Goal: Task Accomplishment & Management: Complete application form

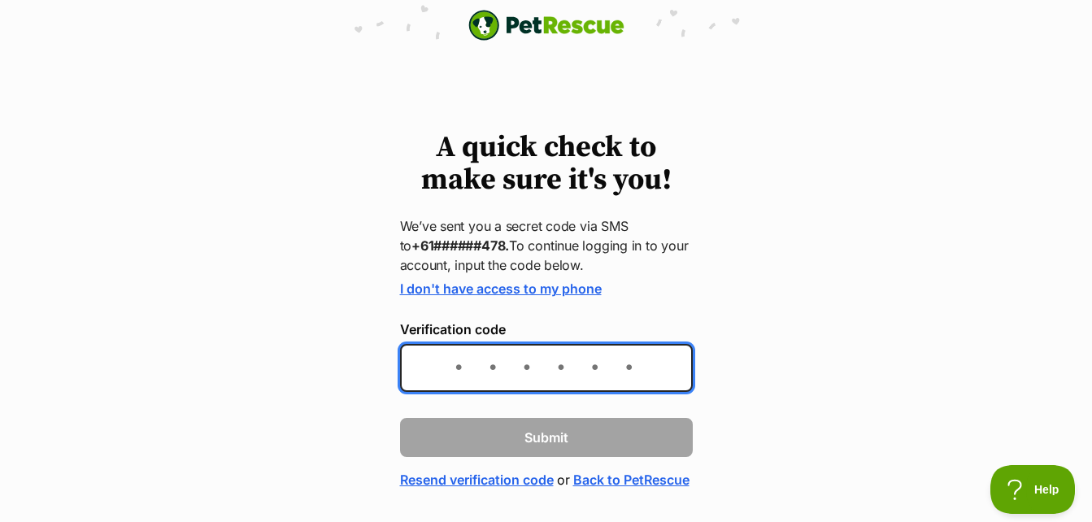
click at [659, 373] on input "Verification code" at bounding box center [546, 368] width 293 height 48
type input "316981"
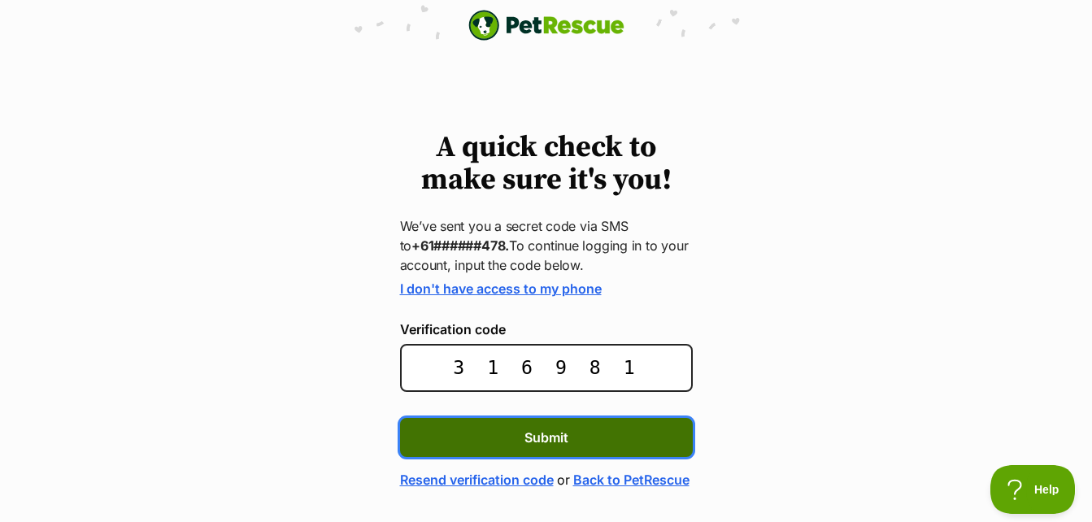
click at [630, 448] on button "Submit" at bounding box center [546, 437] width 293 height 39
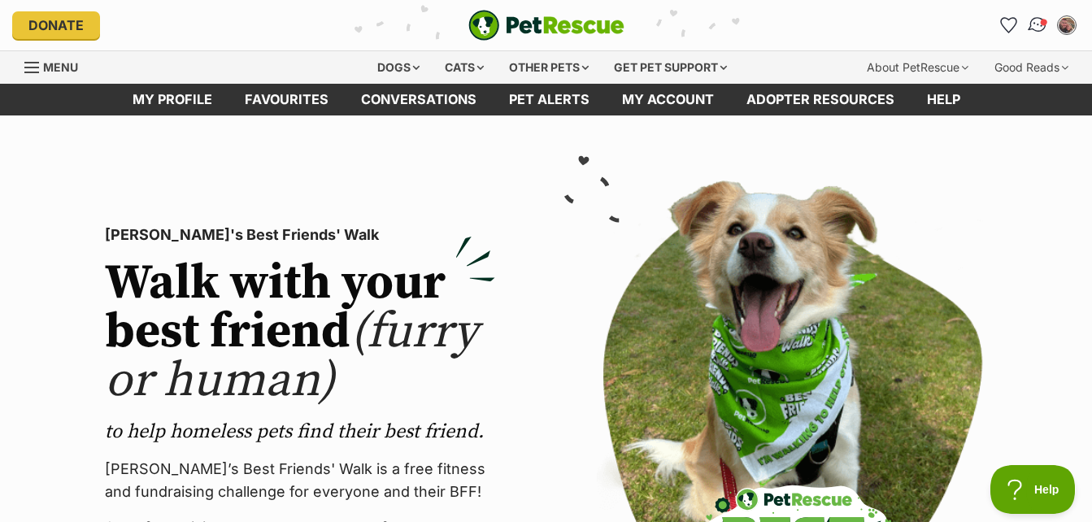
click at [1043, 28] on img "Conversations" at bounding box center [1038, 25] width 22 height 21
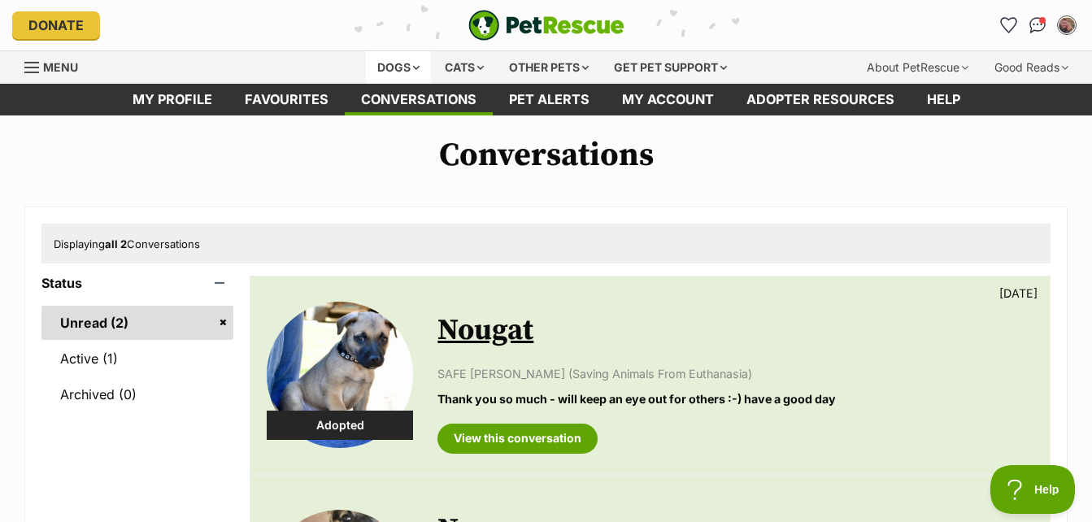
click at [403, 70] on div "Dogs" at bounding box center [398, 67] width 65 height 33
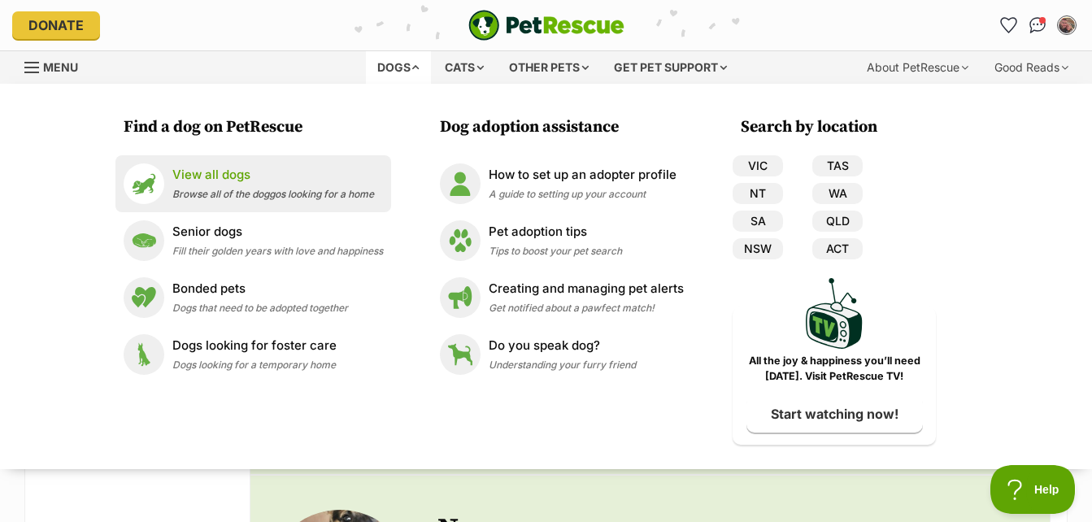
click at [256, 175] on p "View all dogs" at bounding box center [273, 175] width 202 height 19
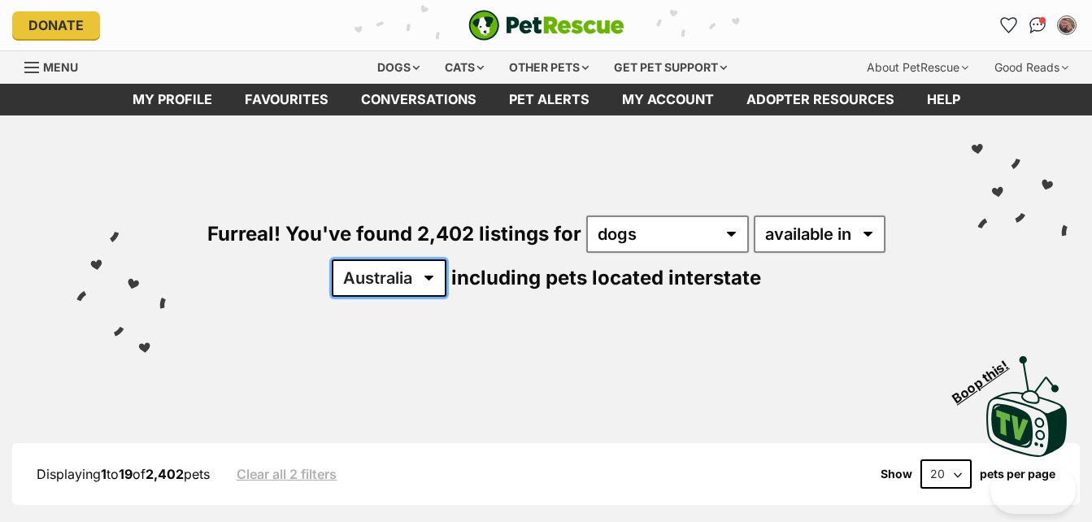
click at [428, 283] on select "[GEOGRAPHIC_DATA] [GEOGRAPHIC_DATA] [GEOGRAPHIC_DATA] [GEOGRAPHIC_DATA] [GEOGRA…" at bounding box center [389, 277] width 115 height 37
select select "WA"
click at [332, 259] on select "[GEOGRAPHIC_DATA] [GEOGRAPHIC_DATA] [GEOGRAPHIC_DATA] [GEOGRAPHIC_DATA] [GEOGRA…" at bounding box center [389, 277] width 115 height 37
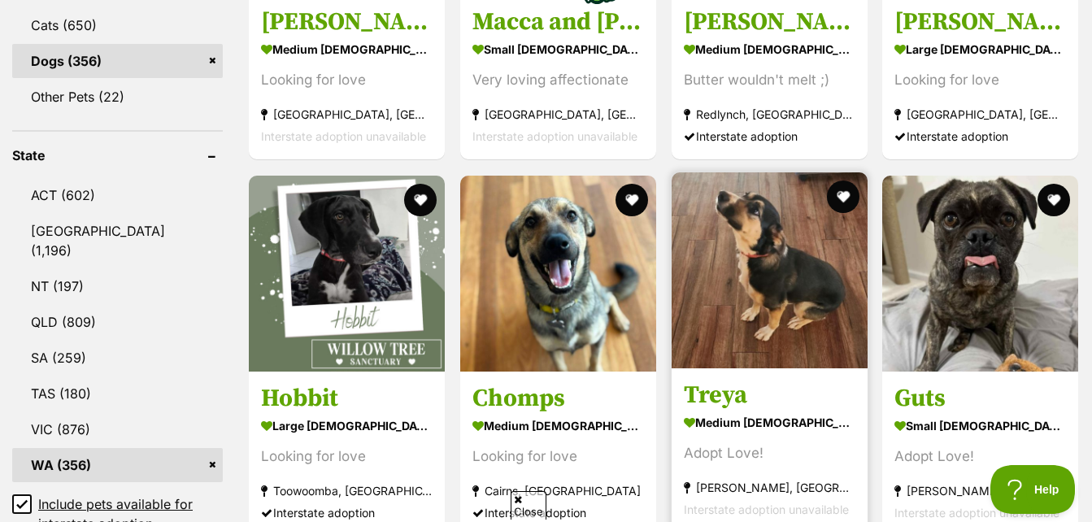
click at [738, 301] on img at bounding box center [769, 270] width 196 height 196
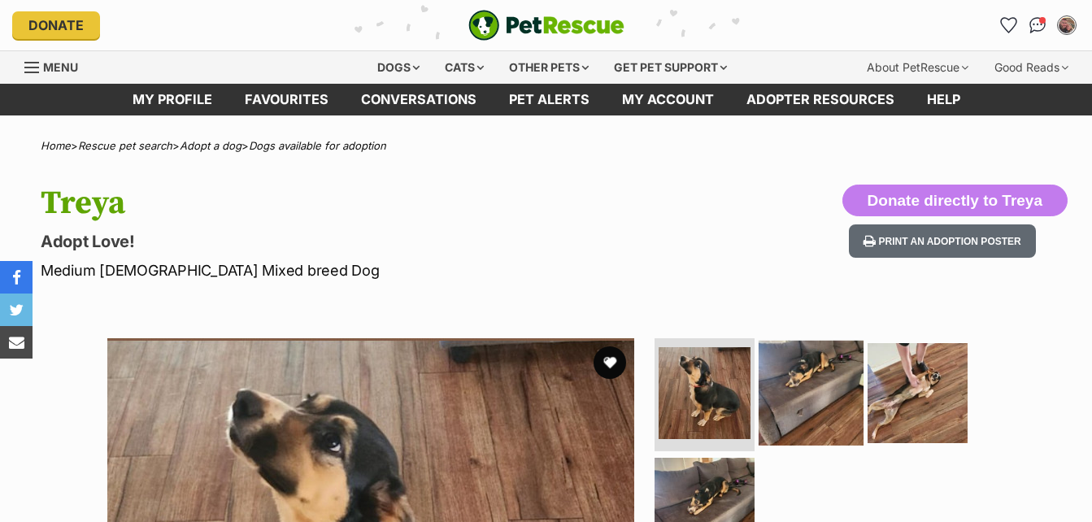
click at [816, 392] on img at bounding box center [810, 392] width 105 height 105
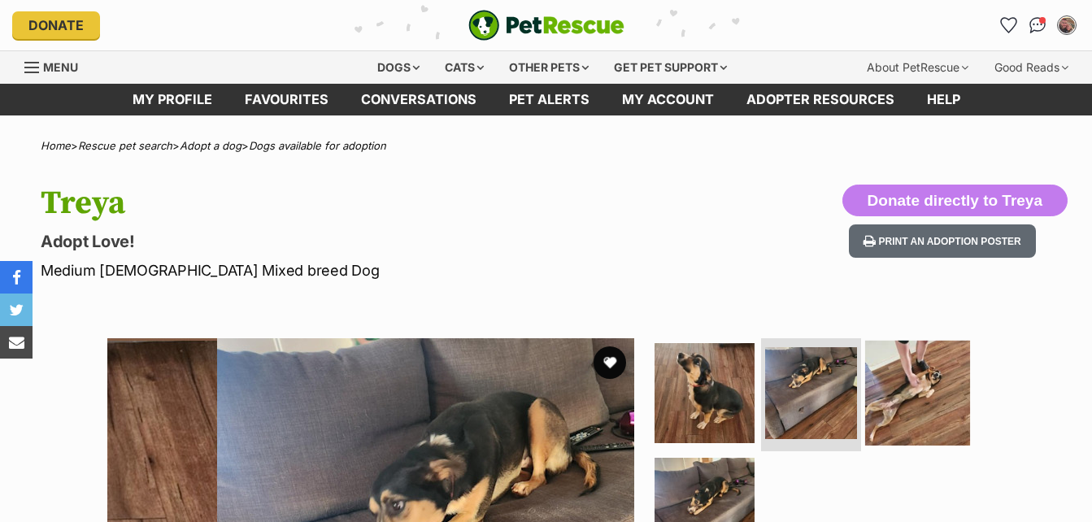
click at [895, 376] on img at bounding box center [917, 392] width 105 height 105
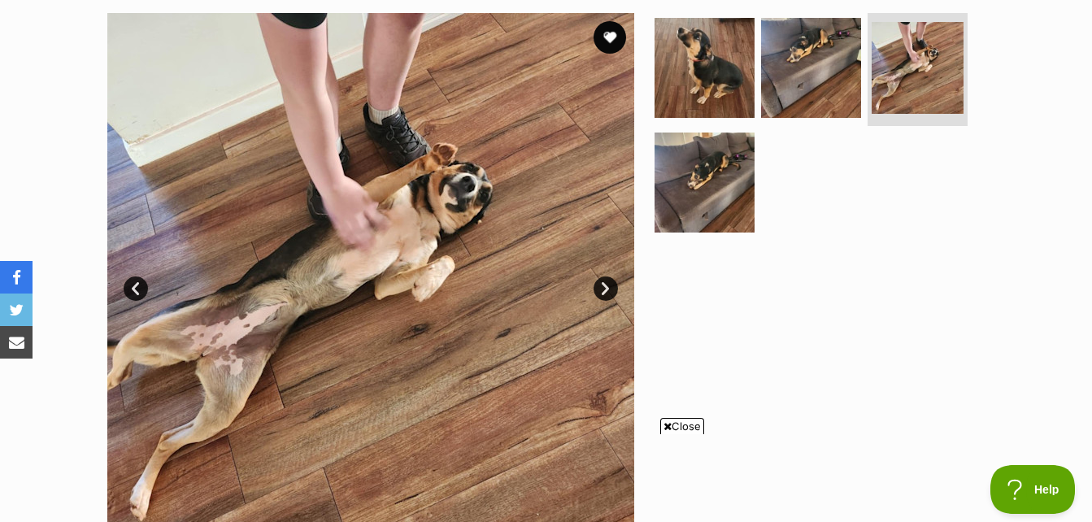
drag, startPoint x: 697, startPoint y: 169, endPoint x: 716, endPoint y: 397, distance: 228.4
click at [697, 170] on img at bounding box center [704, 183] width 100 height 100
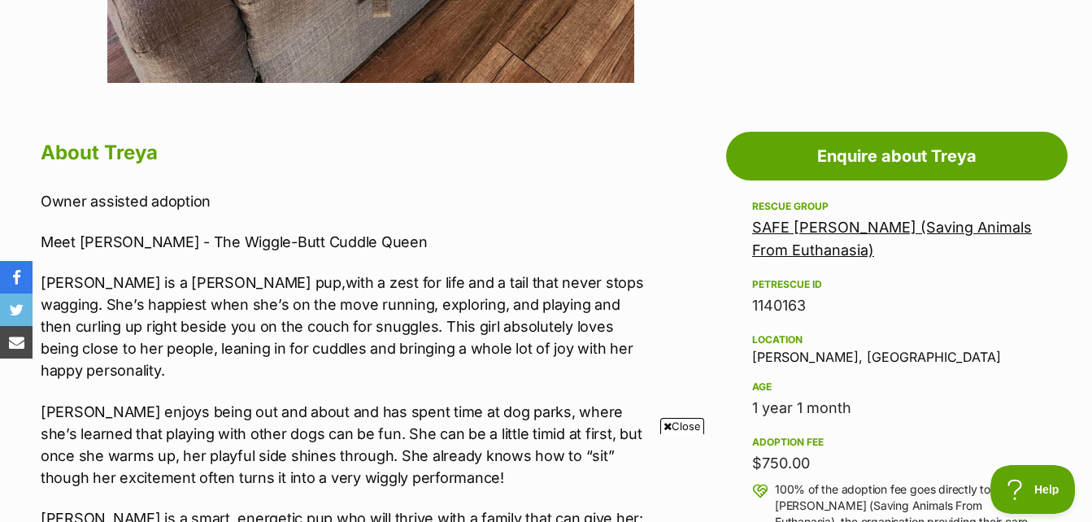
scroll to position [813, 0]
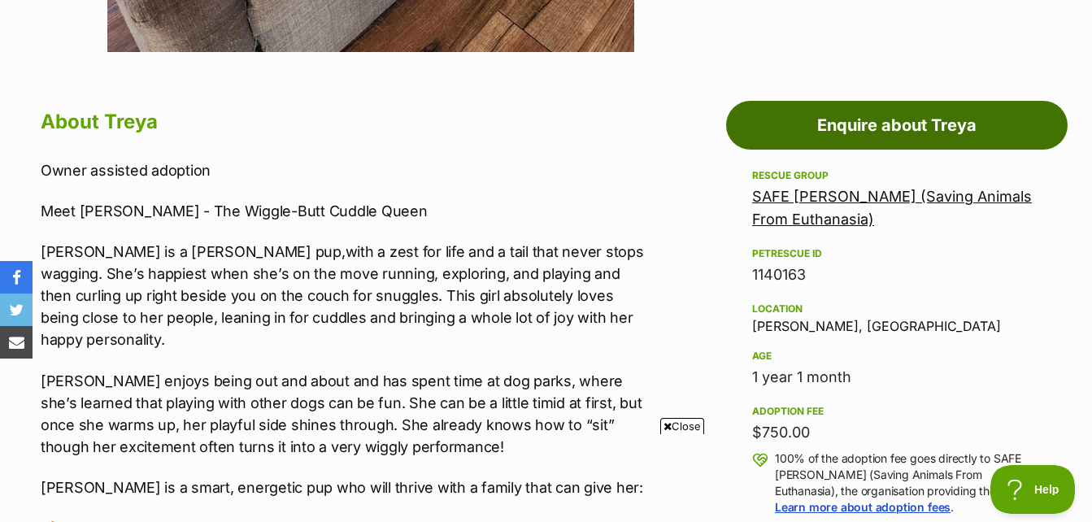
click at [877, 120] on link "Enquire about Treya" at bounding box center [896, 125] width 341 height 49
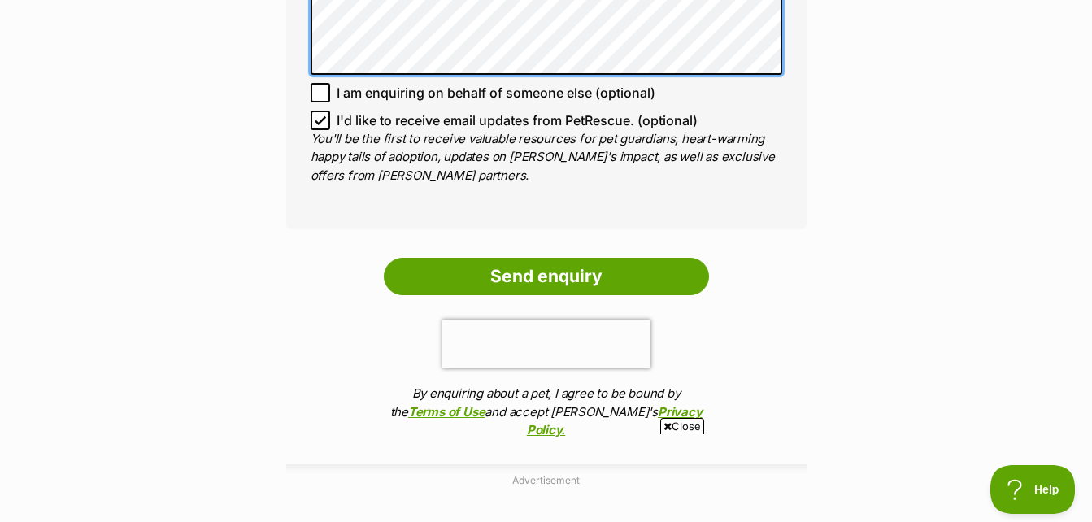
scroll to position [1301, 0]
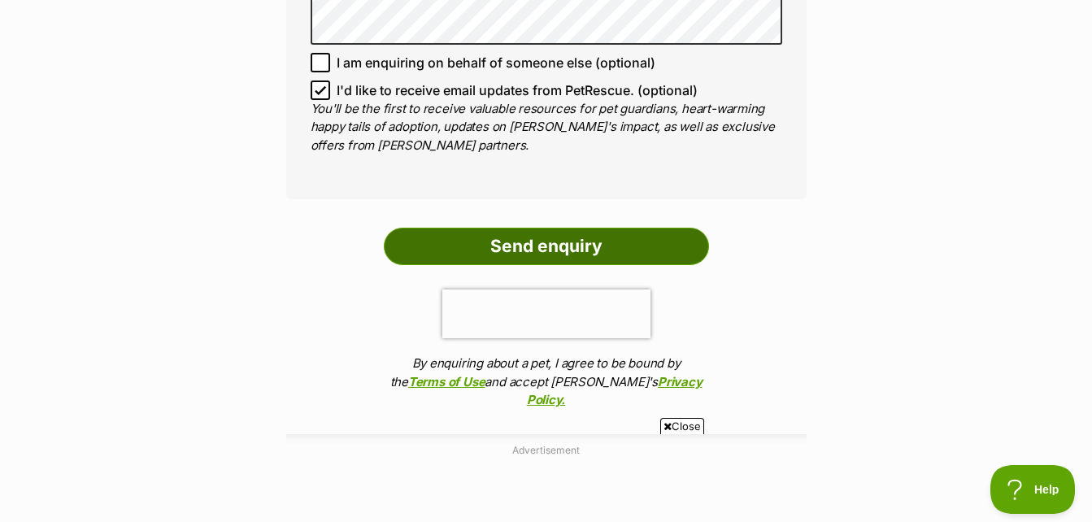
click at [612, 242] on input "Send enquiry" at bounding box center [546, 246] width 325 height 37
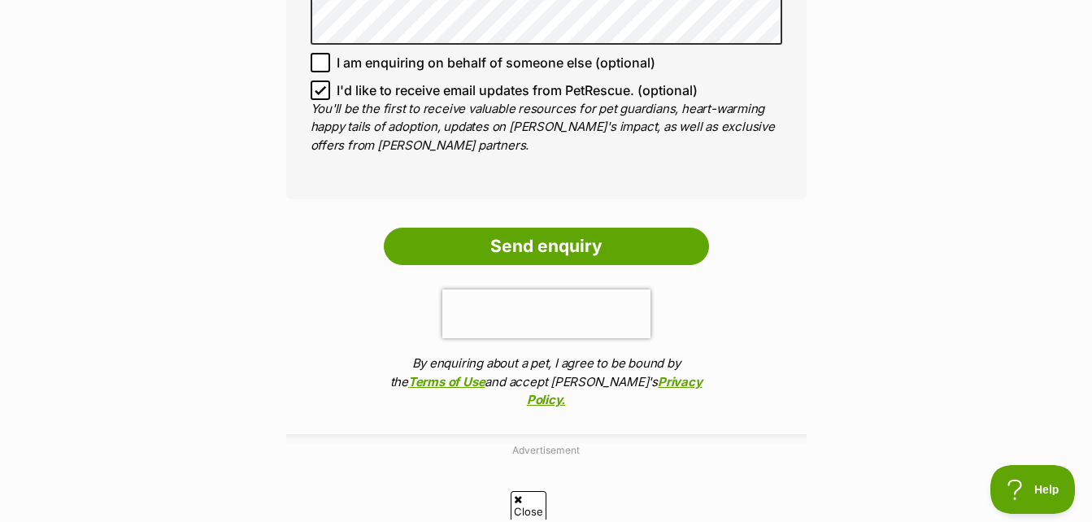
scroll to position [0, 0]
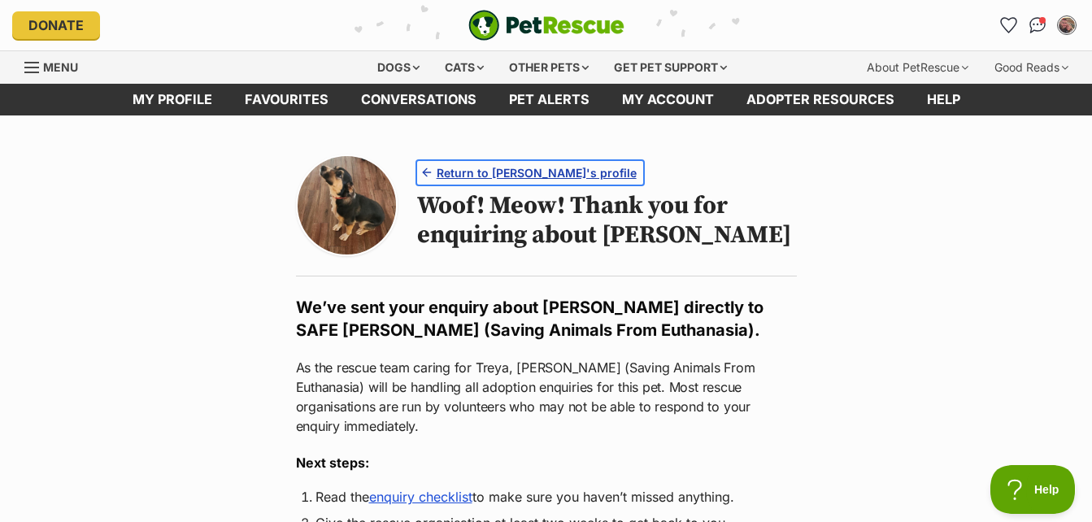
click at [486, 175] on span "Return to [PERSON_NAME]'s profile" at bounding box center [537, 172] width 200 height 17
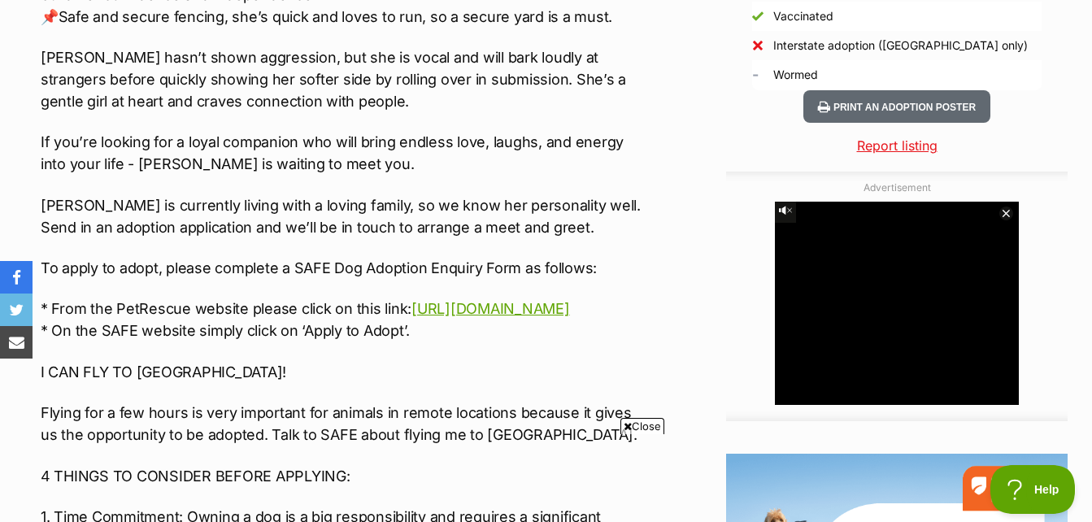
scroll to position [1463, 0]
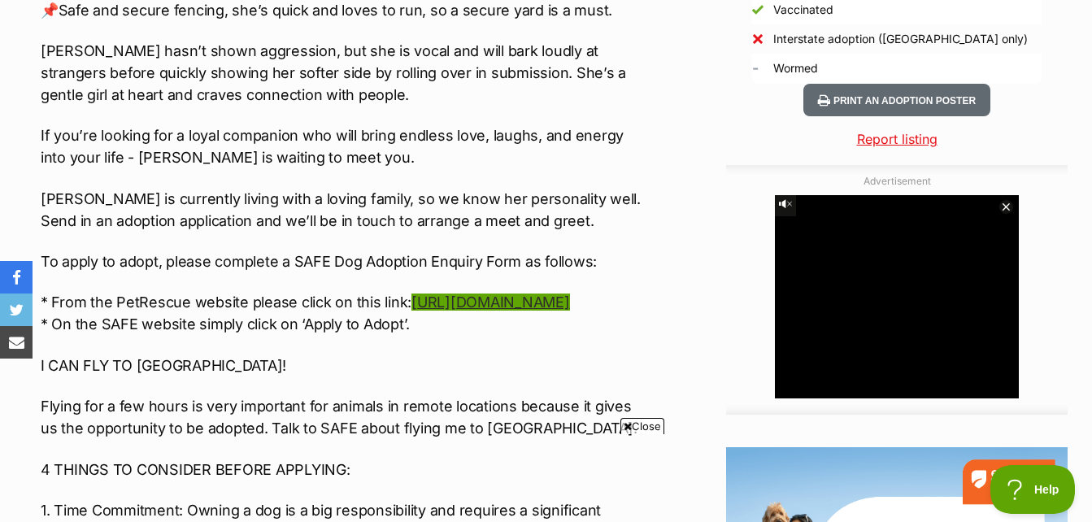
click at [473, 293] on link "https://safe.org.au/find-a-dog/animal/ND1608/" at bounding box center [490, 301] width 158 height 17
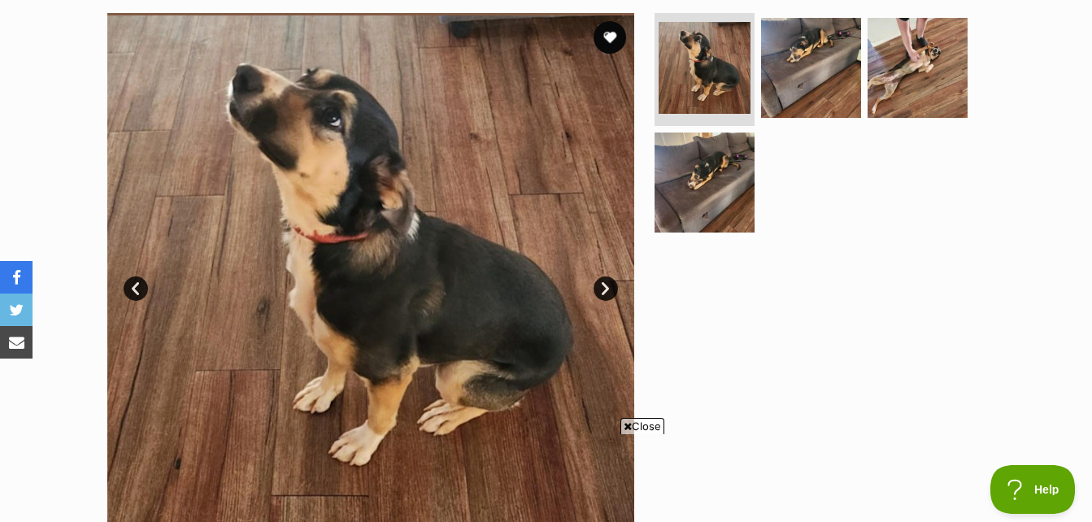
scroll to position [0, 0]
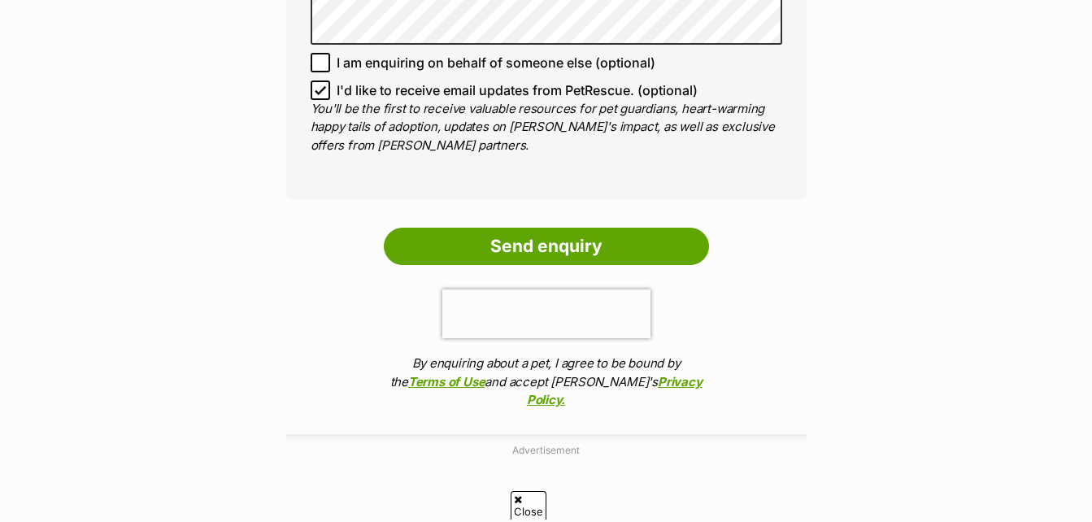
scroll to position [1301, 0]
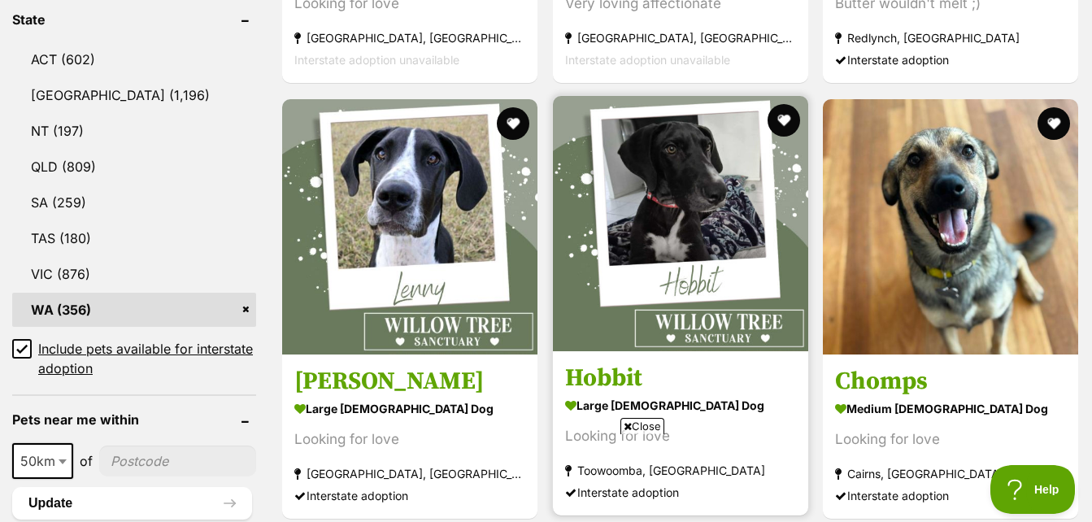
scroll to position [894, 0]
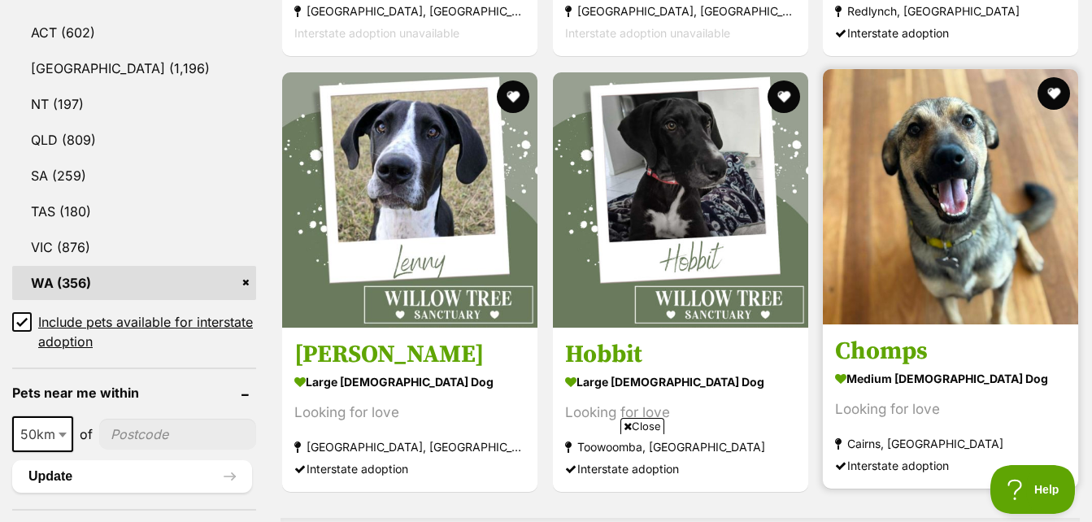
click at [933, 199] on img at bounding box center [950, 196] width 255 height 255
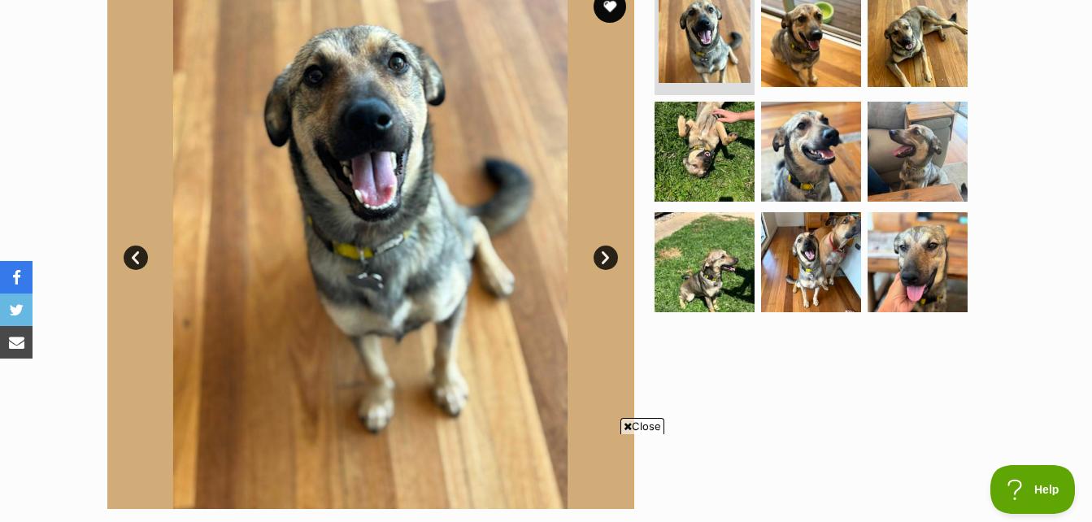
scroll to position [406, 0]
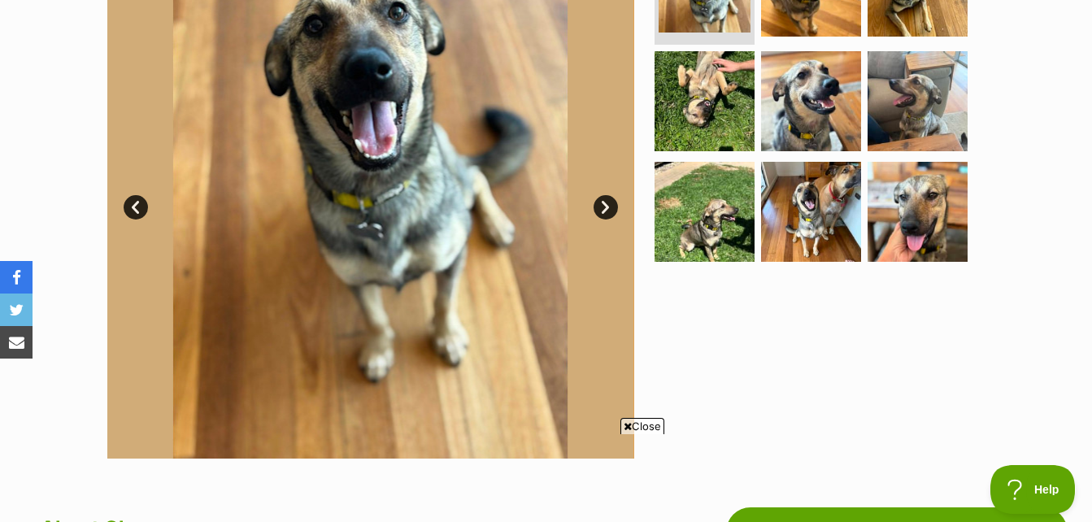
click at [605, 210] on link "Next" at bounding box center [605, 207] width 24 height 24
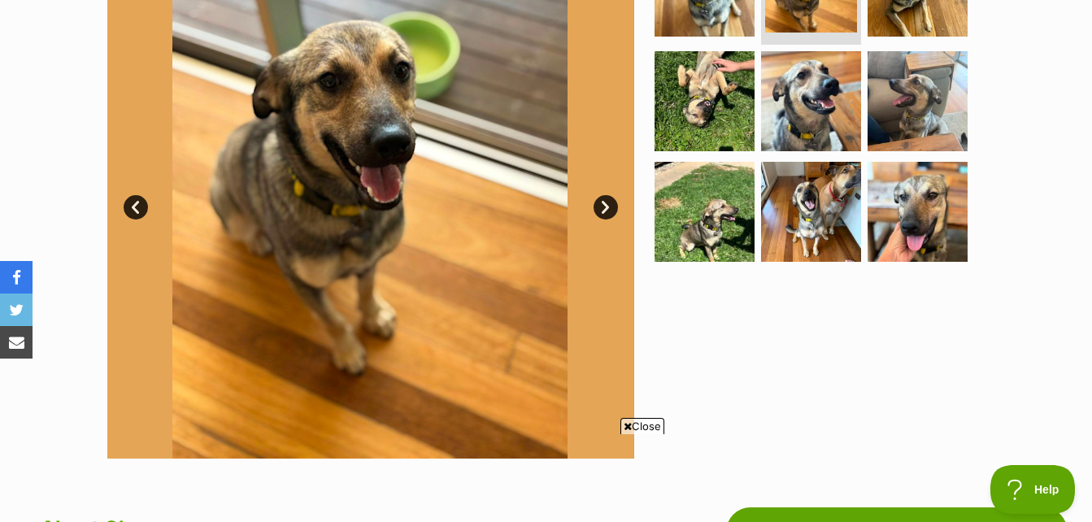
click at [605, 210] on link "Next" at bounding box center [605, 207] width 24 height 24
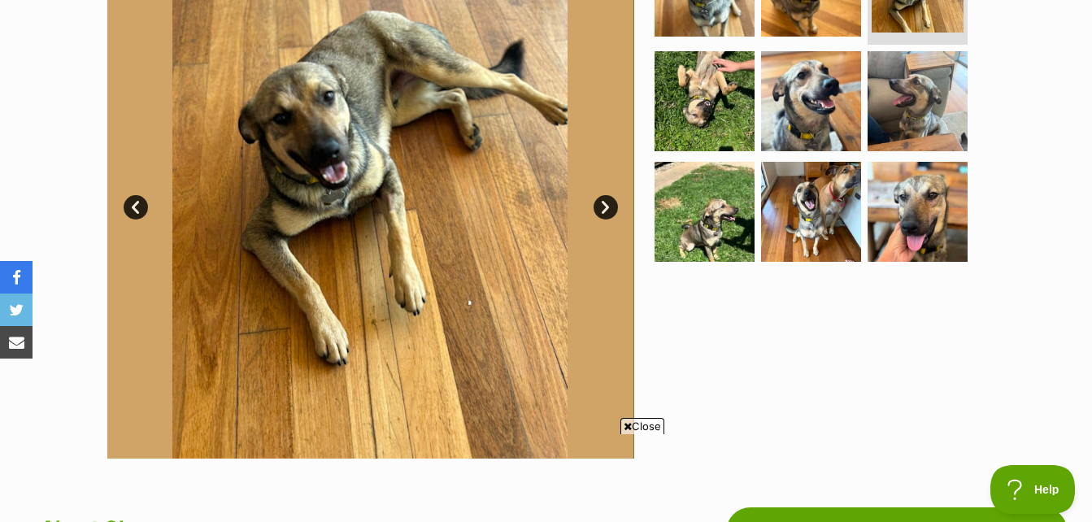
click at [605, 210] on link "Next" at bounding box center [605, 207] width 24 height 24
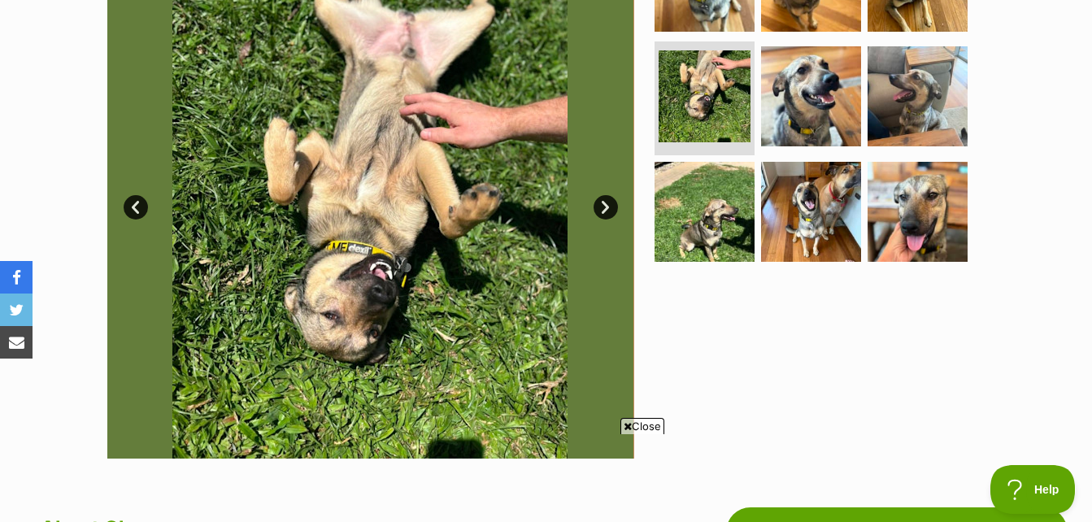
click at [605, 210] on link "Next" at bounding box center [605, 207] width 24 height 24
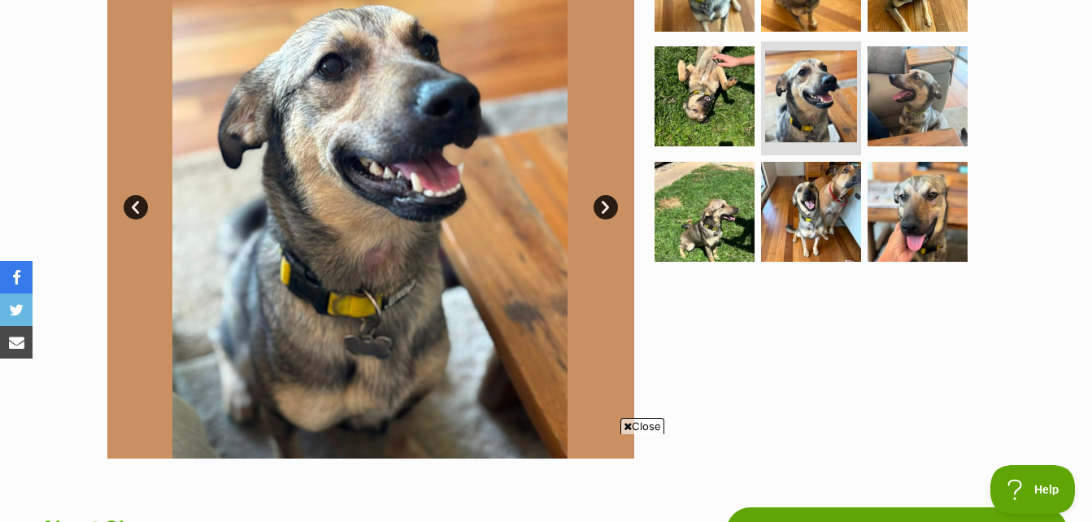
click at [605, 210] on link "Next" at bounding box center [605, 207] width 24 height 24
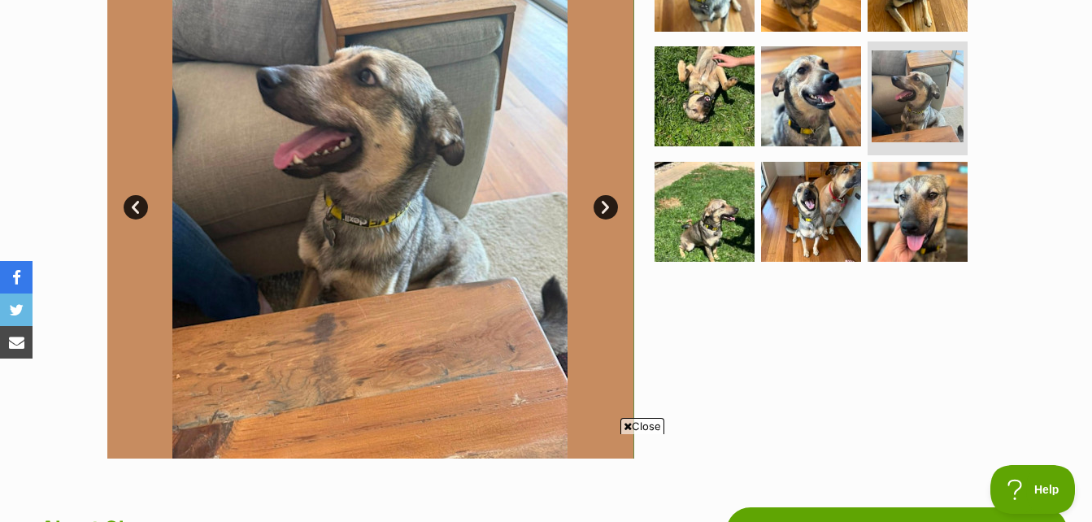
click at [605, 210] on link "Next" at bounding box center [605, 207] width 24 height 24
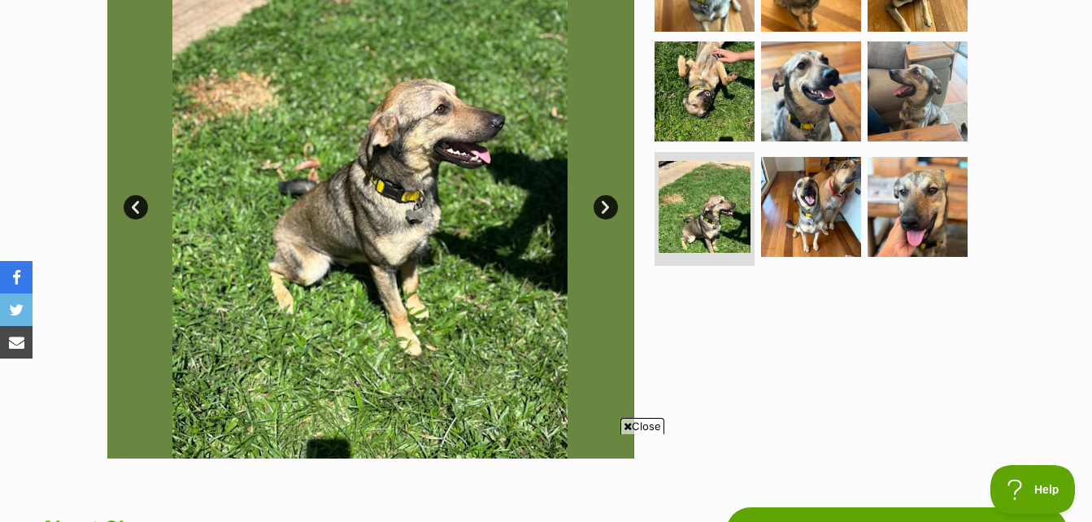
click at [605, 210] on link "Next" at bounding box center [605, 207] width 24 height 24
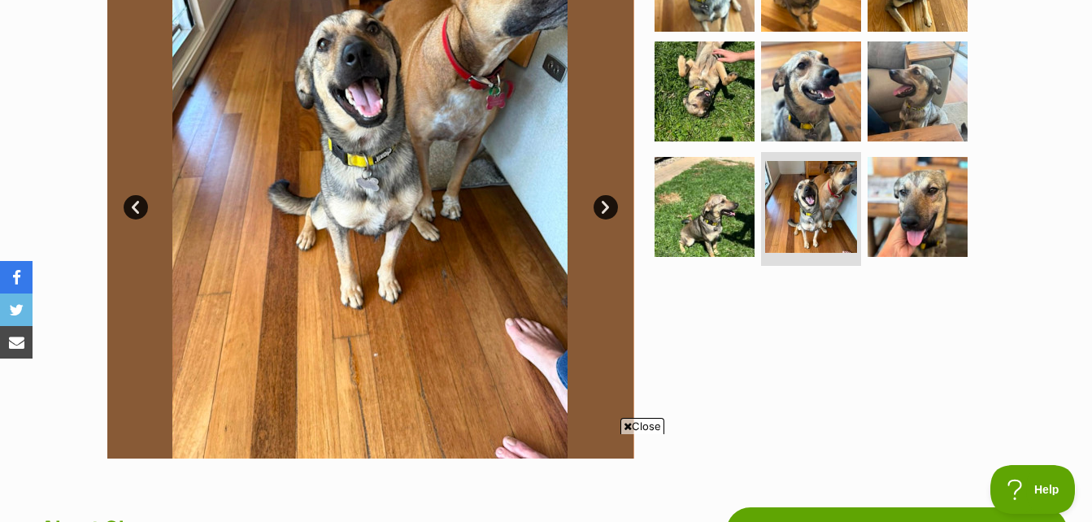
click at [605, 210] on link "Next" at bounding box center [605, 207] width 24 height 24
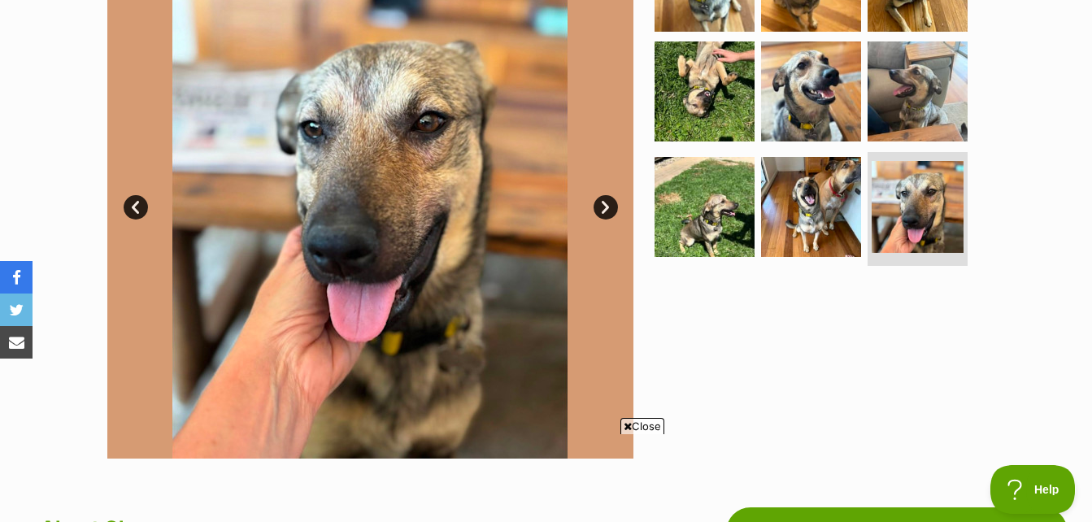
click at [605, 210] on link "Next" at bounding box center [605, 207] width 24 height 24
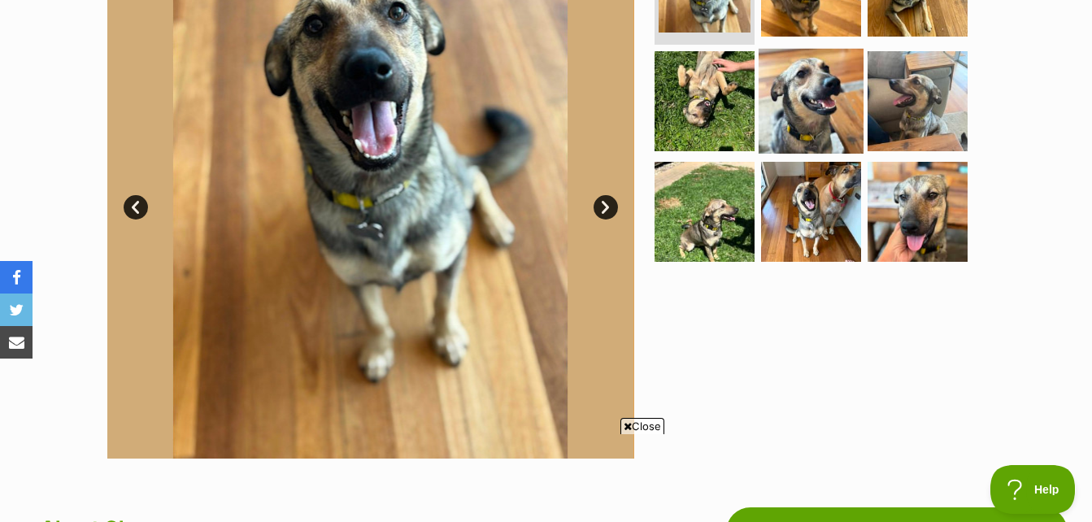
click at [788, 102] on img at bounding box center [810, 101] width 105 height 105
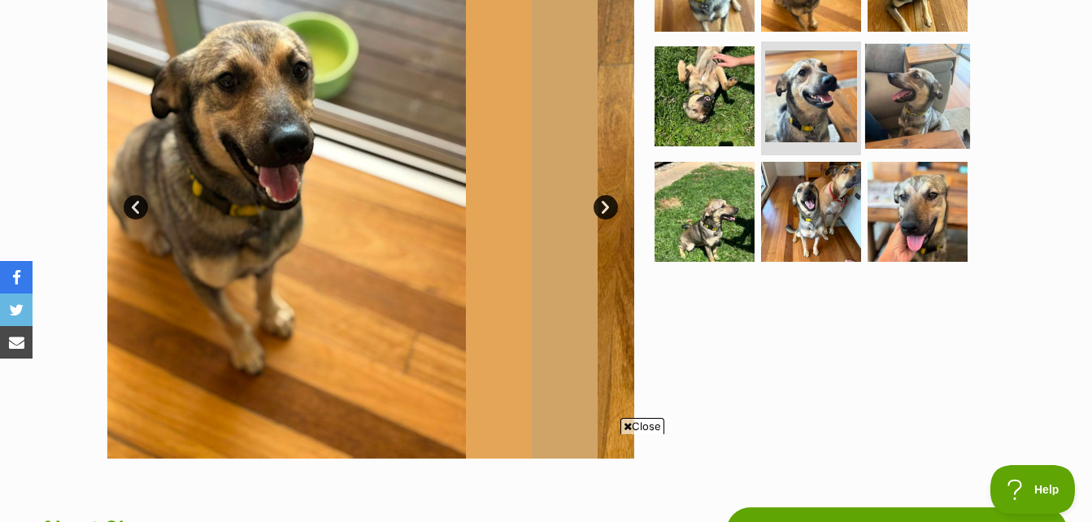
click at [910, 105] on img at bounding box center [917, 96] width 105 height 105
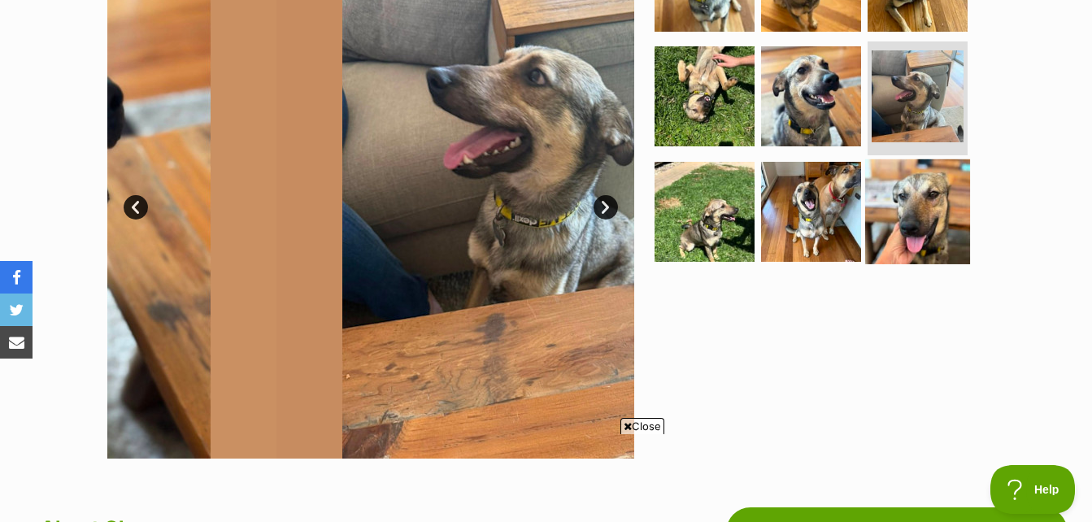
click at [901, 228] on img at bounding box center [917, 211] width 105 height 105
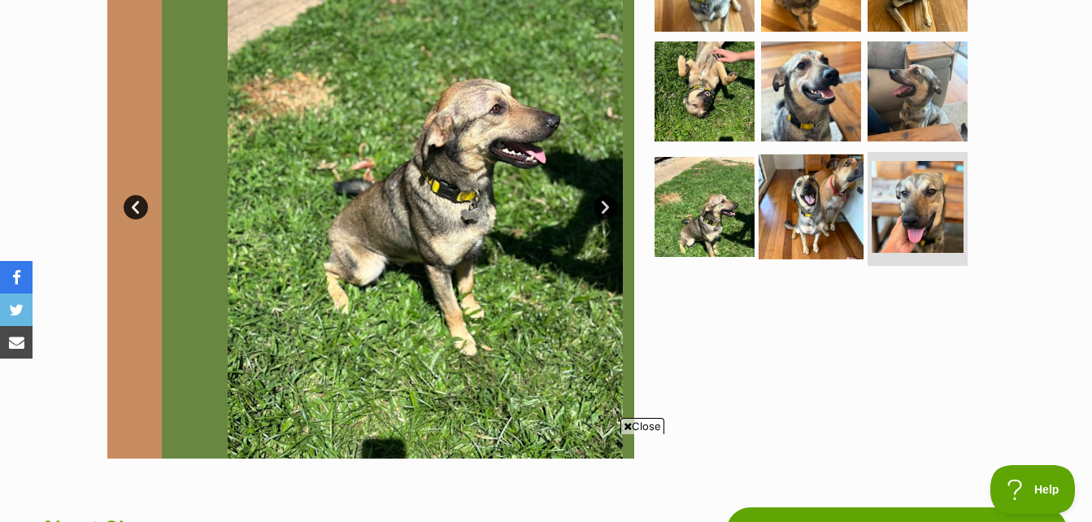
click at [816, 207] on img at bounding box center [810, 206] width 105 height 105
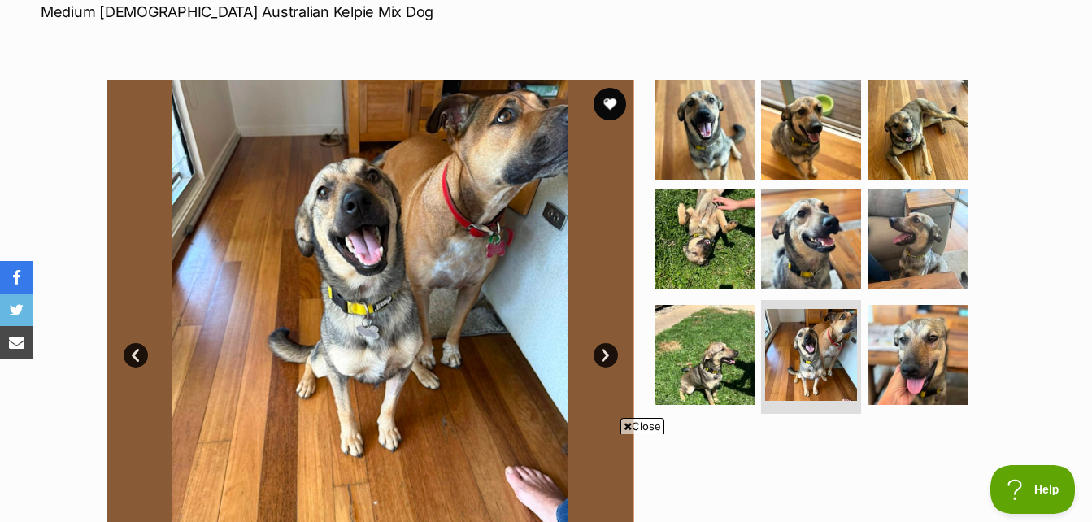
scroll to position [244, 0]
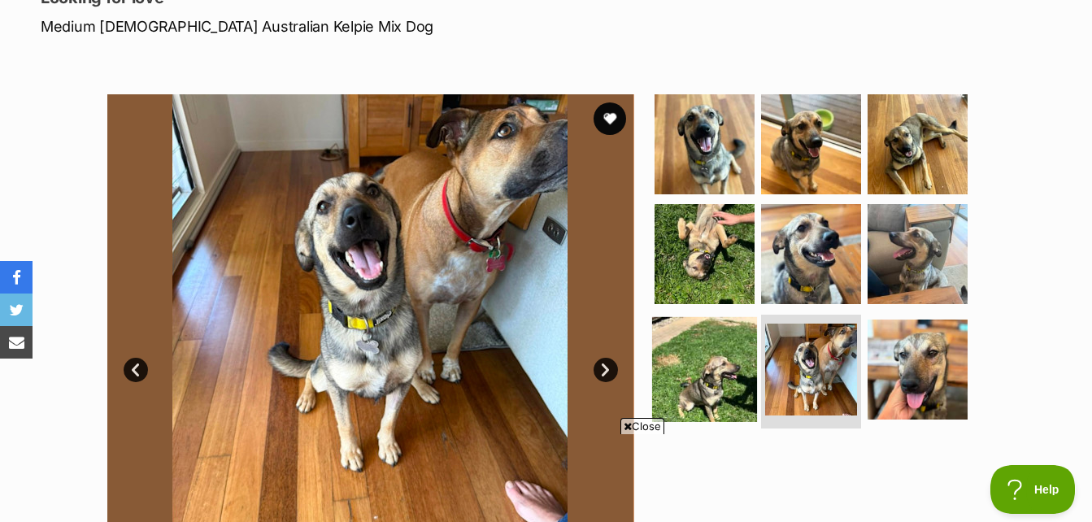
click at [706, 378] on img at bounding box center [704, 369] width 105 height 105
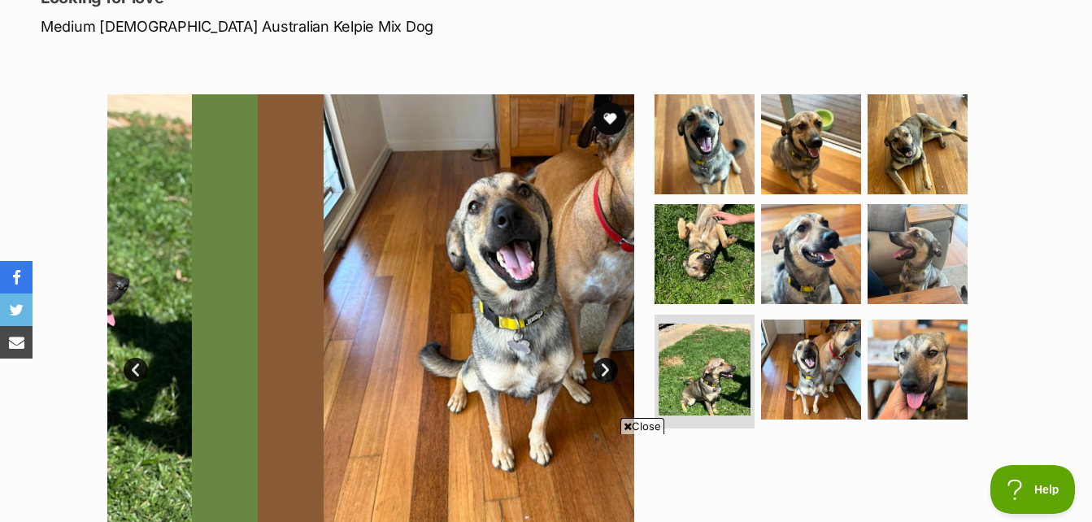
scroll to position [0, 0]
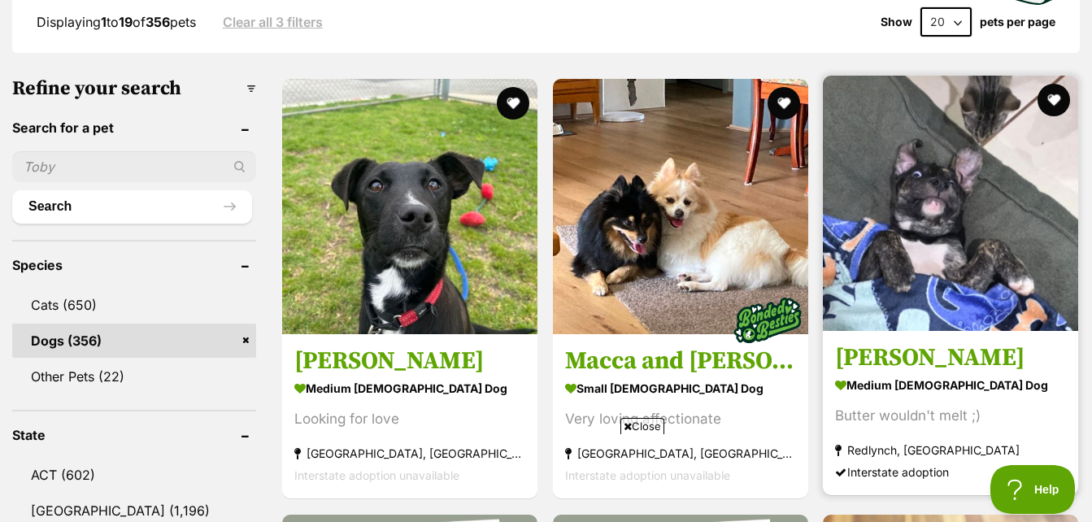
scroll to position [489, 0]
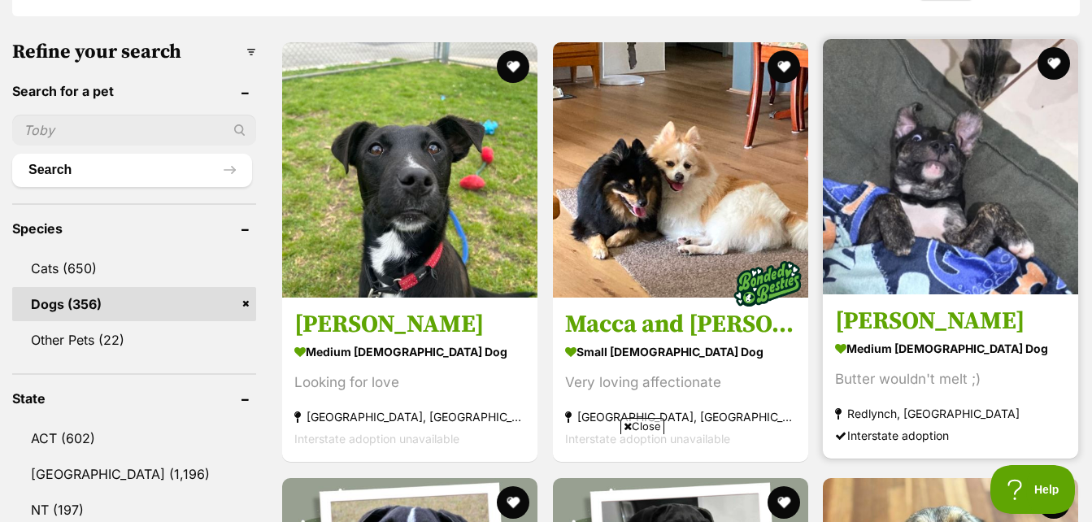
click at [951, 189] on img at bounding box center [950, 166] width 255 height 255
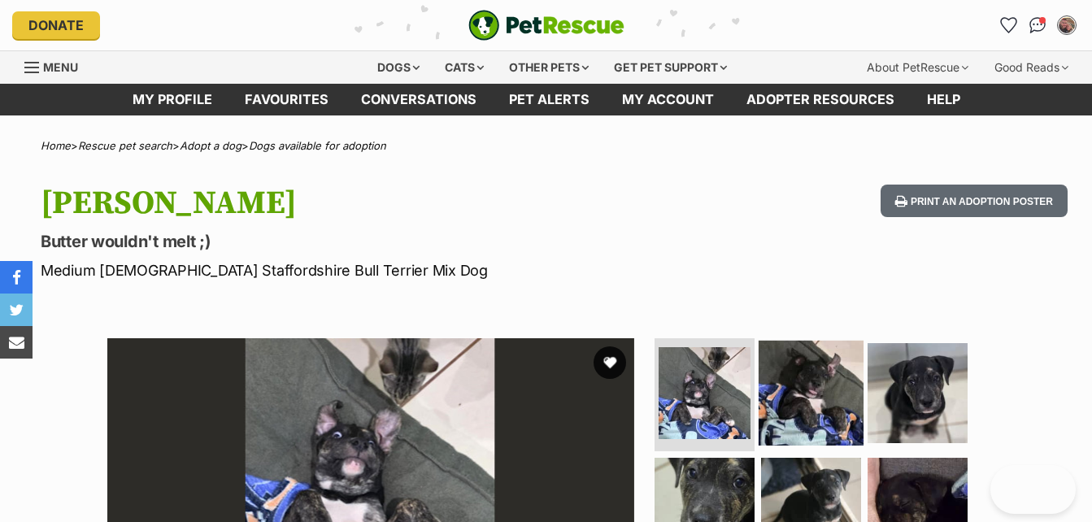
click at [795, 401] on img at bounding box center [810, 392] width 105 height 105
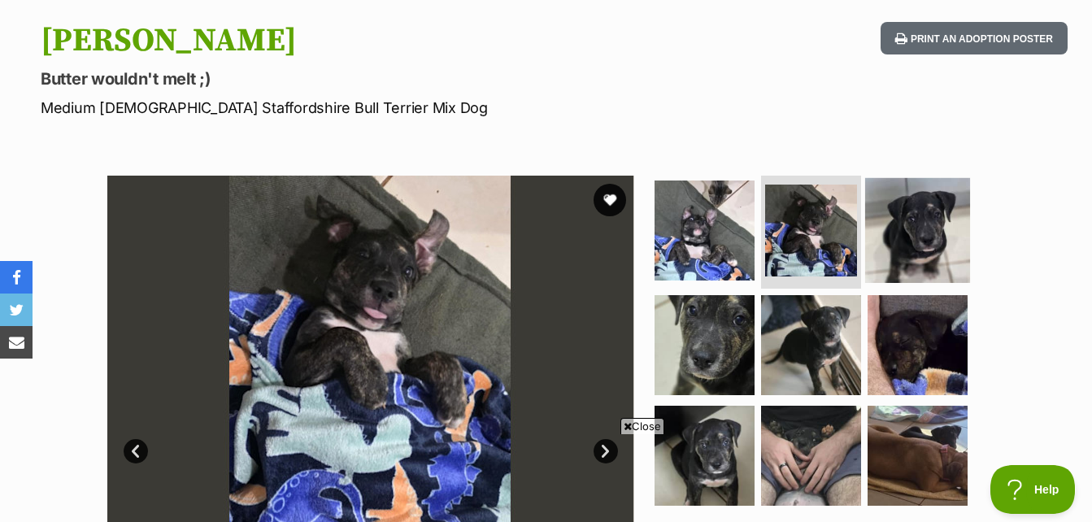
click at [909, 238] on img at bounding box center [917, 229] width 105 height 105
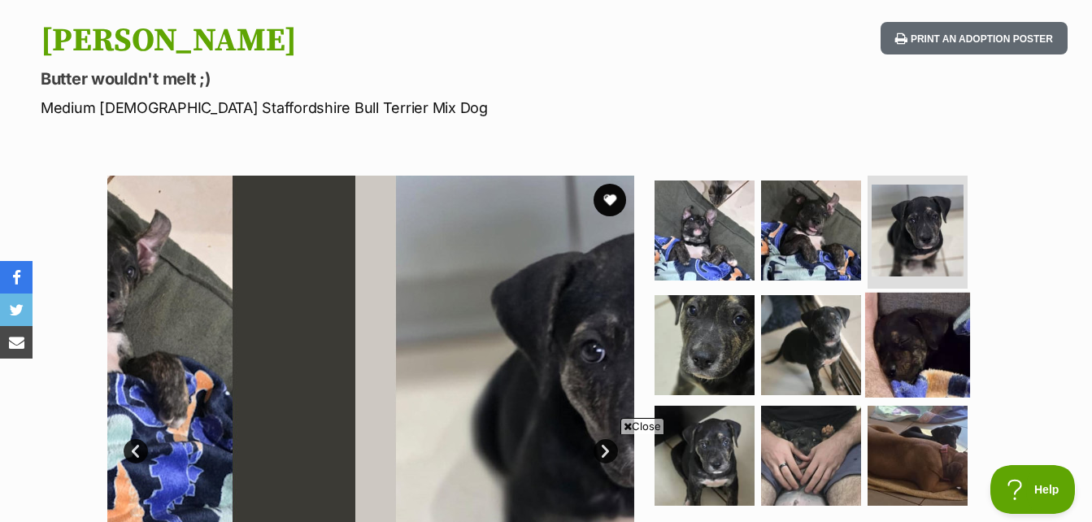
click at [915, 372] on img at bounding box center [917, 345] width 105 height 105
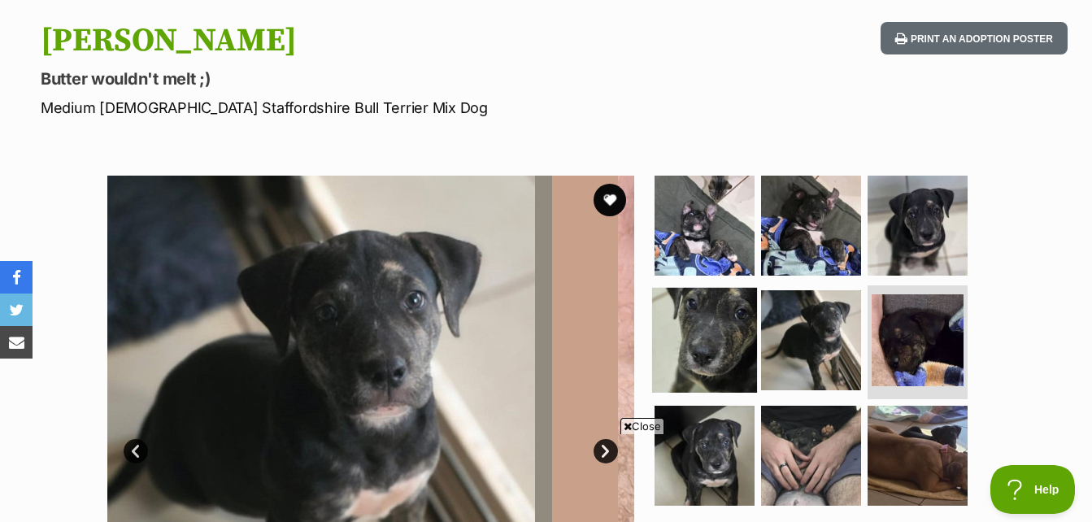
click at [699, 332] on img at bounding box center [704, 340] width 105 height 105
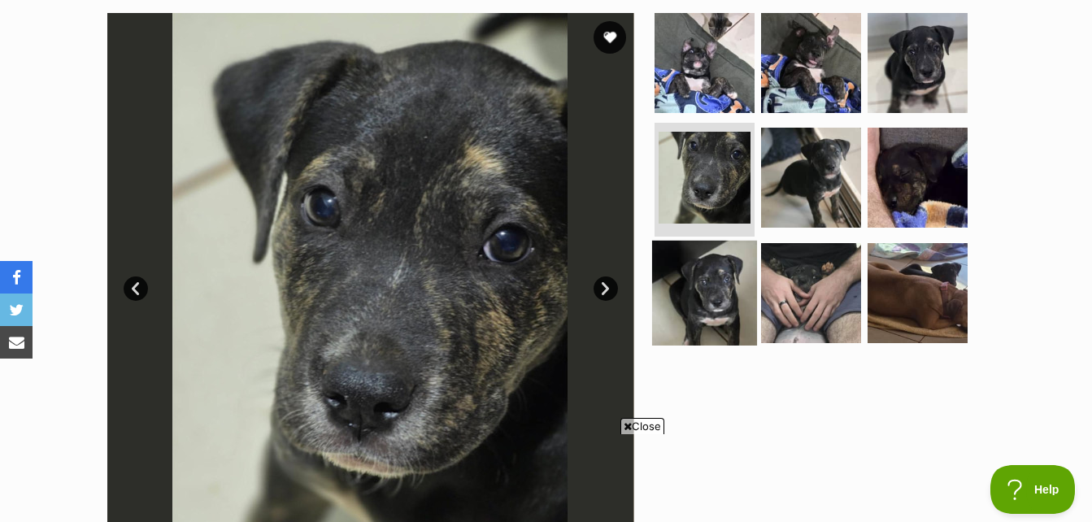
click at [714, 292] on img at bounding box center [704, 293] width 105 height 105
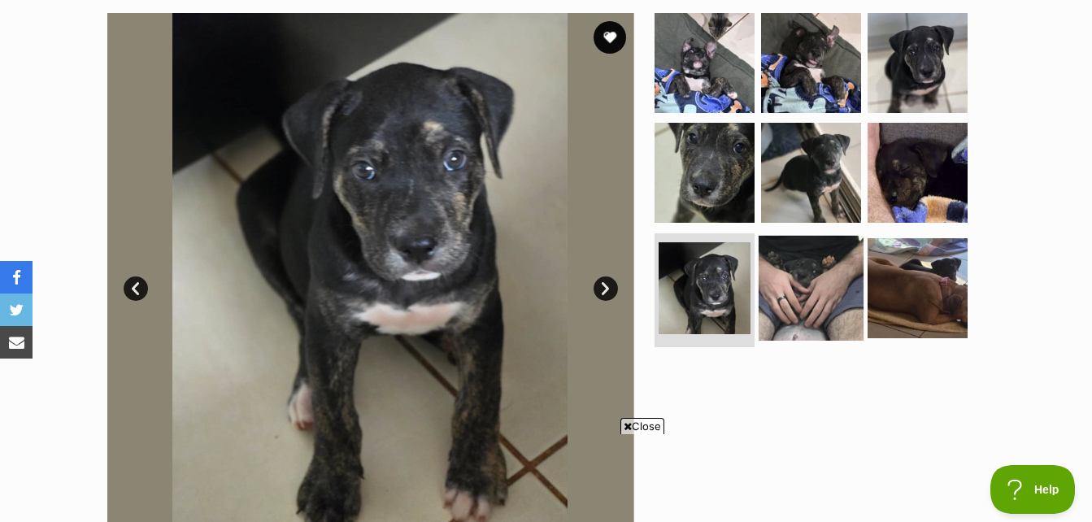
click at [802, 282] on img at bounding box center [810, 288] width 105 height 105
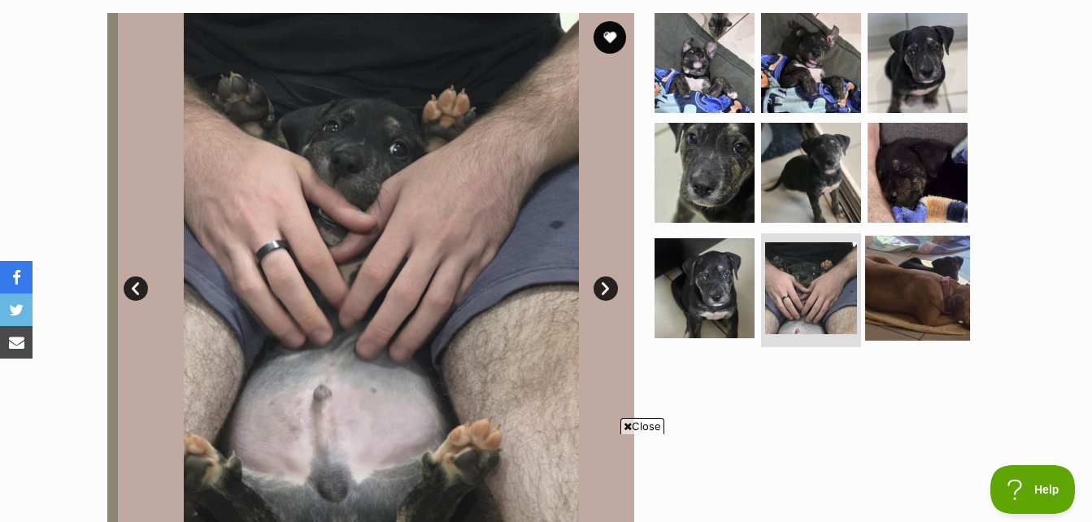
click at [919, 290] on img at bounding box center [917, 288] width 105 height 105
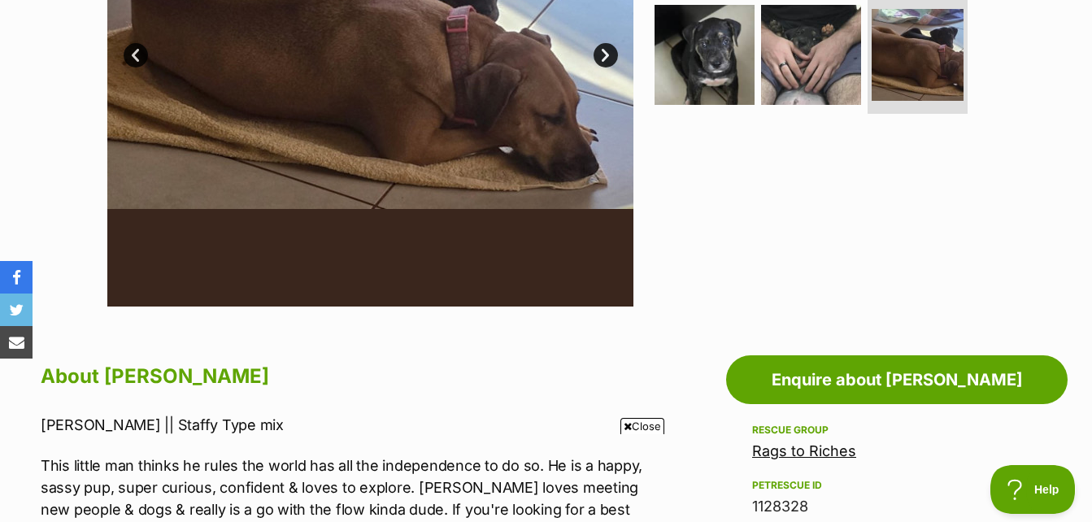
scroll to position [650, 0]
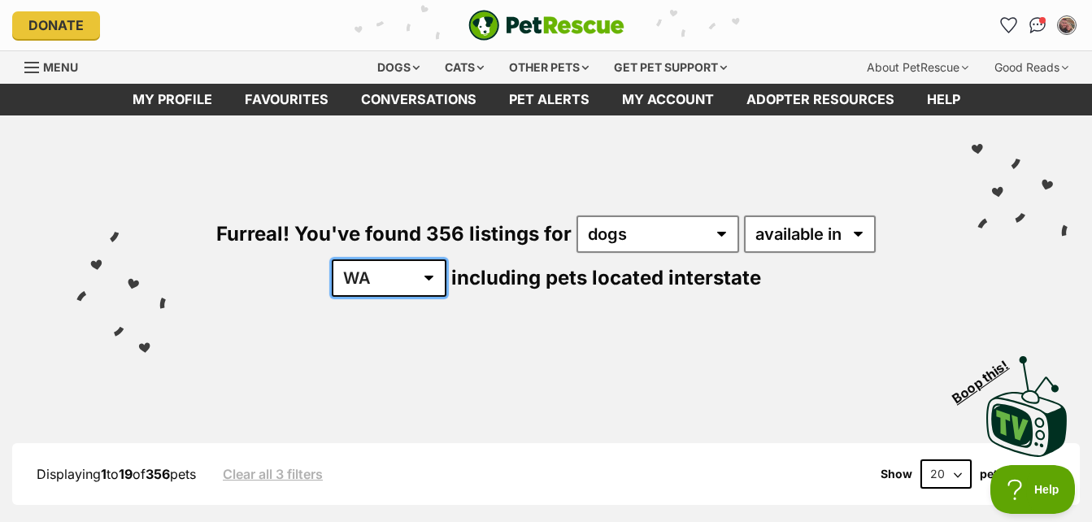
click at [424, 280] on select "[GEOGRAPHIC_DATA] [GEOGRAPHIC_DATA] [GEOGRAPHIC_DATA] [GEOGRAPHIC_DATA] [GEOGRA…" at bounding box center [389, 277] width 115 height 37
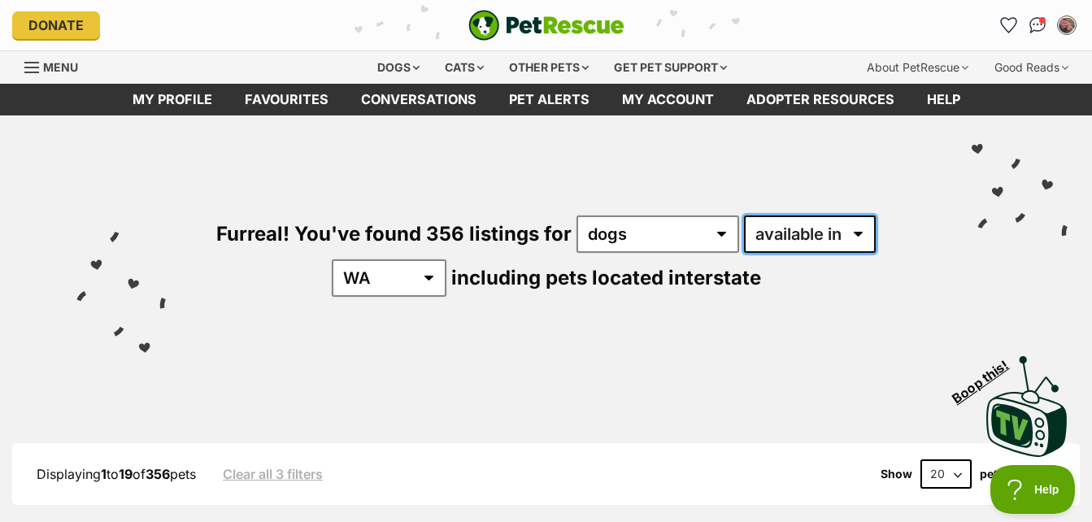
click at [849, 248] on select "available in located in" at bounding box center [810, 233] width 132 height 37
select select "disabled"
click at [744, 215] on select "available in located in" at bounding box center [810, 233] width 132 height 37
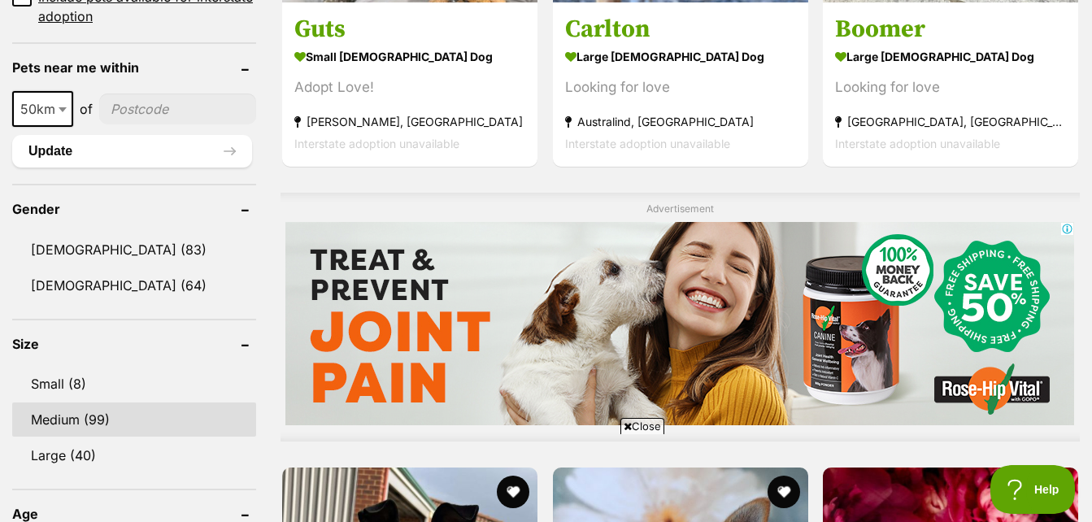
click at [137, 418] on link "Medium (99)" at bounding box center [134, 419] width 244 height 34
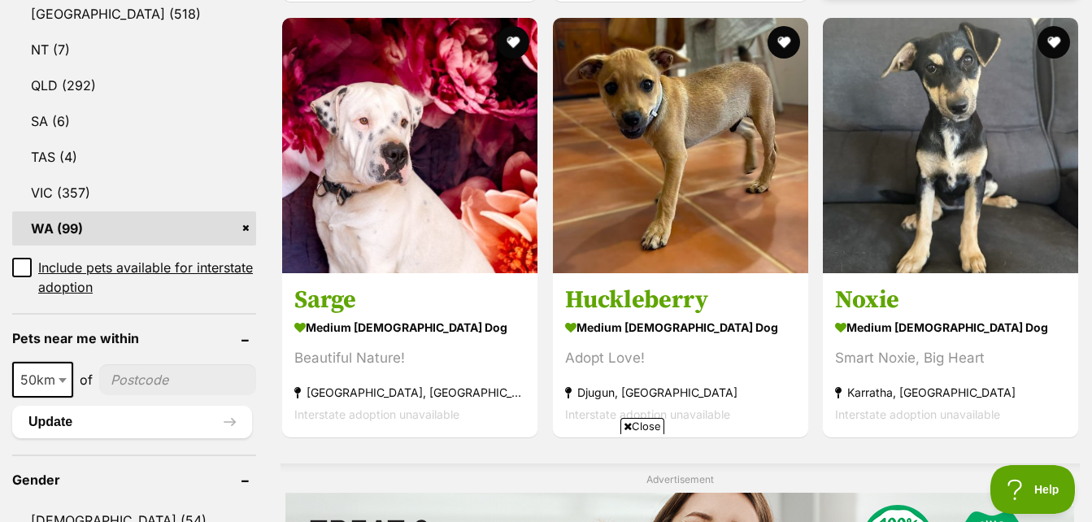
scroll to position [975, 0]
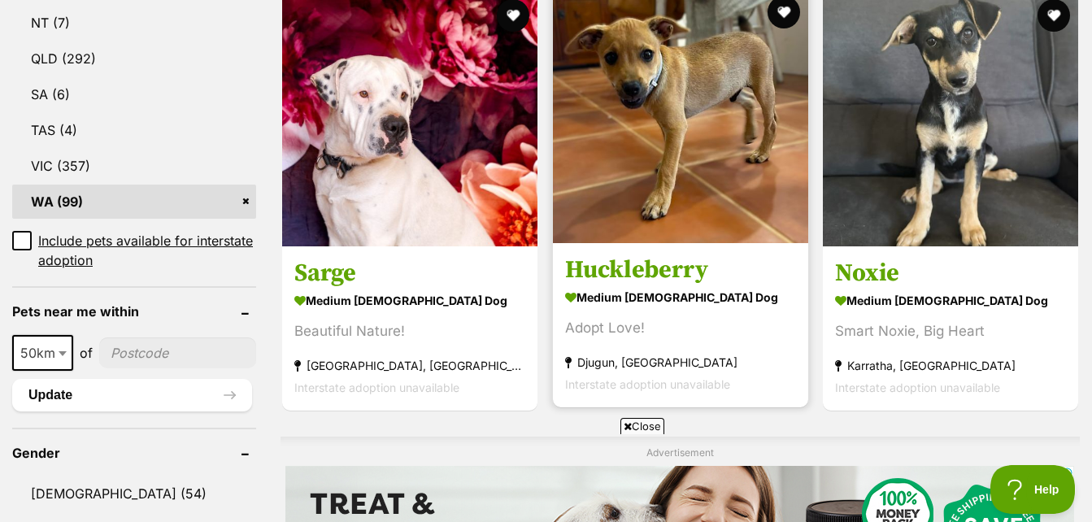
click at [731, 102] on img at bounding box center [680, 115] width 255 height 255
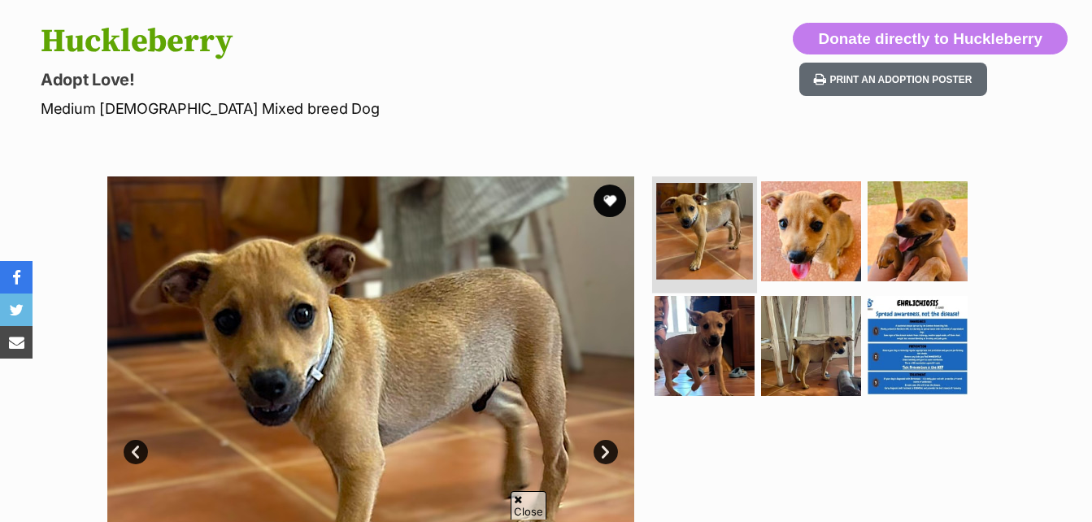
scroll to position [163, 0]
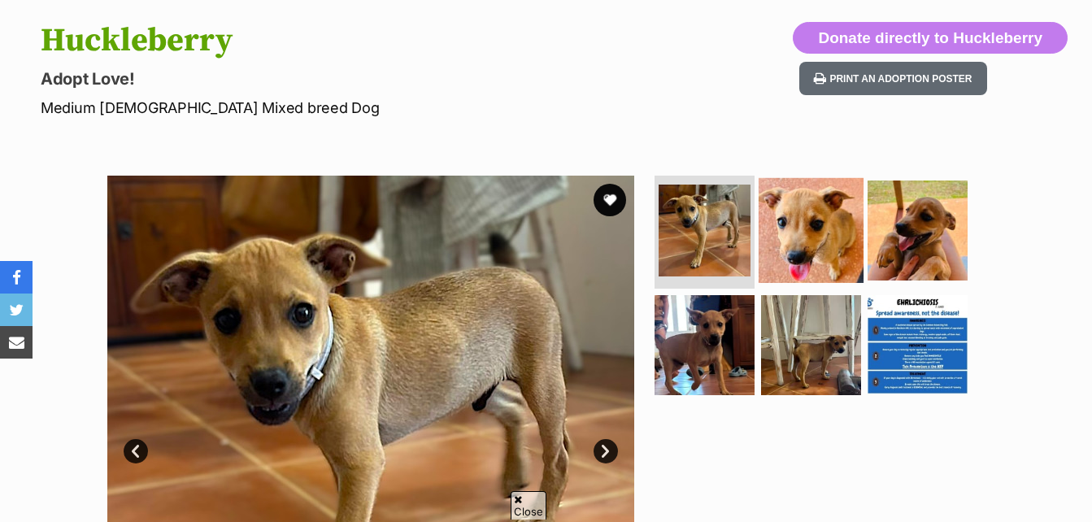
click at [795, 210] on img at bounding box center [810, 229] width 105 height 105
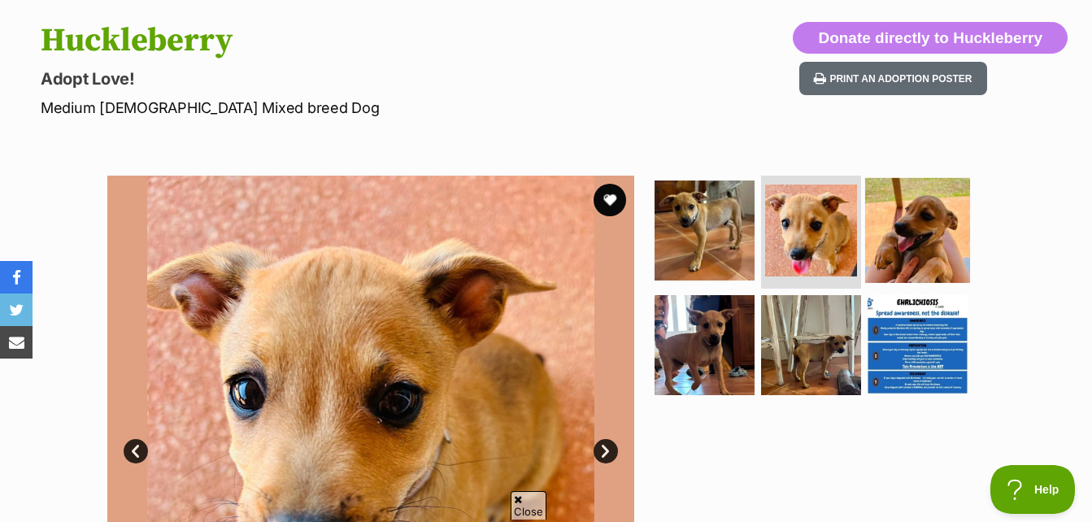
scroll to position [244, 0]
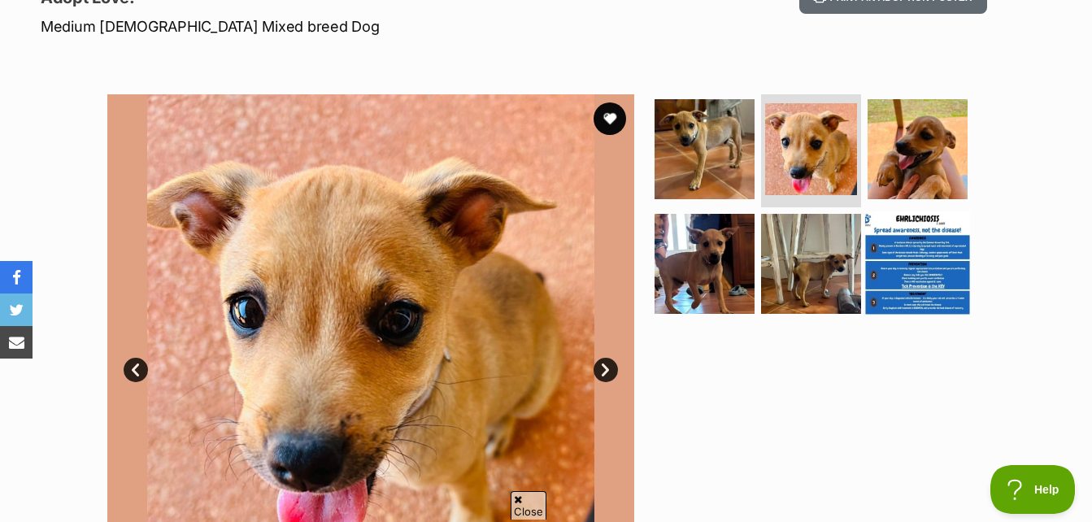
click at [902, 220] on img at bounding box center [917, 263] width 105 height 105
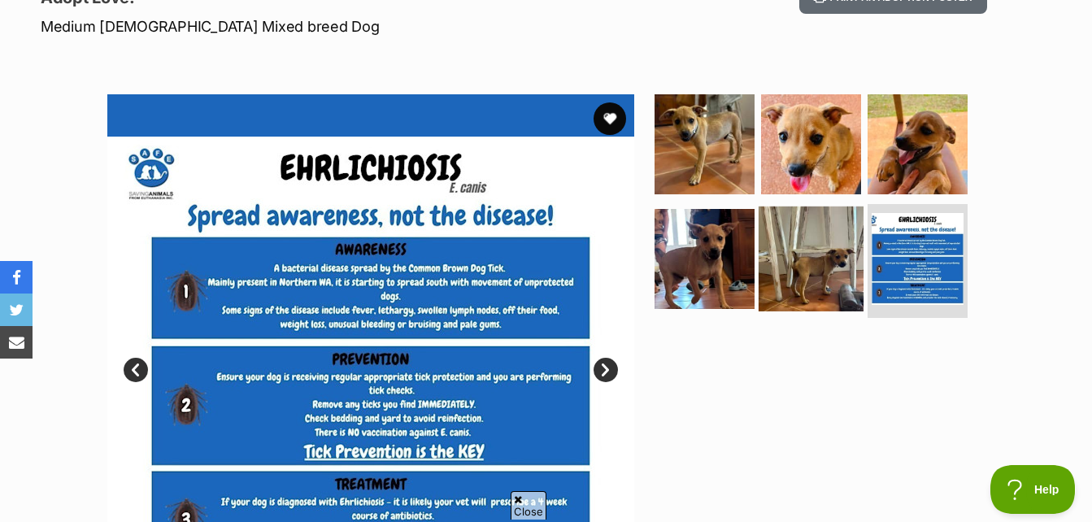
click at [832, 268] on img at bounding box center [810, 258] width 105 height 105
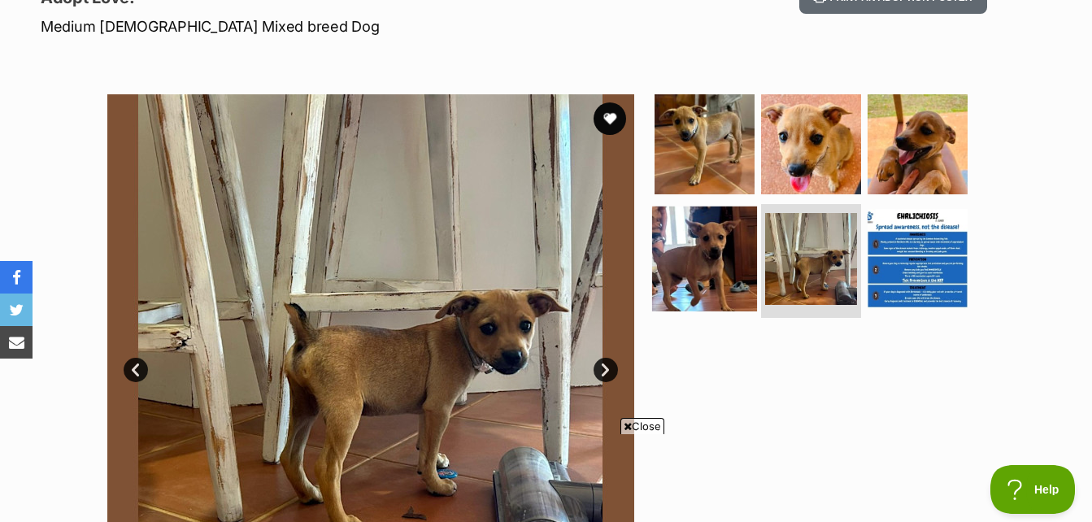
click at [707, 247] on img at bounding box center [704, 258] width 105 height 105
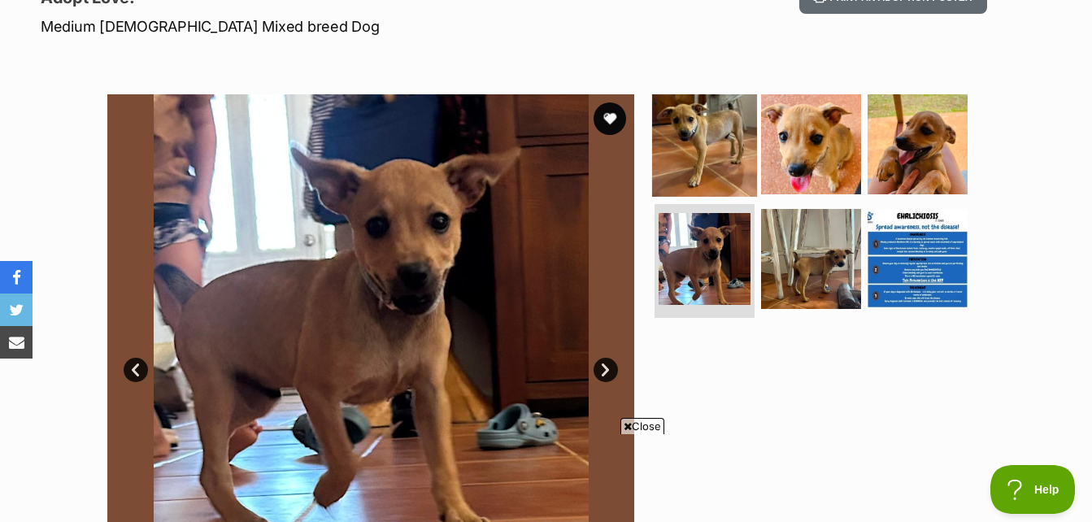
click at [692, 142] on img at bounding box center [704, 143] width 105 height 105
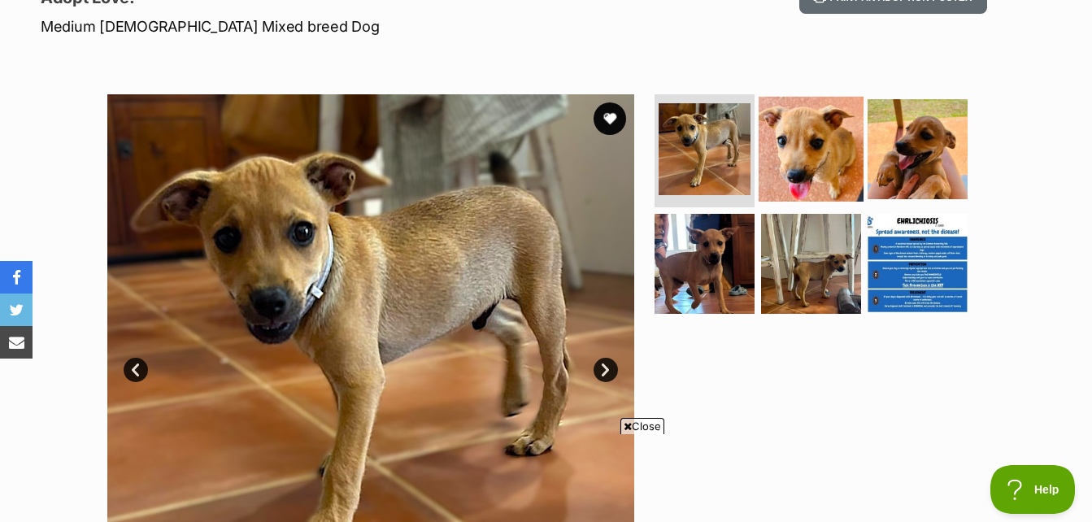
click at [843, 159] on img at bounding box center [810, 148] width 105 height 105
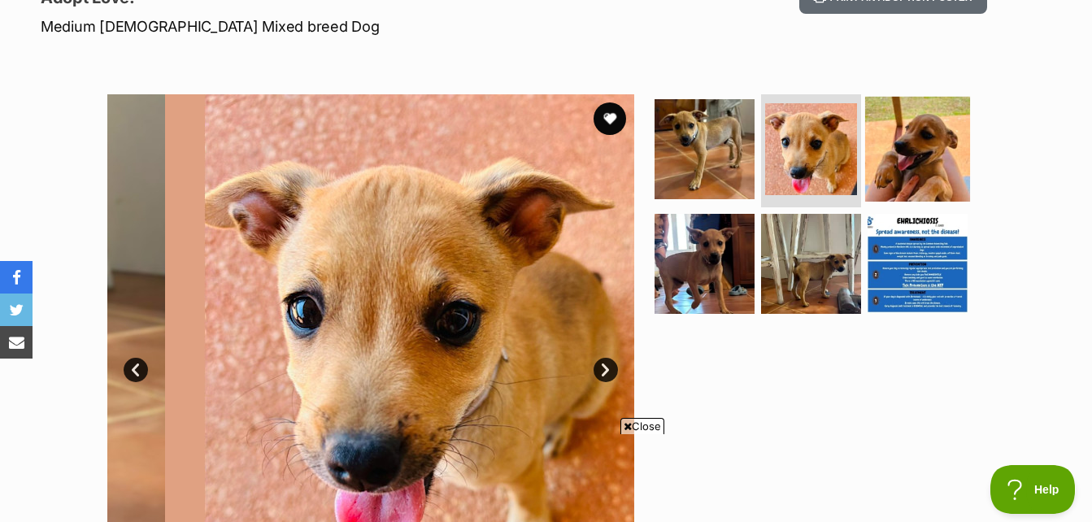
click at [928, 150] on img at bounding box center [917, 148] width 105 height 105
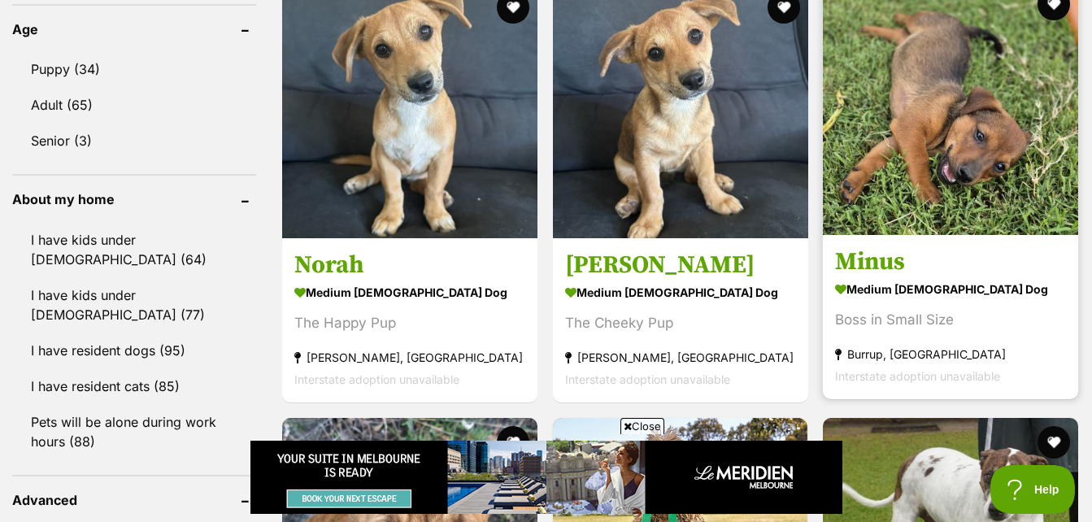
scroll to position [1707, 0]
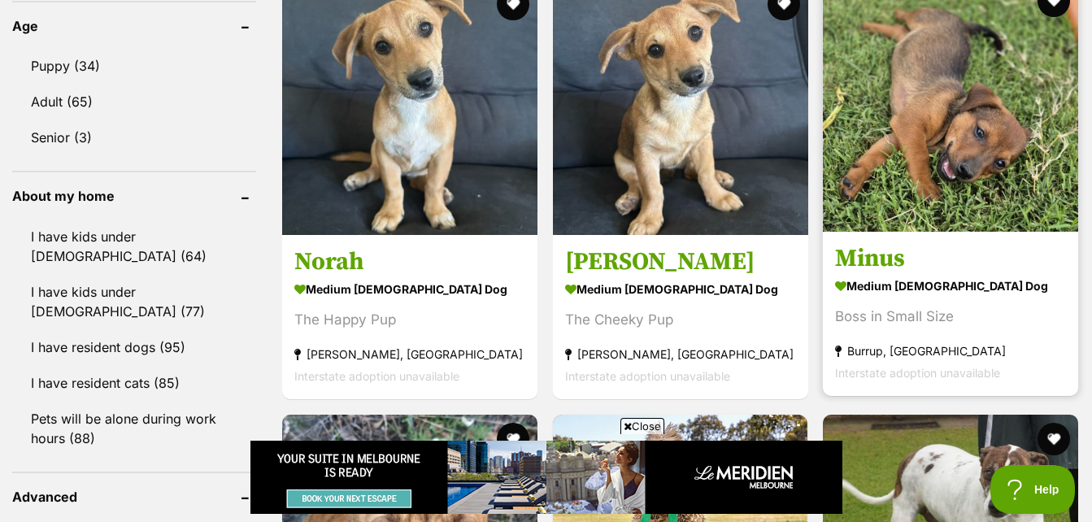
click at [1001, 177] on img at bounding box center [950, 103] width 255 height 255
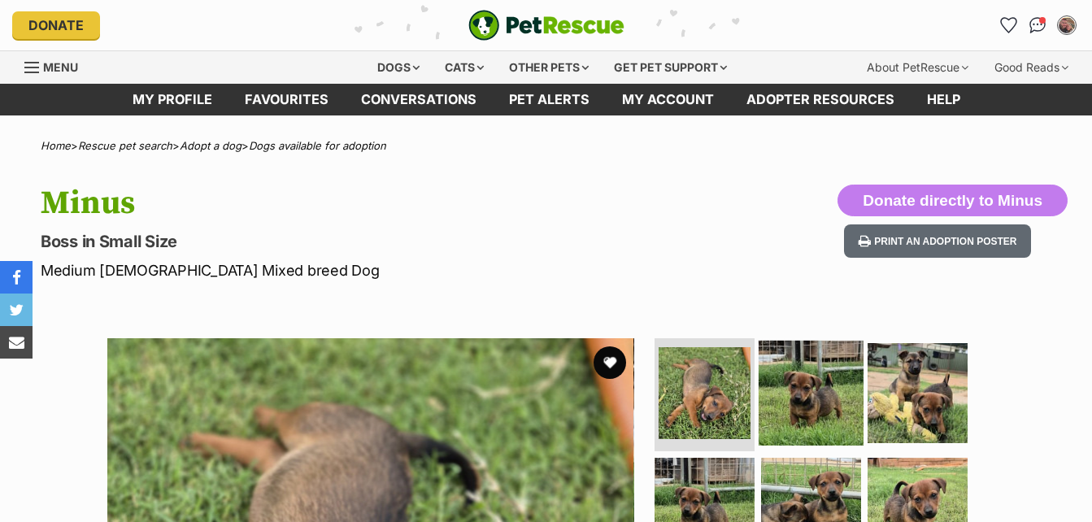
click at [810, 396] on img at bounding box center [810, 392] width 105 height 105
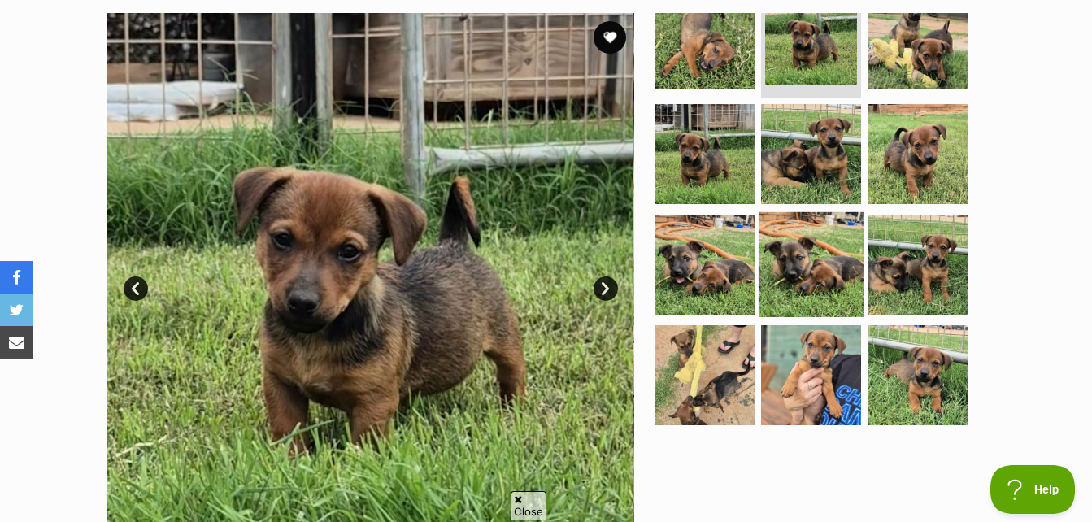
click at [796, 262] on img at bounding box center [810, 264] width 105 height 105
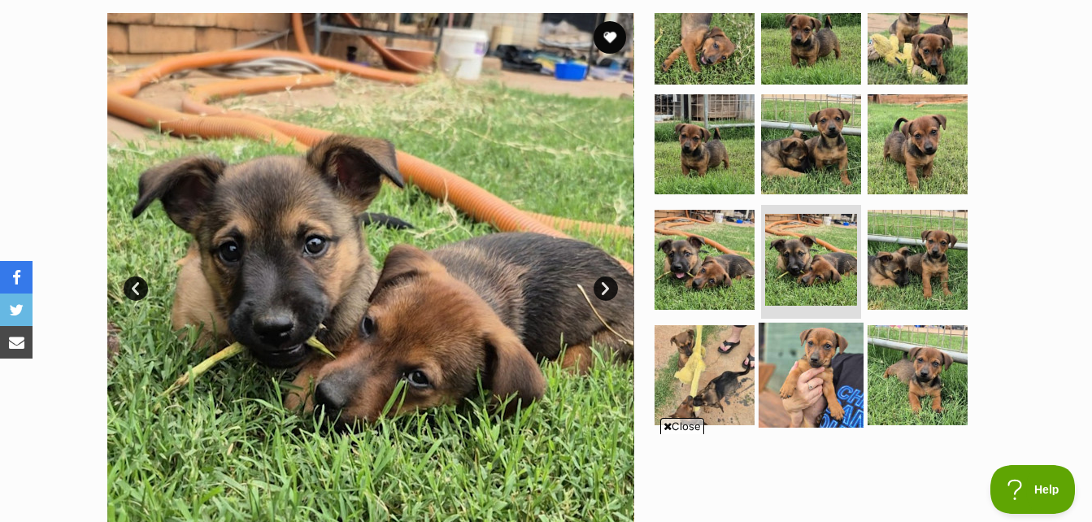
click at [832, 363] on img at bounding box center [810, 375] width 105 height 105
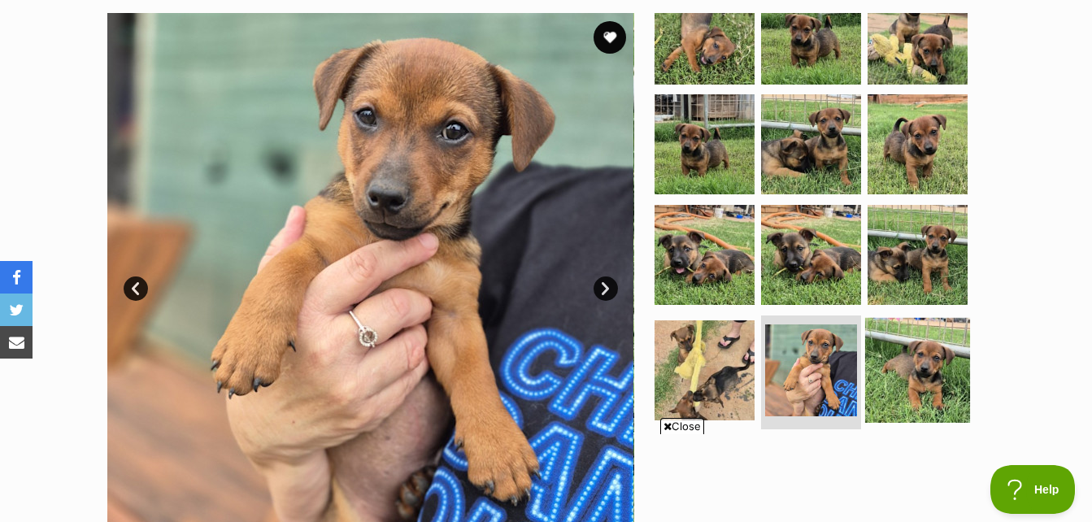
click at [902, 363] on img at bounding box center [917, 370] width 105 height 105
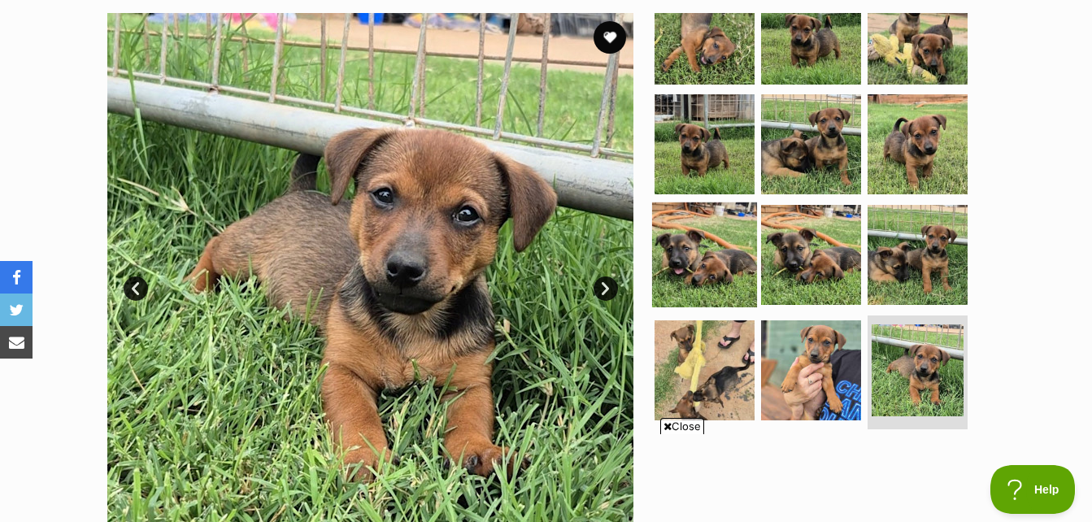
click at [719, 240] on img at bounding box center [704, 254] width 105 height 105
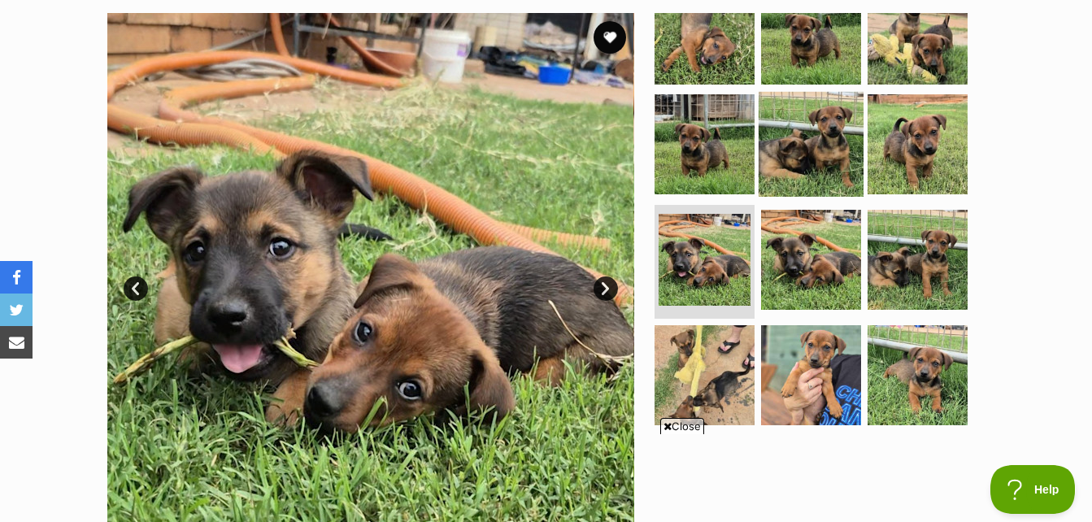
click at [838, 154] on img at bounding box center [810, 144] width 105 height 105
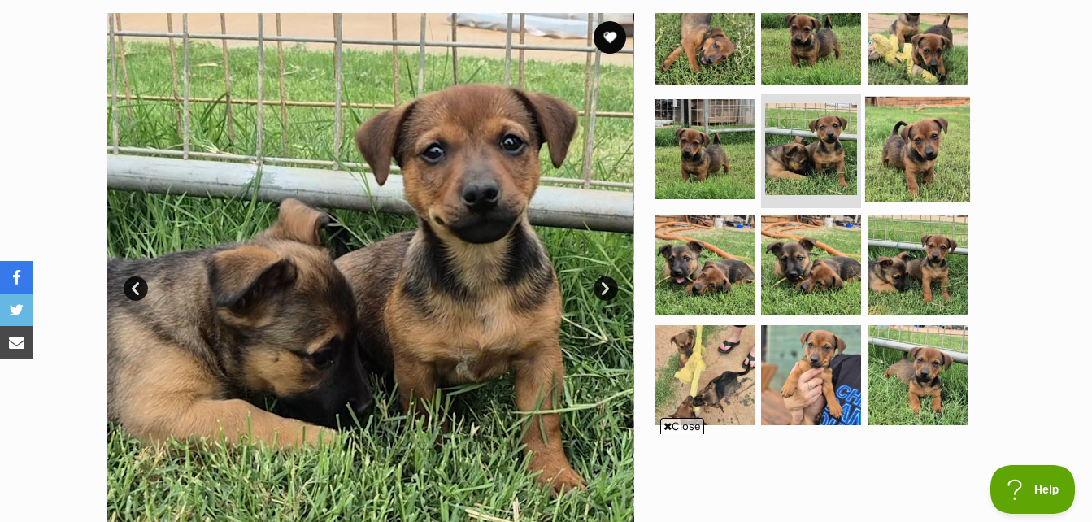
click at [919, 140] on img at bounding box center [917, 149] width 105 height 105
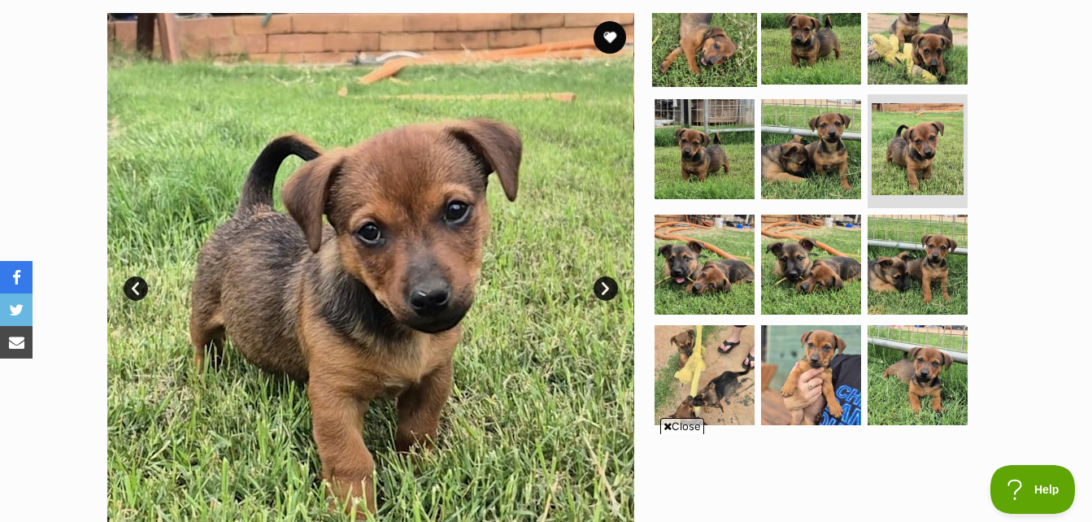
click at [696, 58] on img at bounding box center [704, 33] width 105 height 105
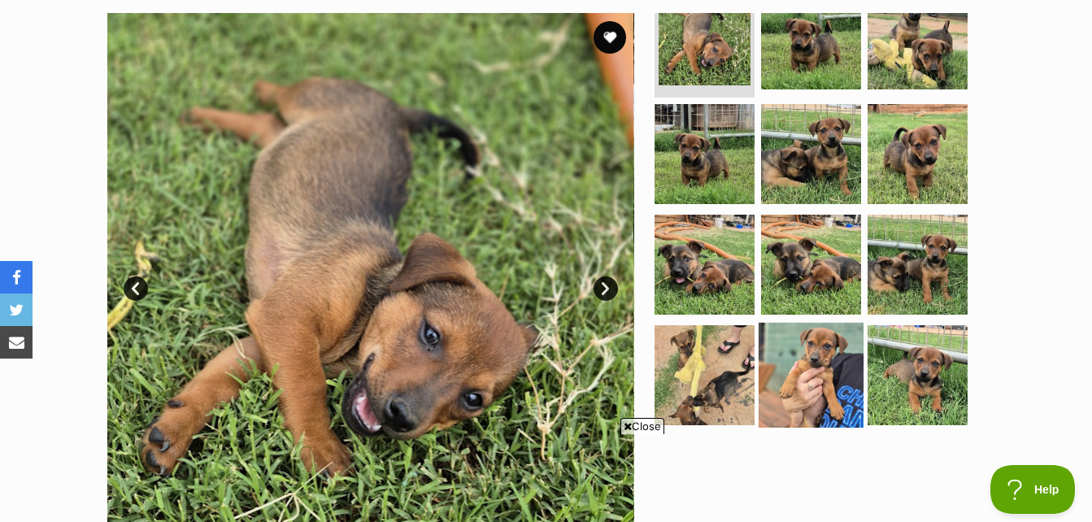
drag, startPoint x: 797, startPoint y: 344, endPoint x: 805, endPoint y: 366, distance: 23.4
click at [797, 344] on img at bounding box center [810, 375] width 105 height 105
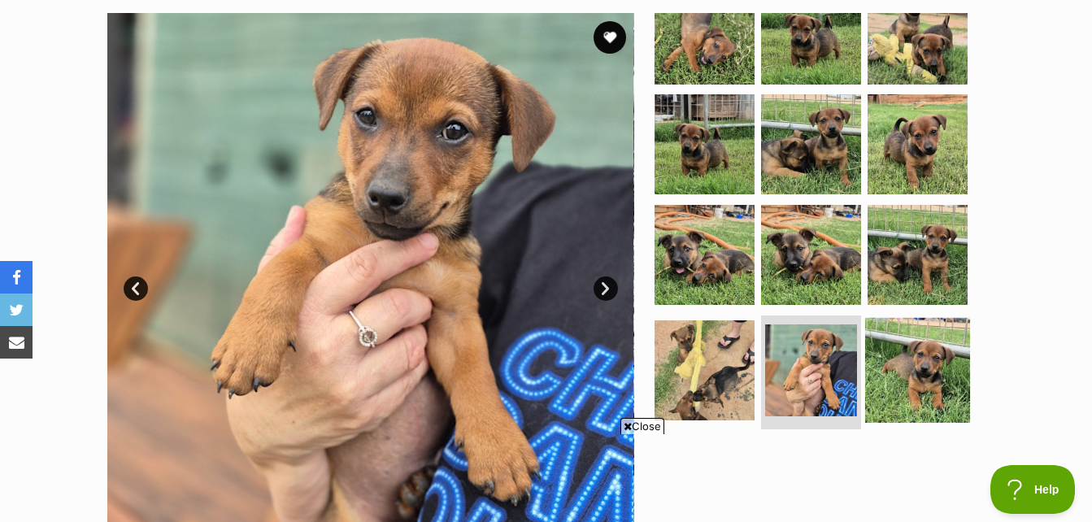
click at [919, 339] on img at bounding box center [917, 370] width 105 height 105
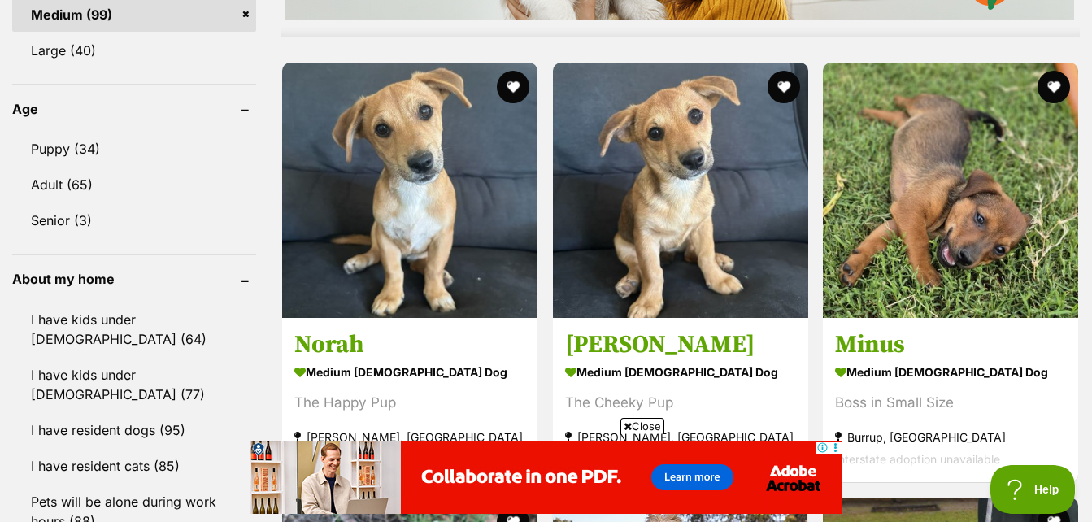
scroll to position [1626, 0]
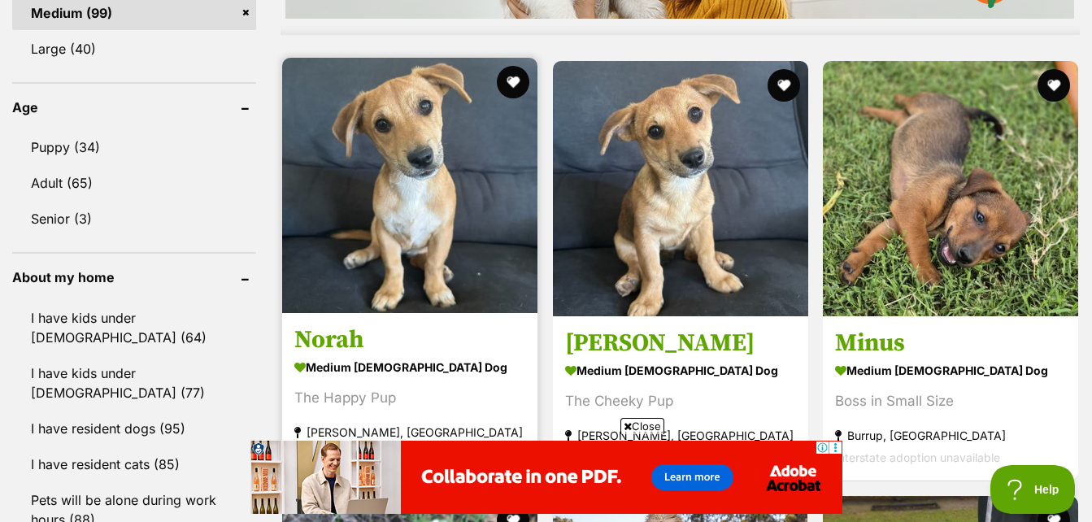
click at [425, 221] on img at bounding box center [409, 185] width 255 height 255
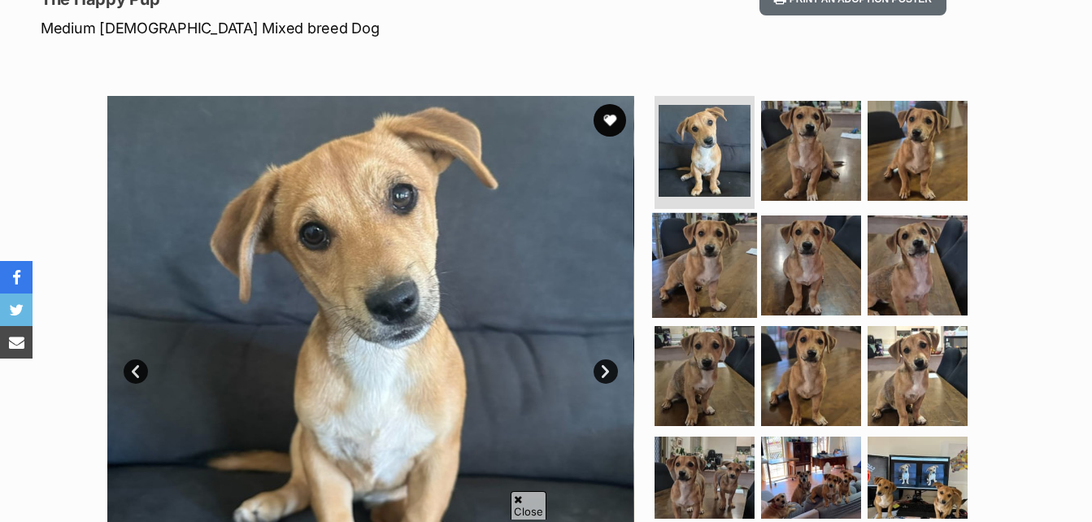
scroll to position [244, 0]
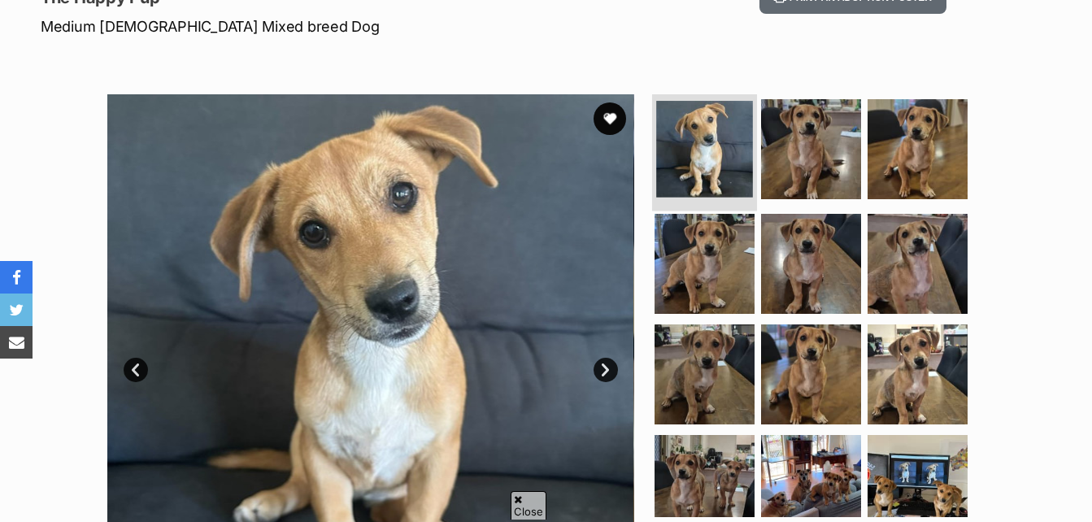
click at [709, 163] on img at bounding box center [704, 149] width 97 height 97
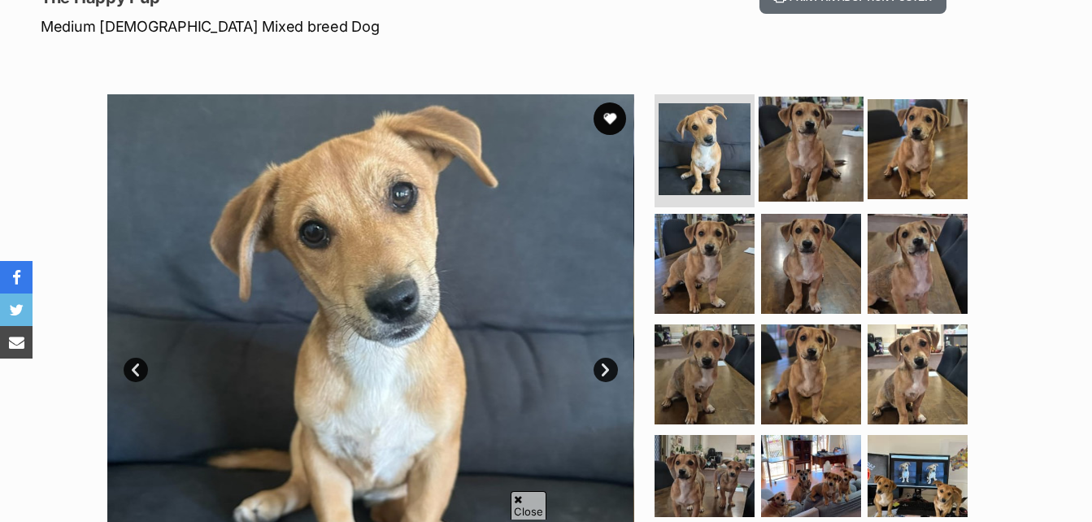
click at [816, 159] on img at bounding box center [810, 148] width 105 height 105
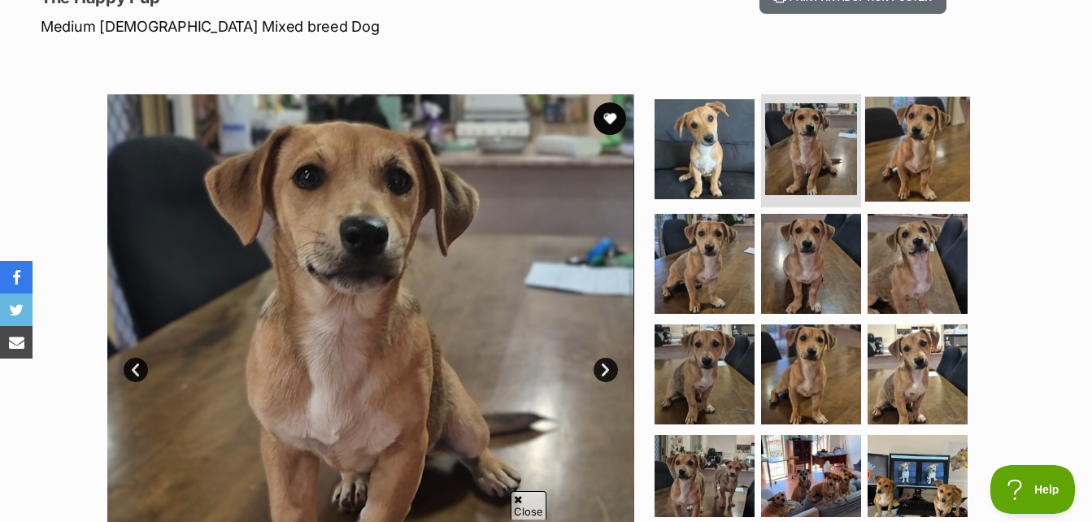
scroll to position [0, 0]
click at [918, 153] on img at bounding box center [917, 148] width 105 height 105
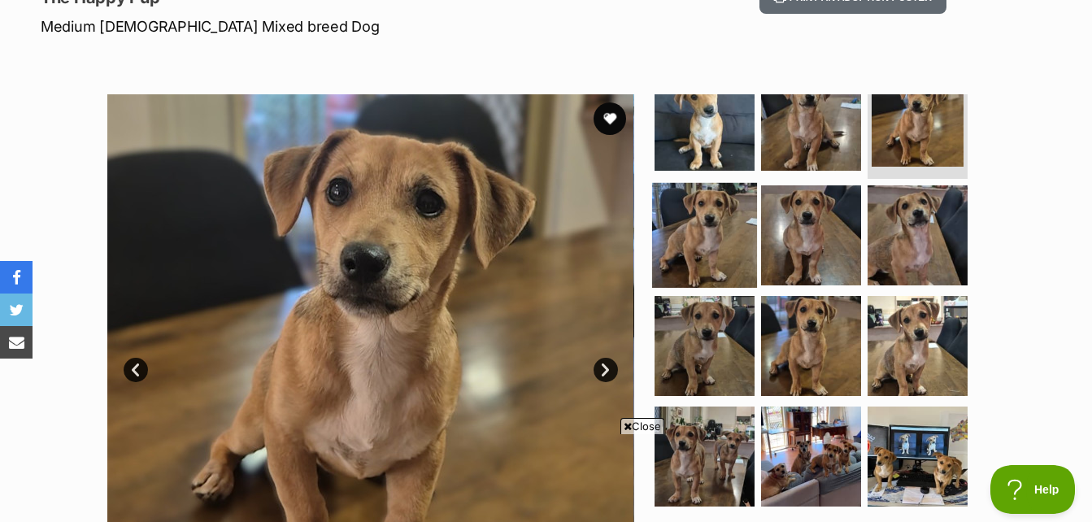
click at [671, 230] on img at bounding box center [704, 235] width 105 height 105
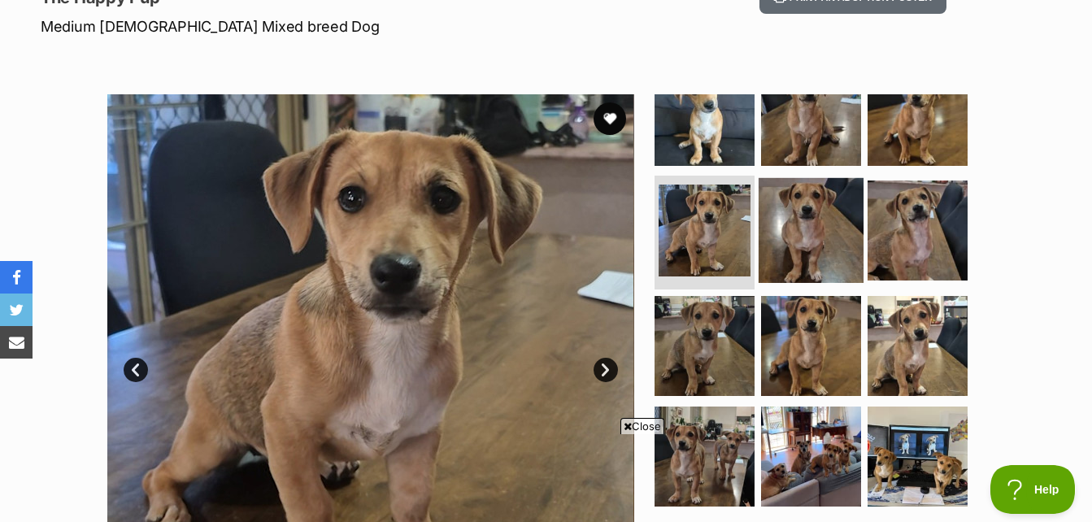
click at [801, 224] on img at bounding box center [810, 230] width 105 height 105
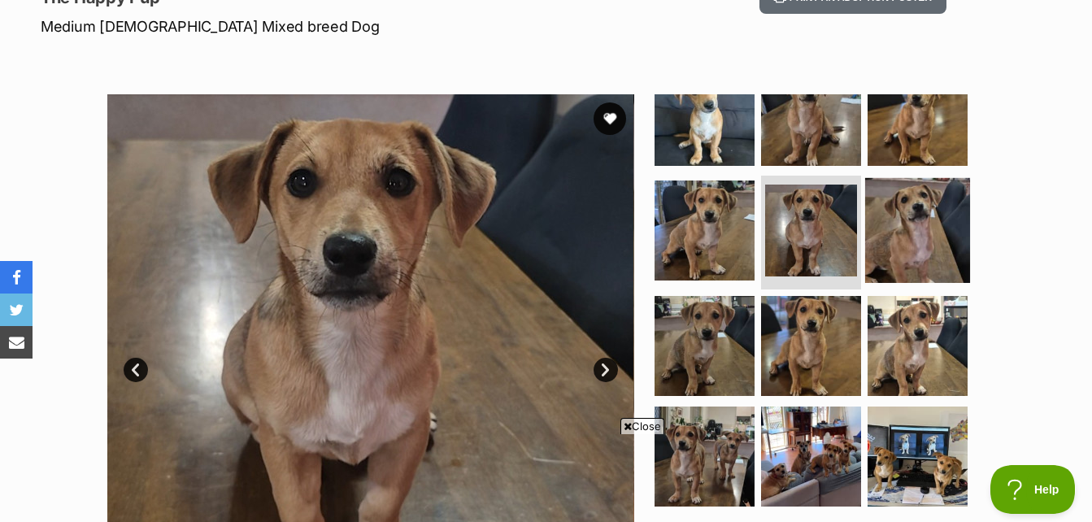
click at [915, 216] on img at bounding box center [917, 230] width 105 height 105
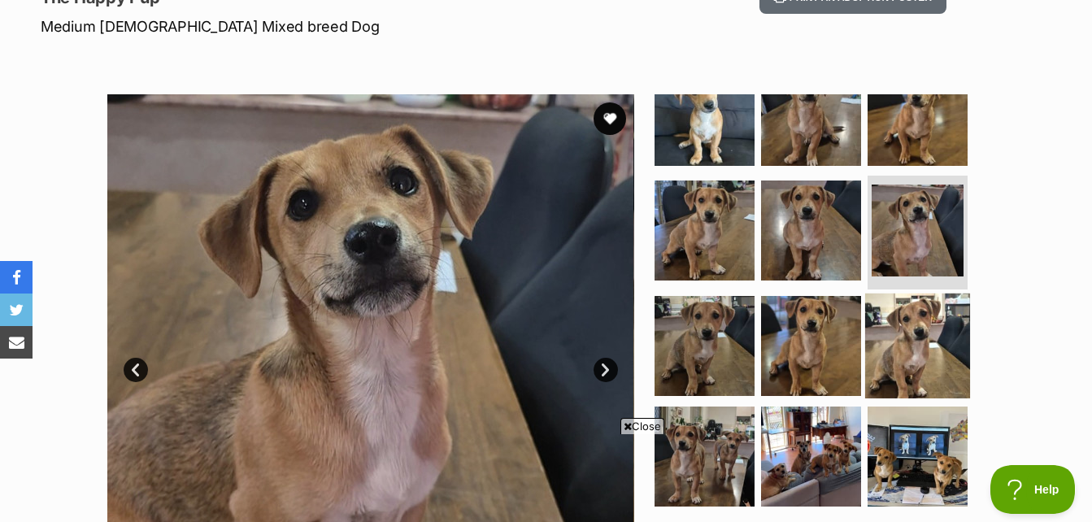
click at [919, 322] on img at bounding box center [917, 345] width 105 height 105
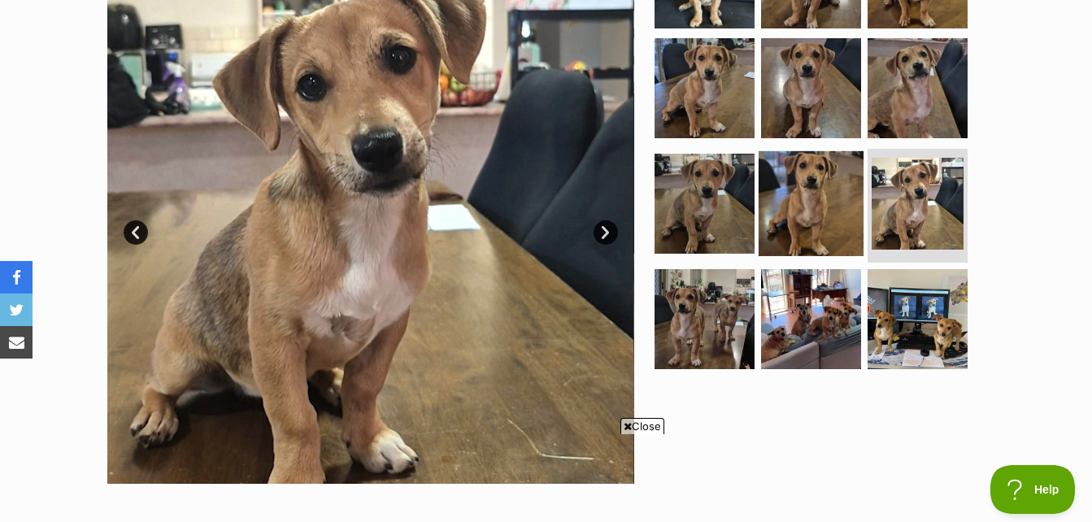
scroll to position [406, 0]
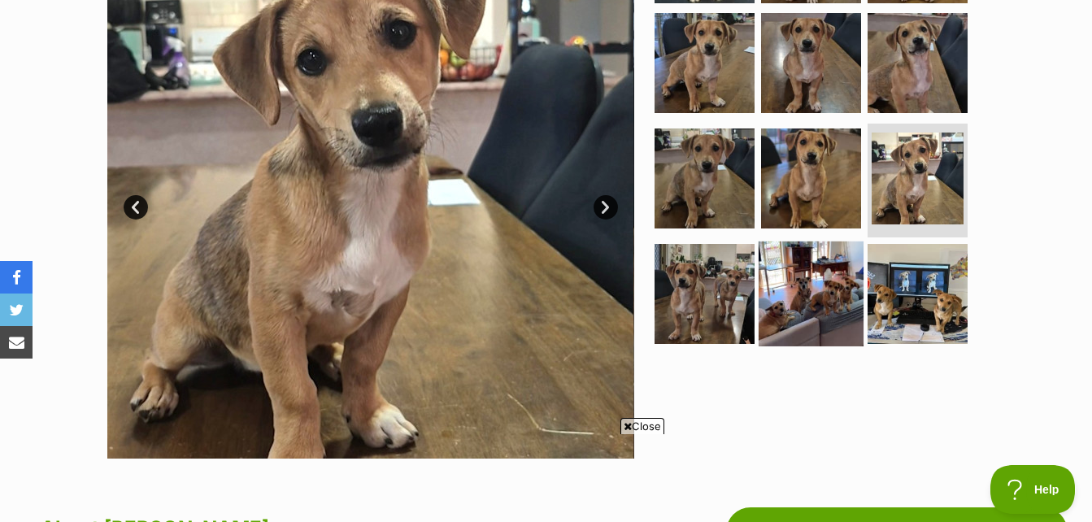
click at [767, 285] on img at bounding box center [810, 293] width 105 height 105
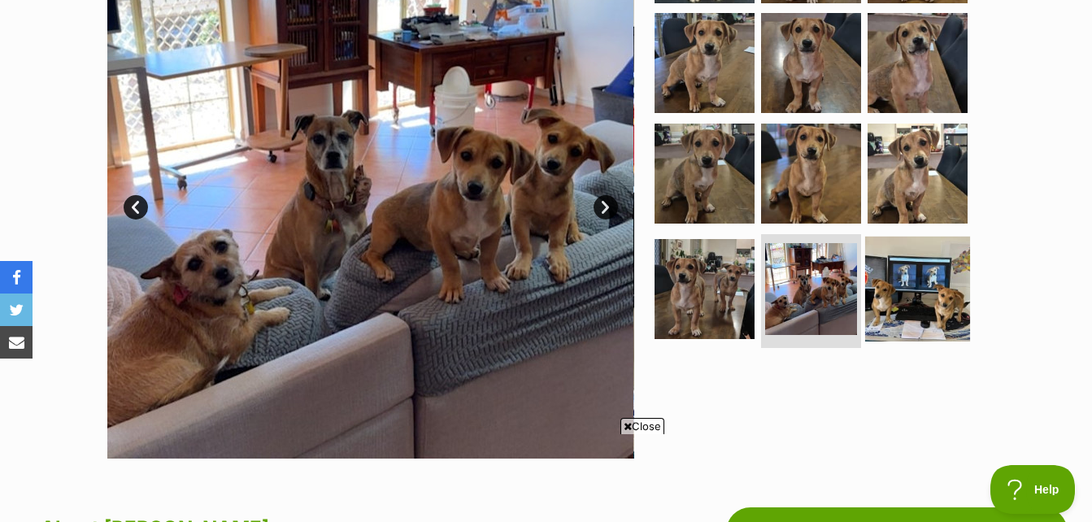
click at [922, 266] on img at bounding box center [917, 289] width 105 height 105
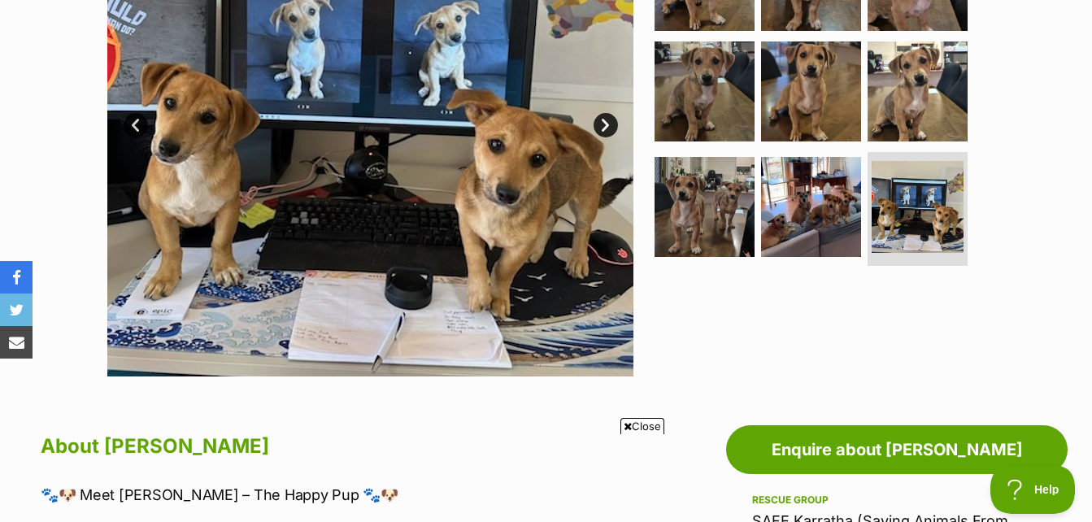
scroll to position [732, 0]
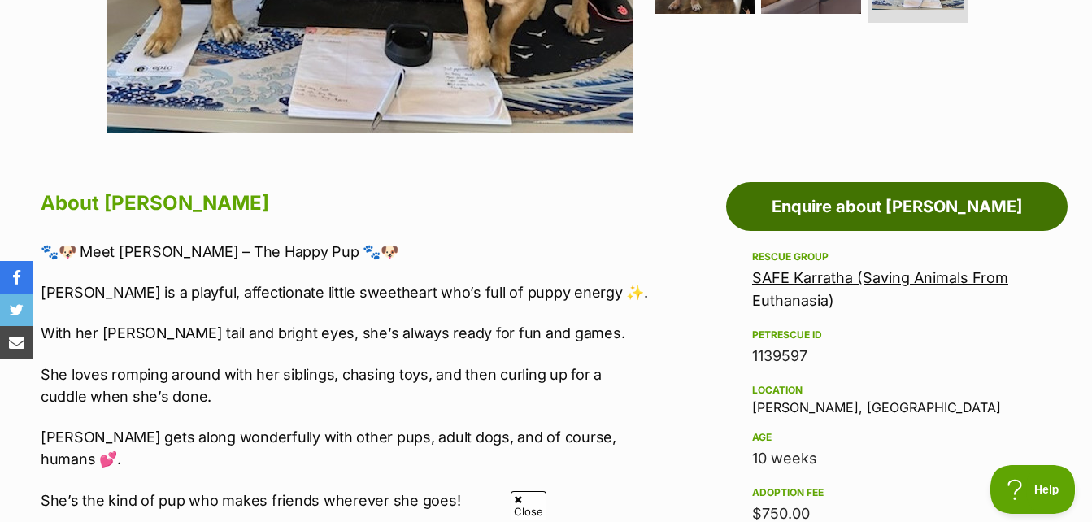
click at [915, 217] on link "Enquire about [PERSON_NAME]" at bounding box center [896, 206] width 341 height 49
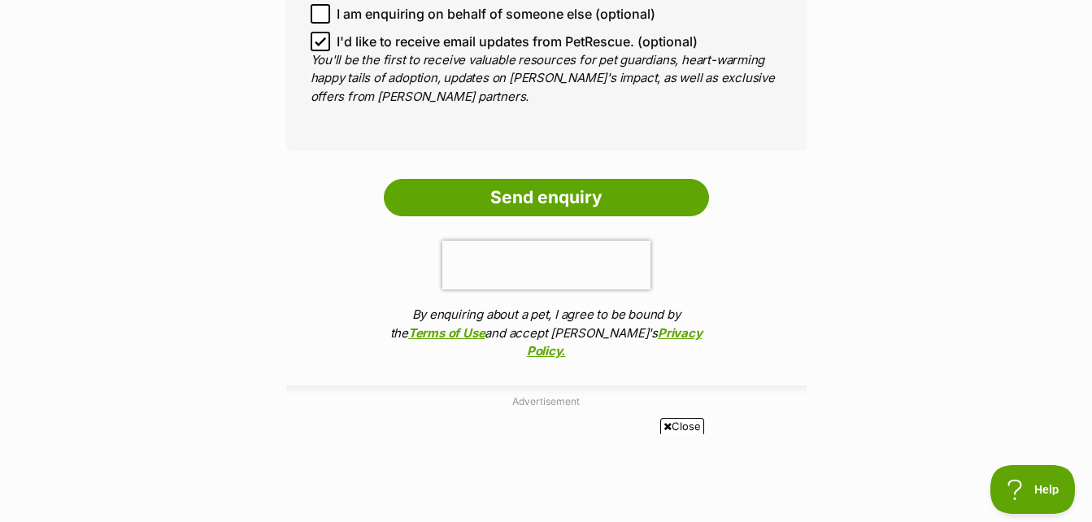
scroll to position [1382, 0]
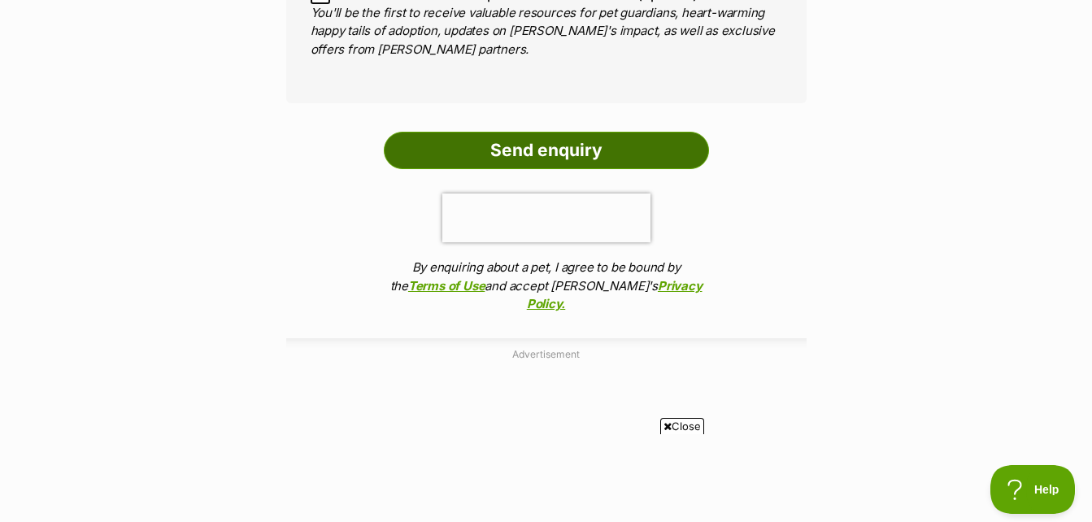
click at [653, 136] on input "Send enquiry" at bounding box center [546, 150] width 325 height 37
click at [554, 136] on input "Send enquiry" at bounding box center [546, 150] width 325 height 37
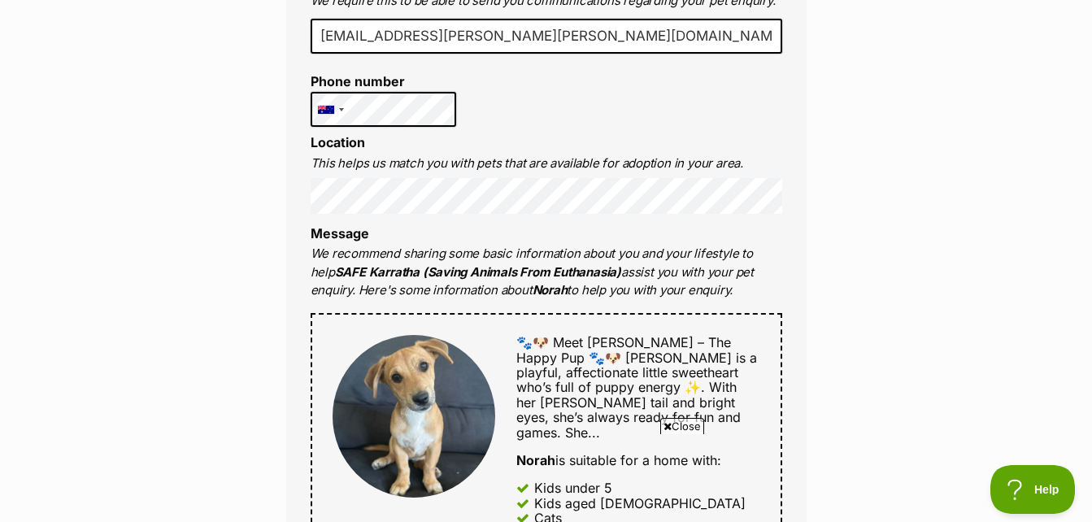
scroll to position [488, 0]
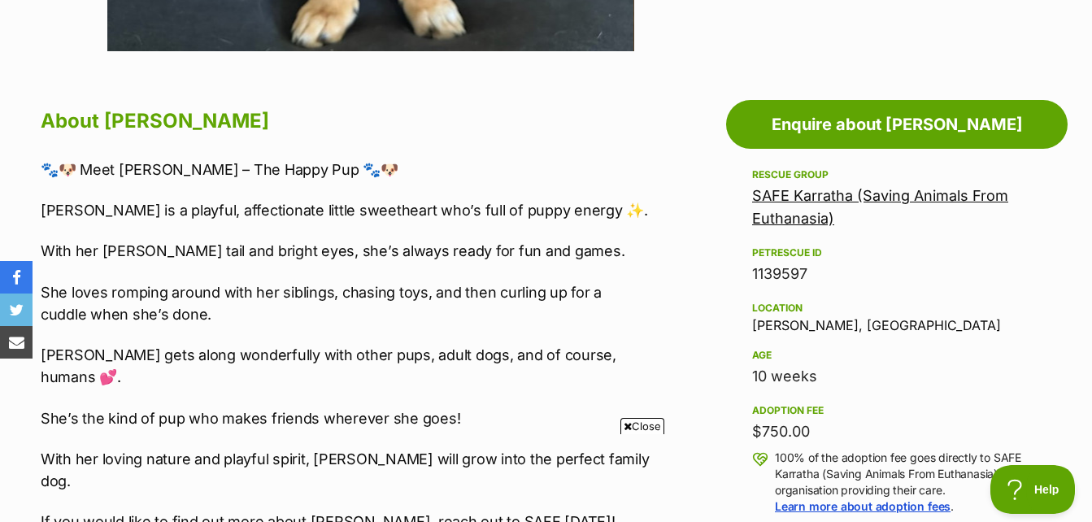
scroll to position [813, 0]
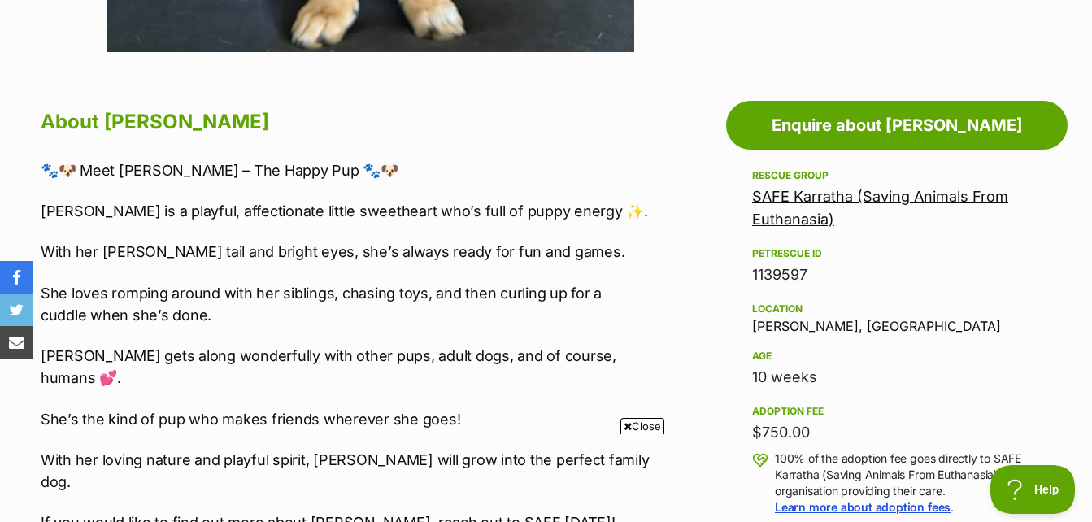
click at [824, 197] on link "SAFE Karratha (Saving Animals From Euthanasia)" at bounding box center [880, 208] width 256 height 40
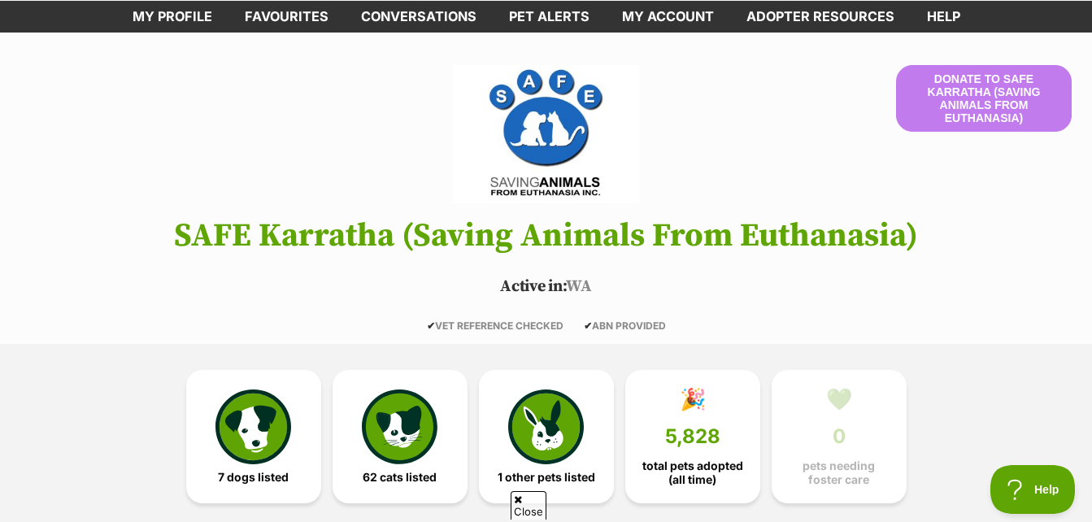
scroll to position [163, 0]
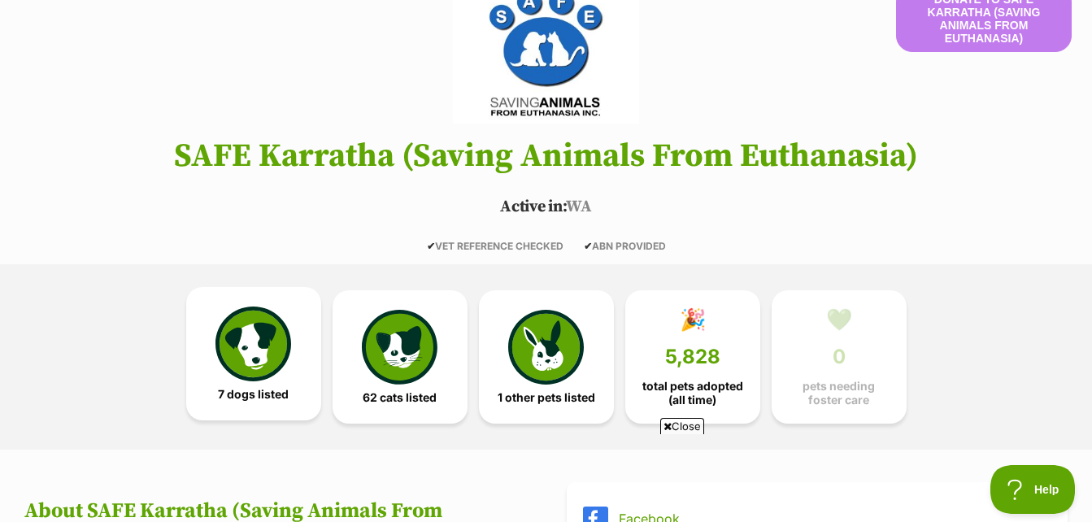
click at [273, 351] on img at bounding box center [252, 343] width 75 height 75
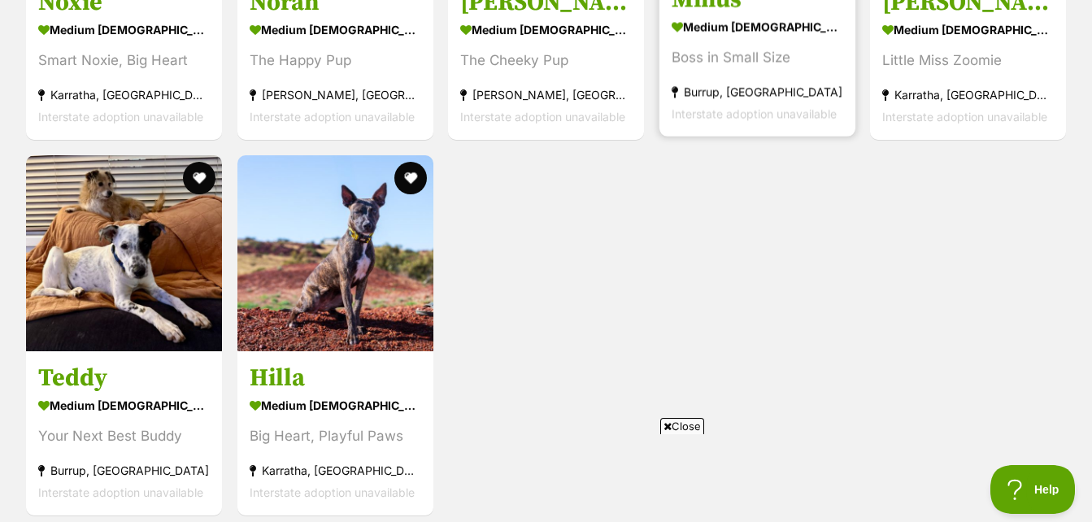
scroll to position [1597, 0]
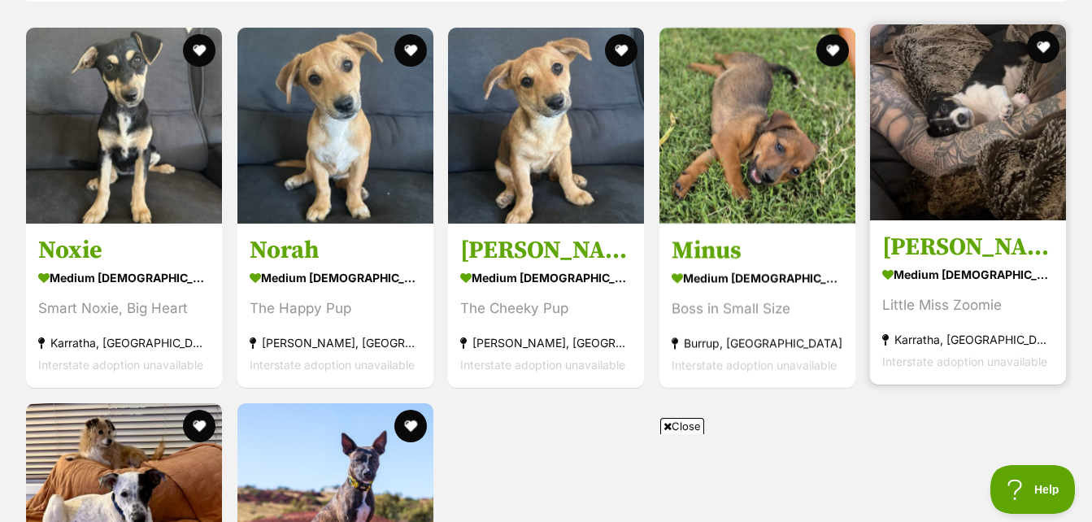
click at [1007, 126] on img at bounding box center [968, 122] width 196 height 196
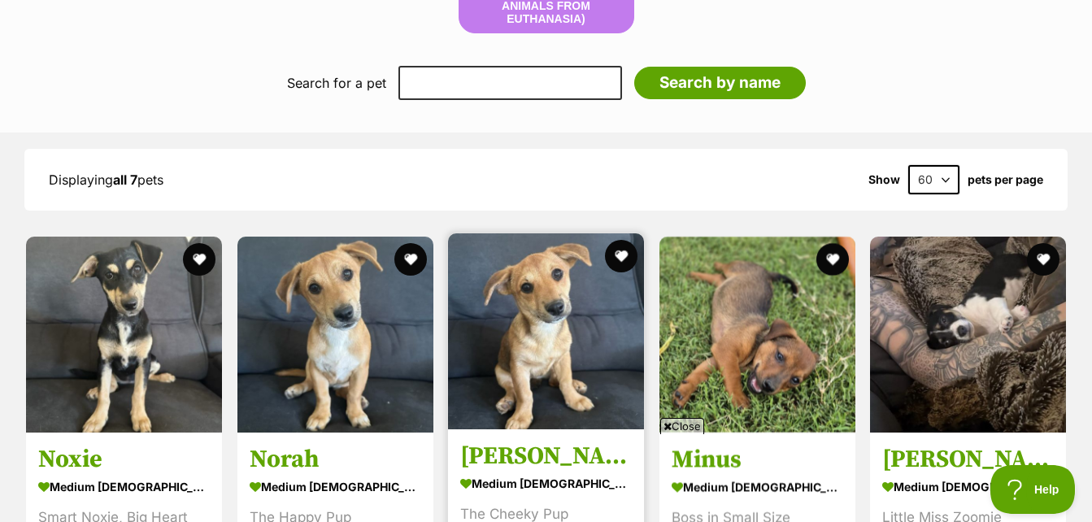
scroll to position [1434, 0]
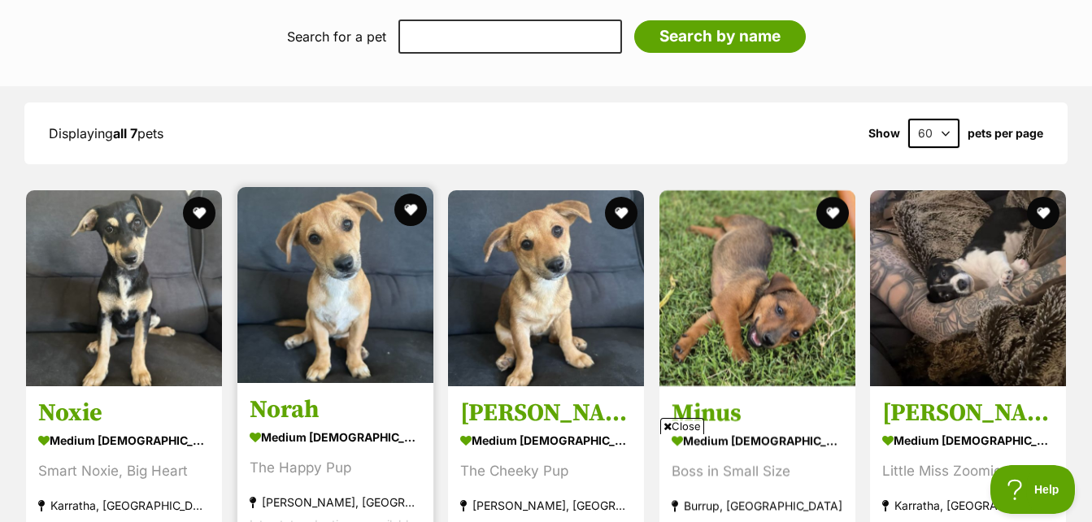
click at [357, 326] on img at bounding box center [335, 285] width 196 height 196
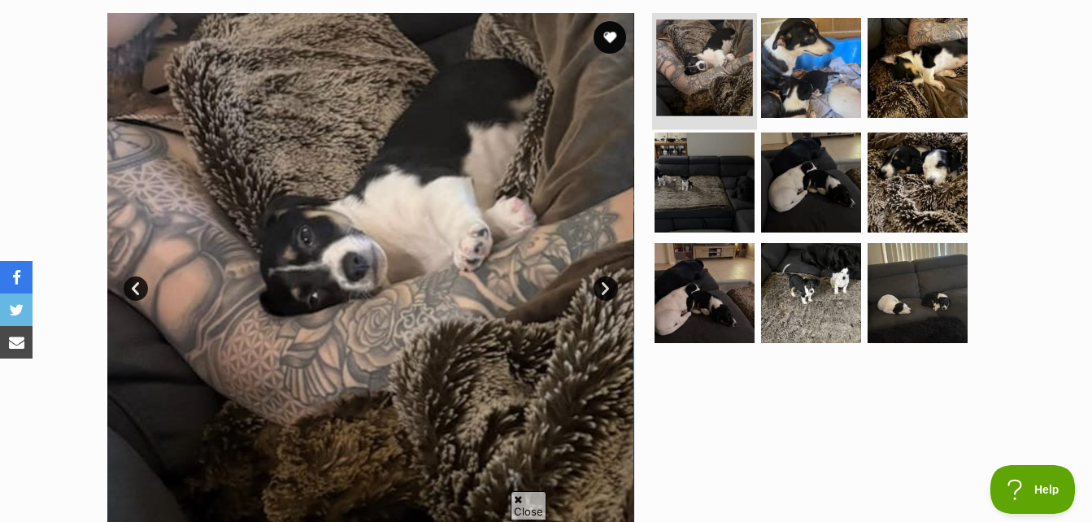
click at [727, 80] on img at bounding box center [704, 68] width 97 height 97
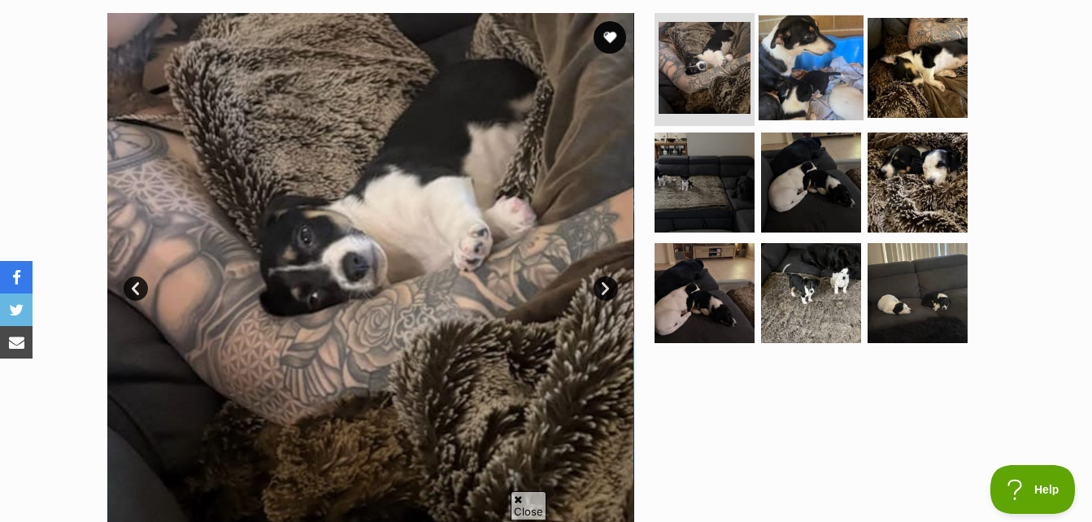
click at [797, 63] on img at bounding box center [810, 67] width 105 height 105
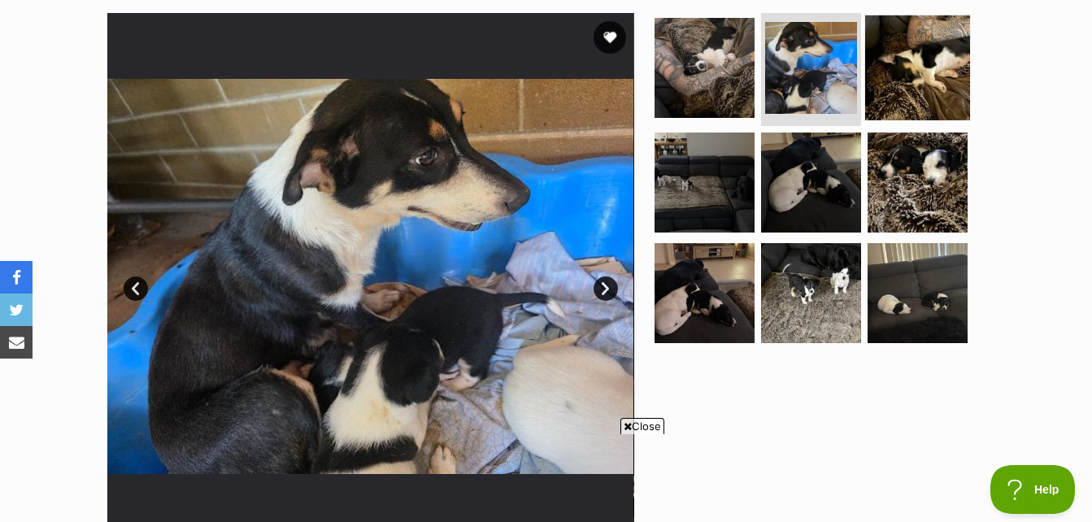
click at [923, 64] on img at bounding box center [917, 67] width 105 height 105
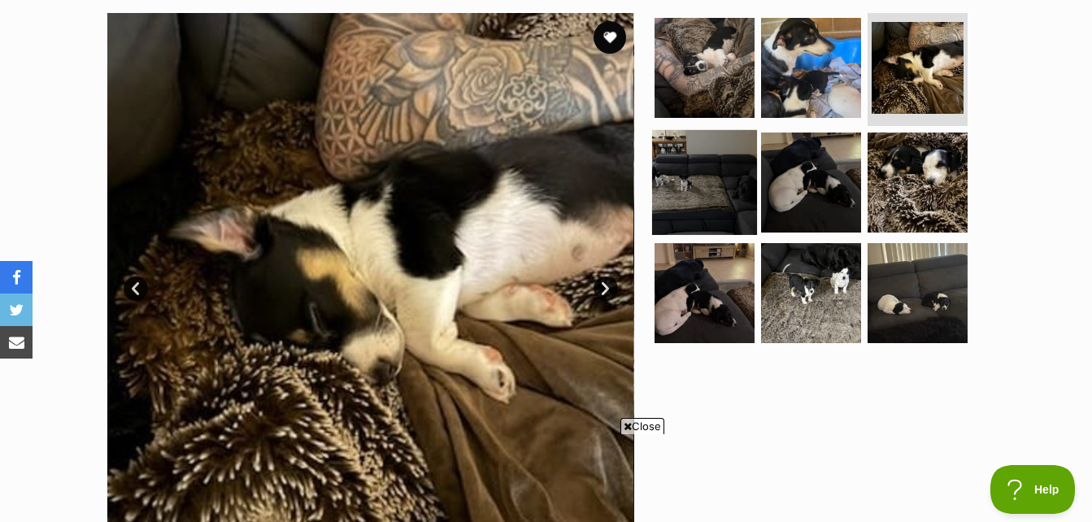
click at [705, 175] on img at bounding box center [704, 182] width 105 height 105
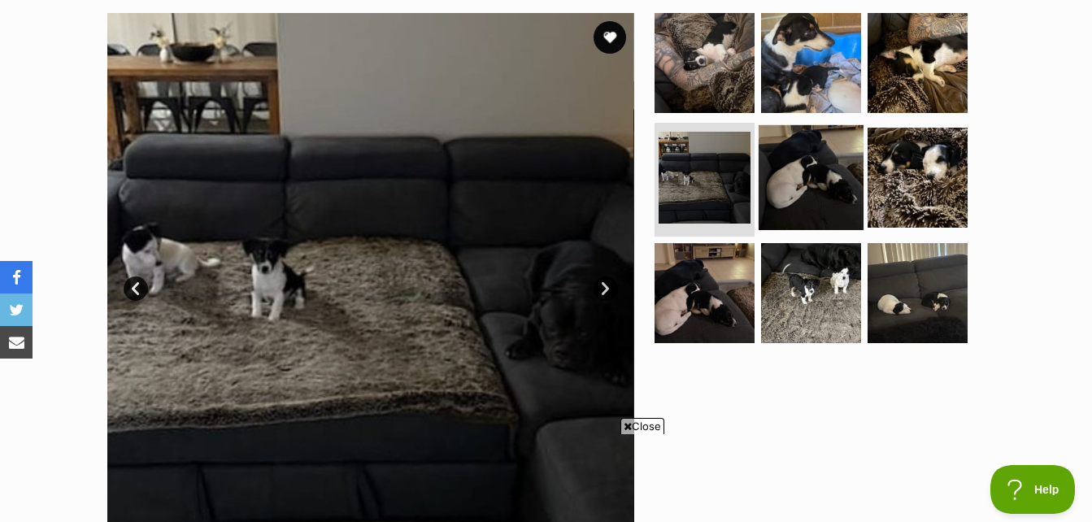
click at [810, 172] on img at bounding box center [810, 177] width 105 height 105
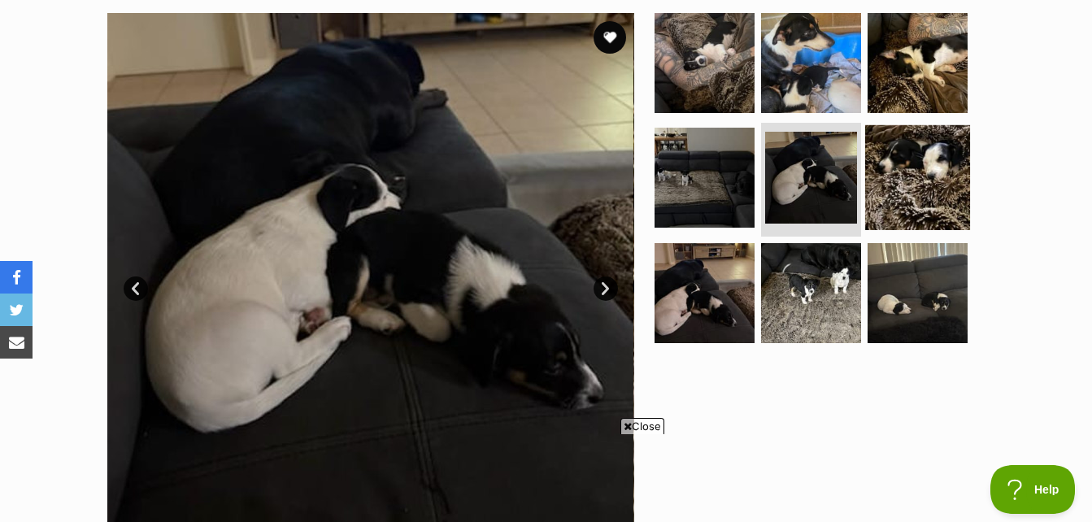
click at [911, 161] on img at bounding box center [917, 177] width 105 height 105
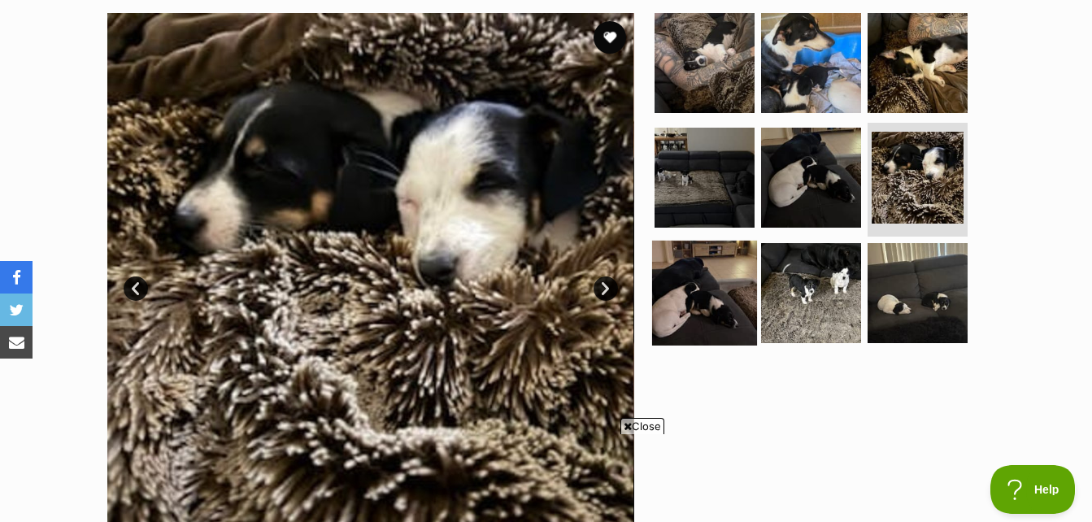
click at [700, 276] on img at bounding box center [704, 293] width 105 height 105
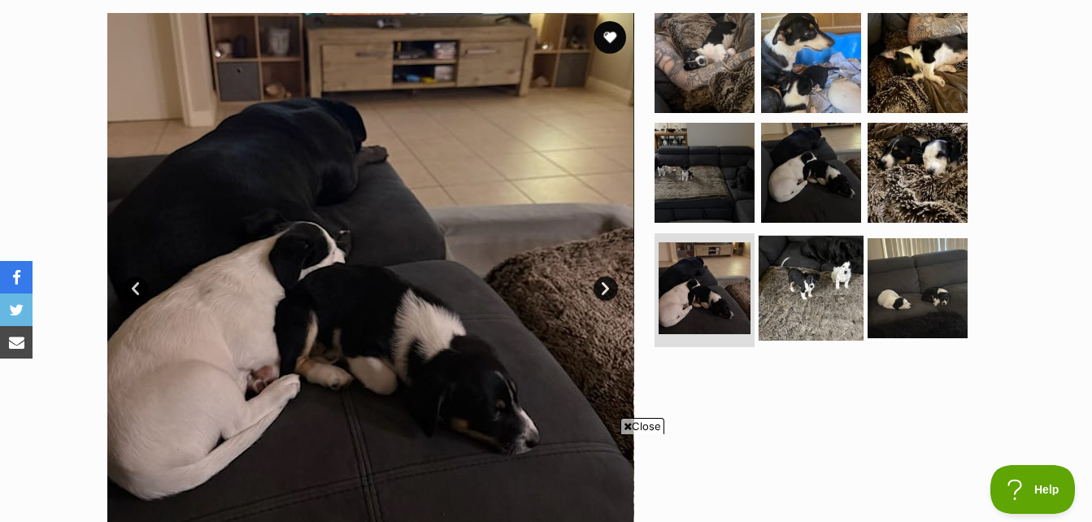
click at [802, 289] on img at bounding box center [810, 288] width 105 height 105
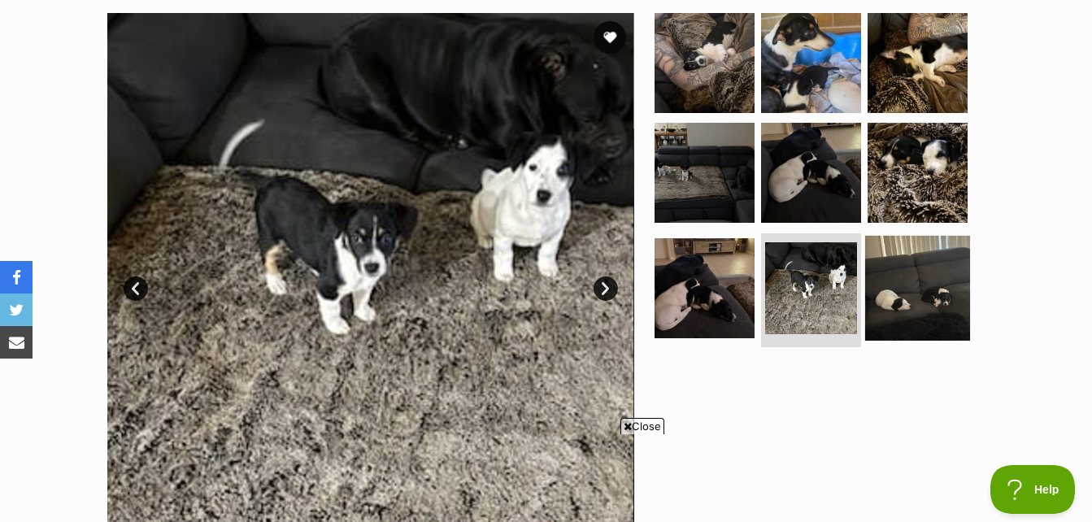
click at [942, 277] on img at bounding box center [917, 288] width 105 height 105
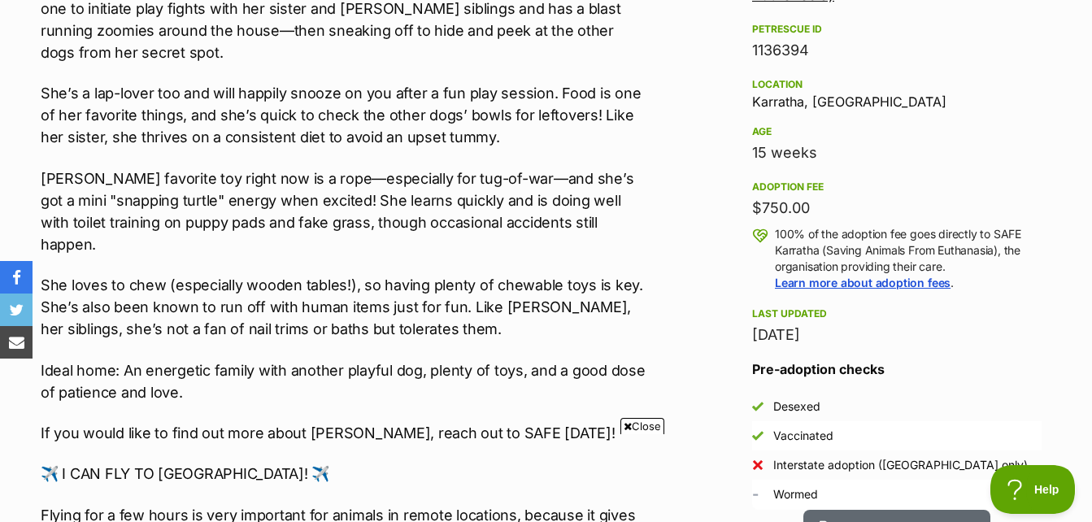
scroll to position [1057, 0]
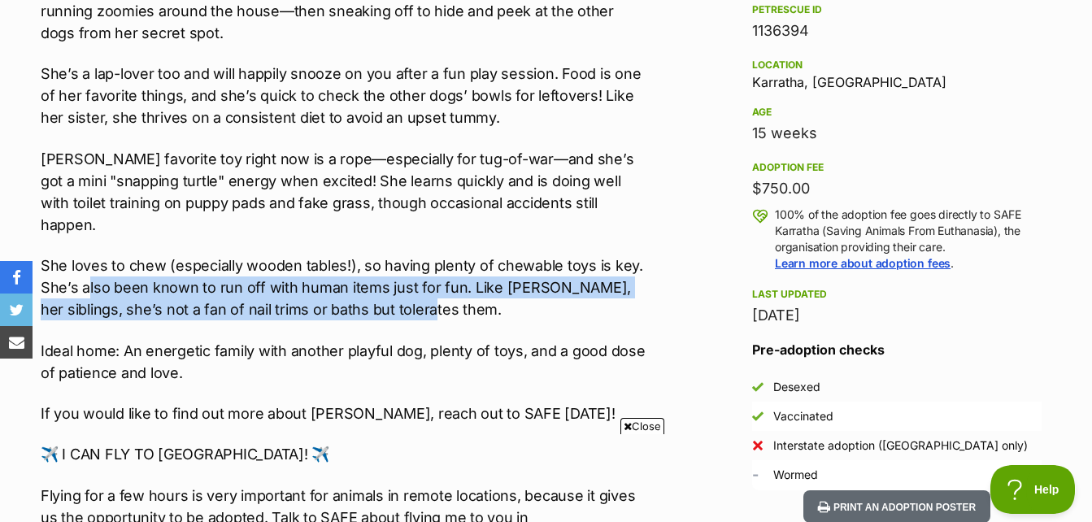
drag, startPoint x: 85, startPoint y: 249, endPoint x: 528, endPoint y: 272, distance: 444.5
click at [528, 272] on p "She loves to chew (especially wooden tables!), so having plenty of chewable toy…" at bounding box center [346, 287] width 610 height 66
drag, startPoint x: 528, startPoint y: 272, endPoint x: 317, endPoint y: 247, distance: 212.9
click at [525, 274] on p "She loves to chew (especially wooden tables!), so having plenty of chewable toy…" at bounding box center [346, 287] width 610 height 66
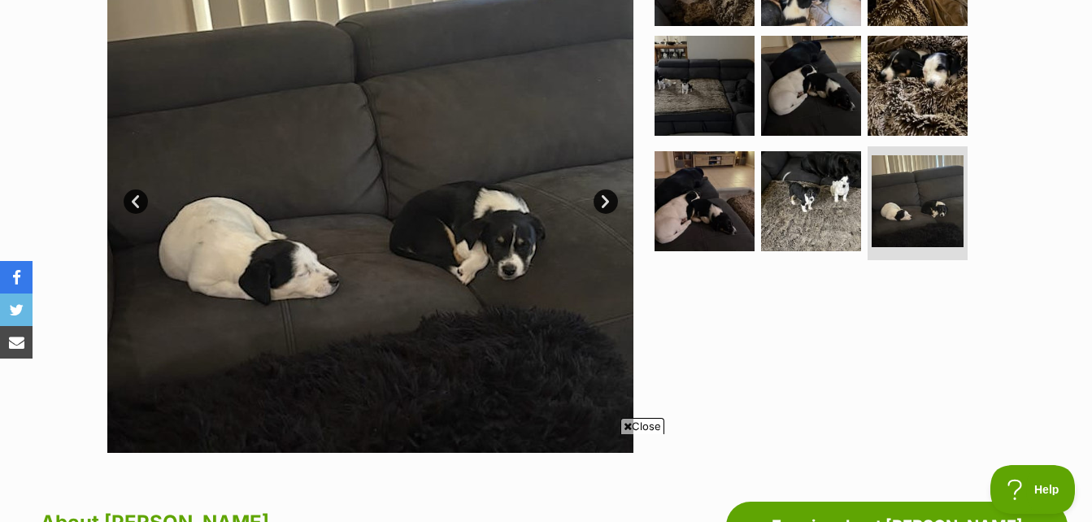
scroll to position [406, 0]
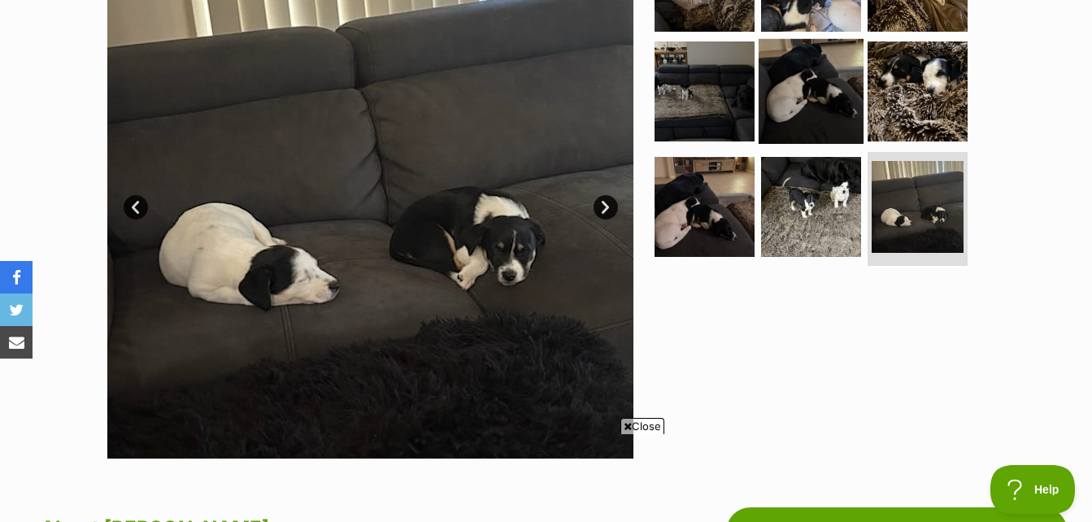
click at [816, 105] on img at bounding box center [810, 91] width 105 height 105
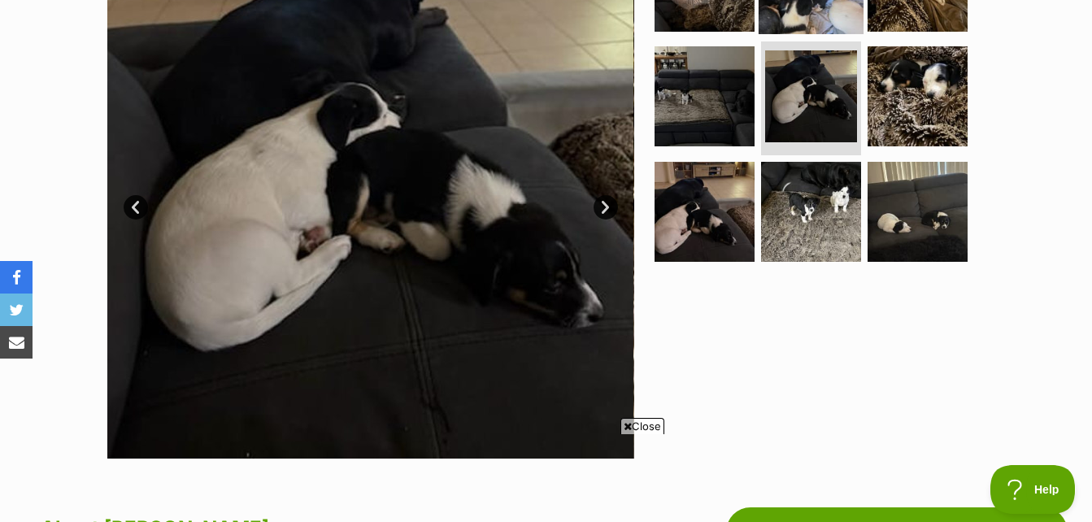
scroll to position [0, 0]
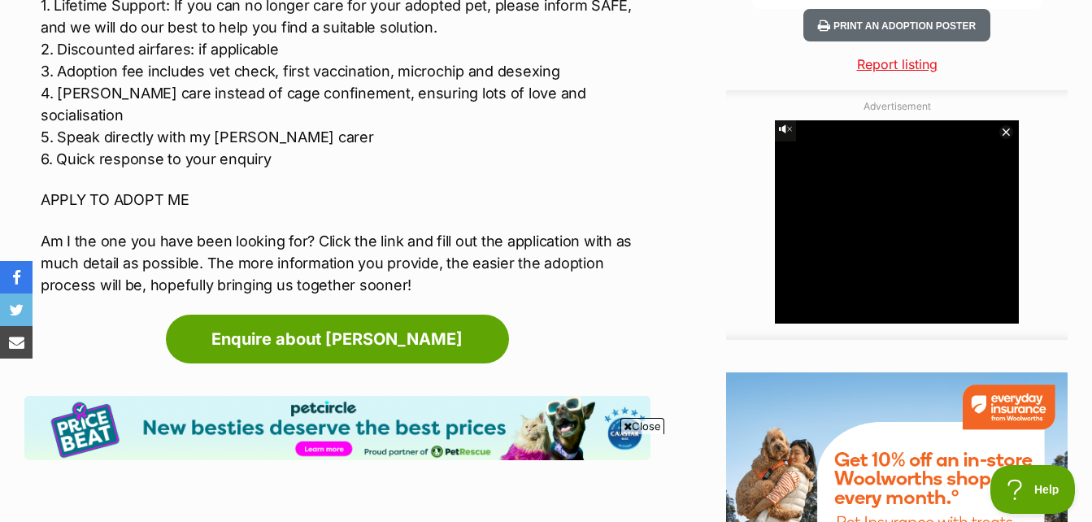
scroll to position [1545, 0]
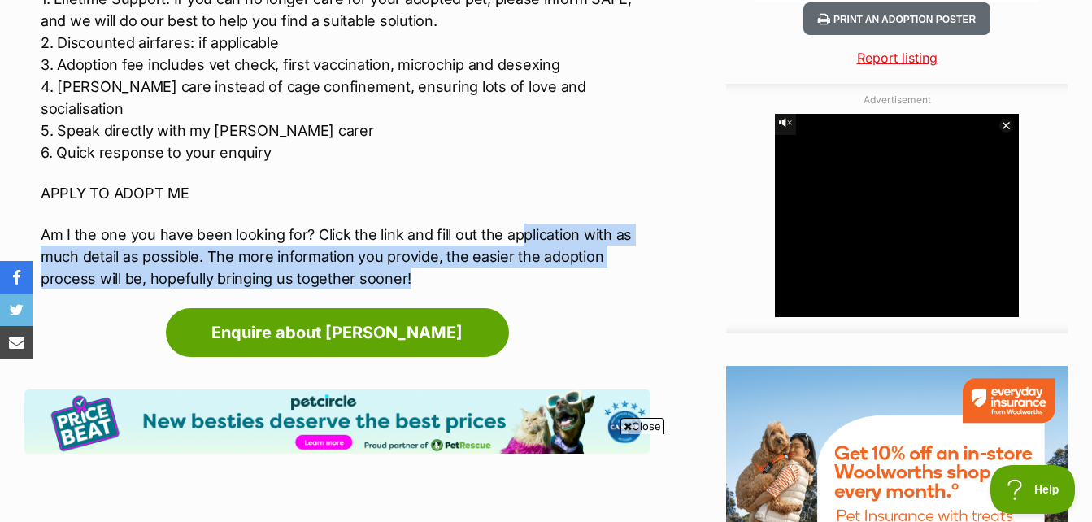
drag, startPoint x: 532, startPoint y: 148, endPoint x: 610, endPoint y: 194, distance: 90.8
click at [610, 224] on p "Am I the one you have been looking for? Click the link and fill out the applica…" at bounding box center [346, 257] width 610 height 66
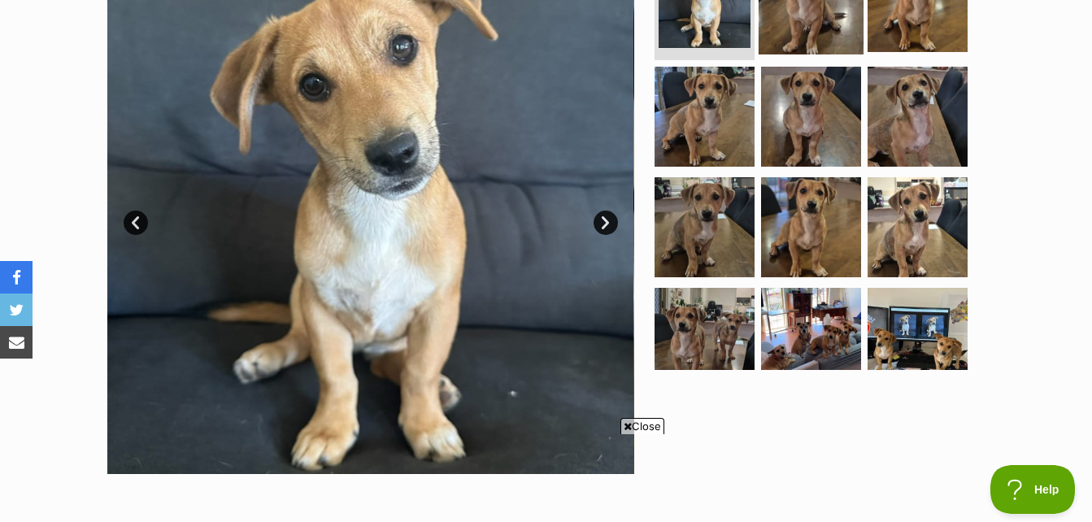
scroll to position [385, 0]
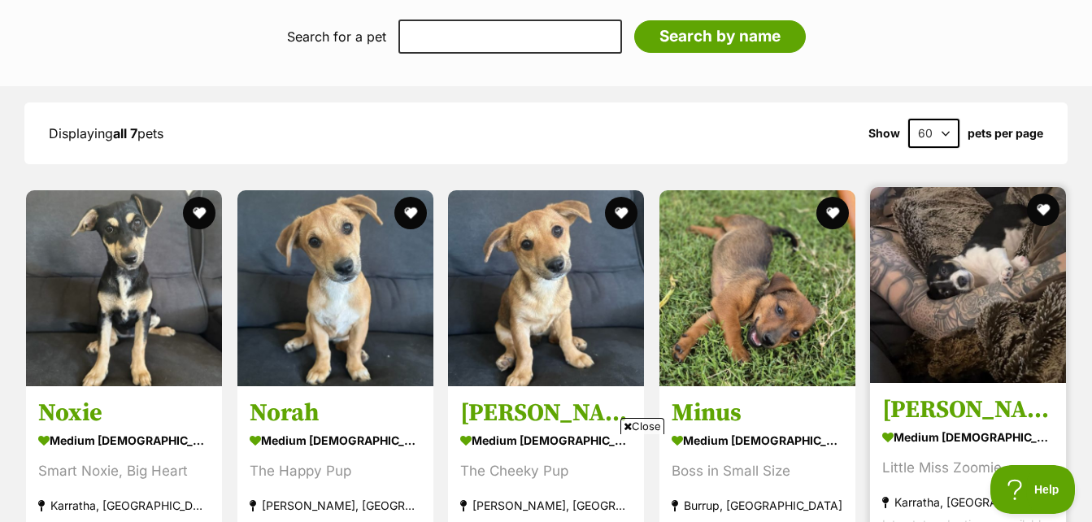
click at [990, 315] on img at bounding box center [968, 285] width 196 height 196
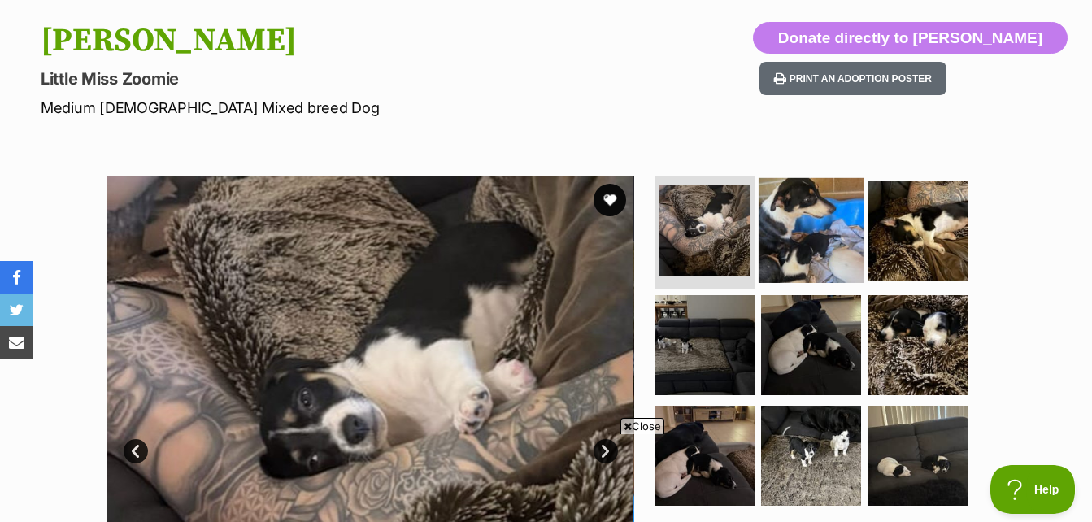
click at [802, 242] on img at bounding box center [810, 229] width 105 height 105
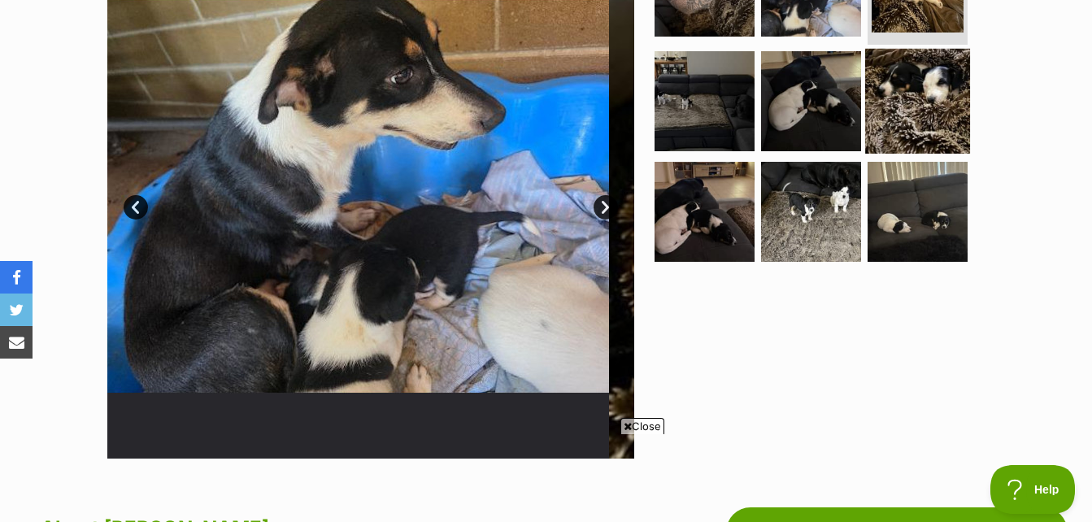
click at [910, 88] on img at bounding box center [917, 101] width 105 height 105
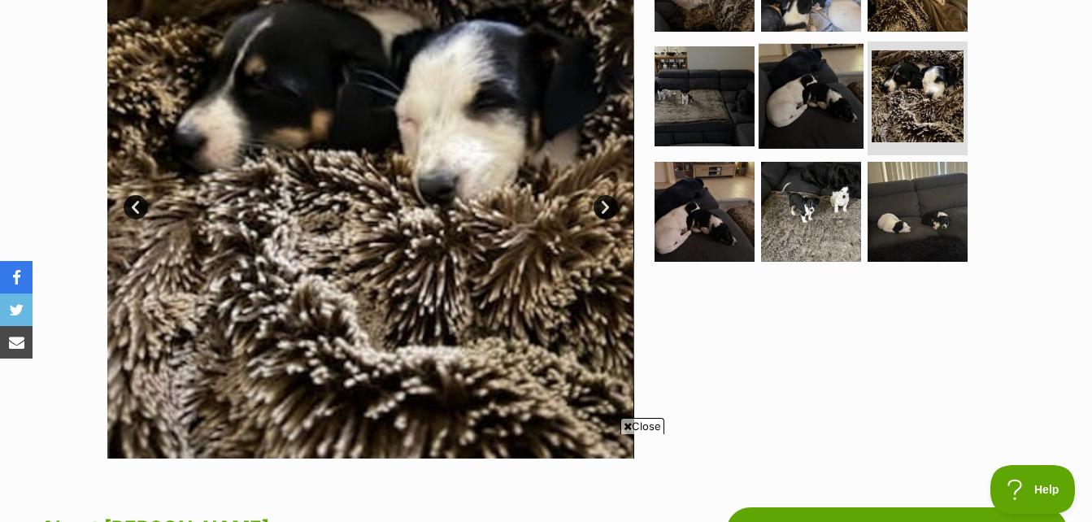
click at [802, 103] on img at bounding box center [810, 96] width 105 height 105
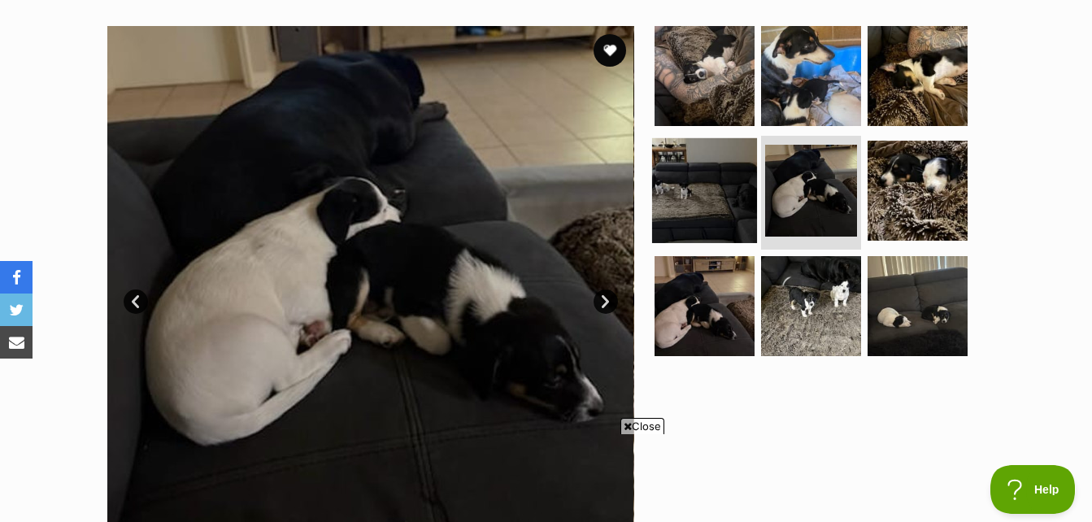
scroll to position [406, 0]
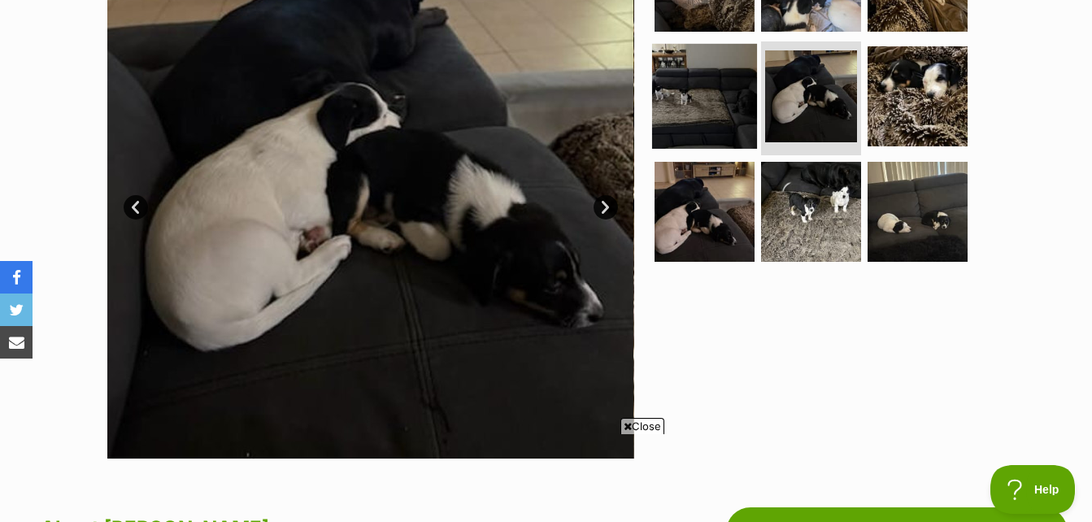
click at [716, 133] on img at bounding box center [704, 96] width 105 height 105
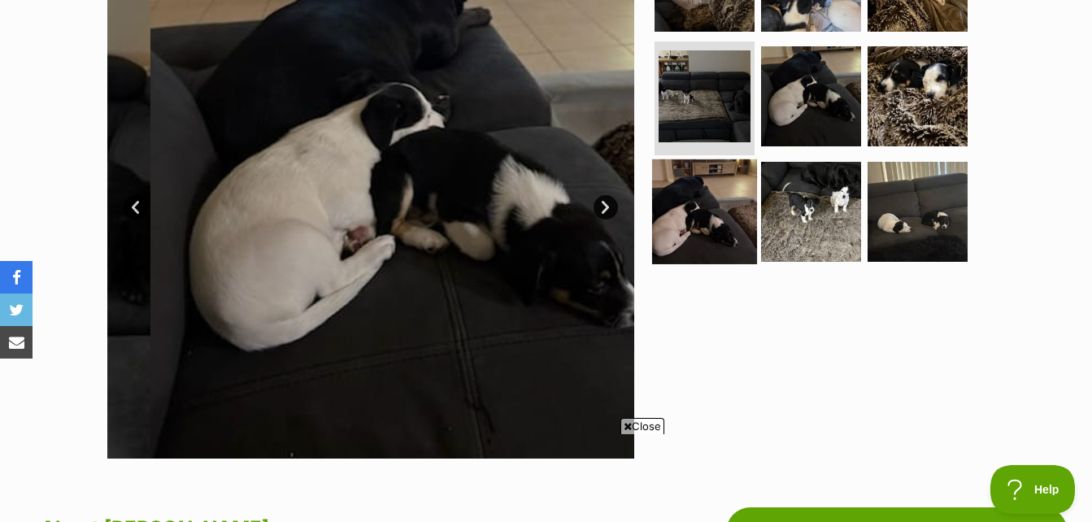
click at [709, 206] on img at bounding box center [704, 211] width 105 height 105
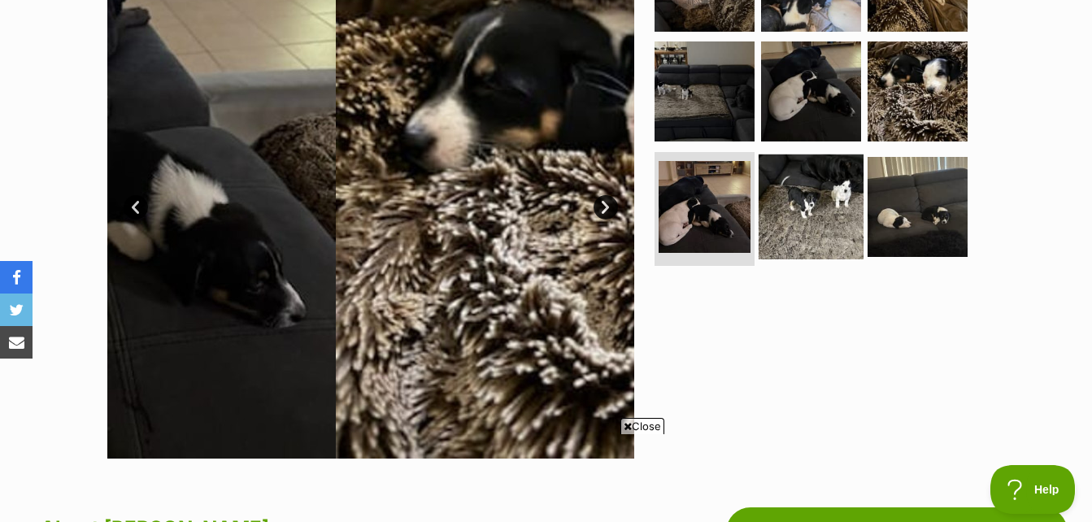
click at [818, 204] on img at bounding box center [810, 206] width 105 height 105
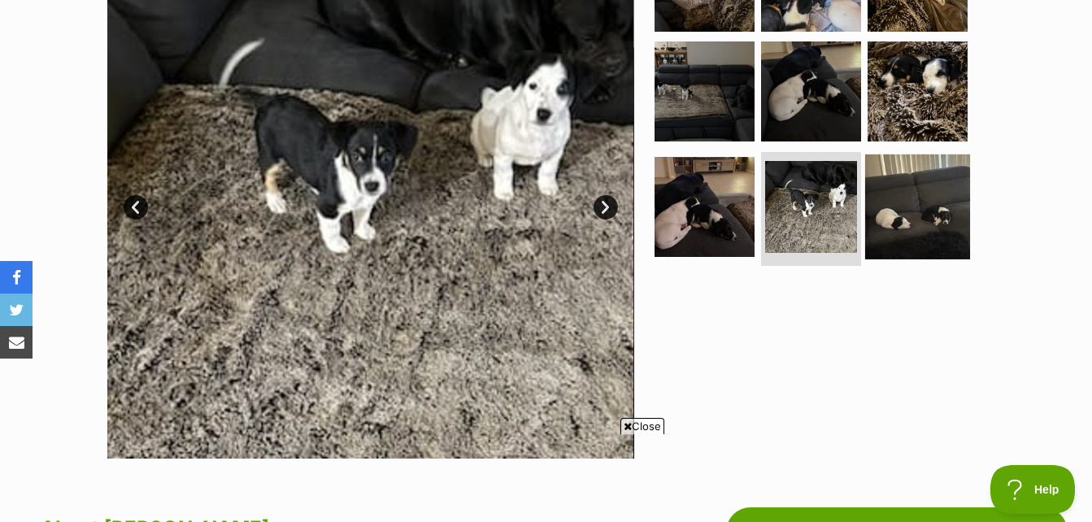
click at [929, 180] on img at bounding box center [917, 206] width 105 height 105
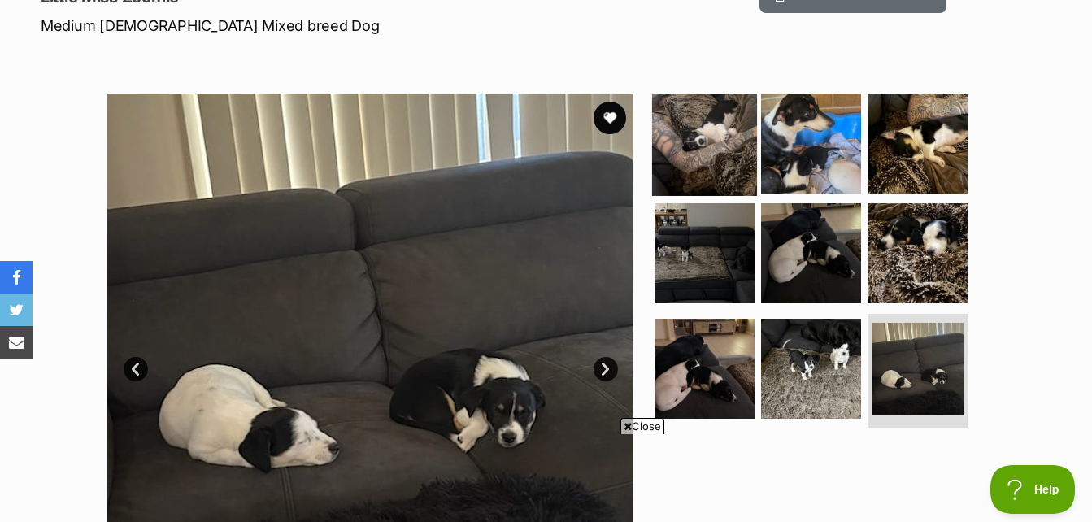
scroll to position [244, 0]
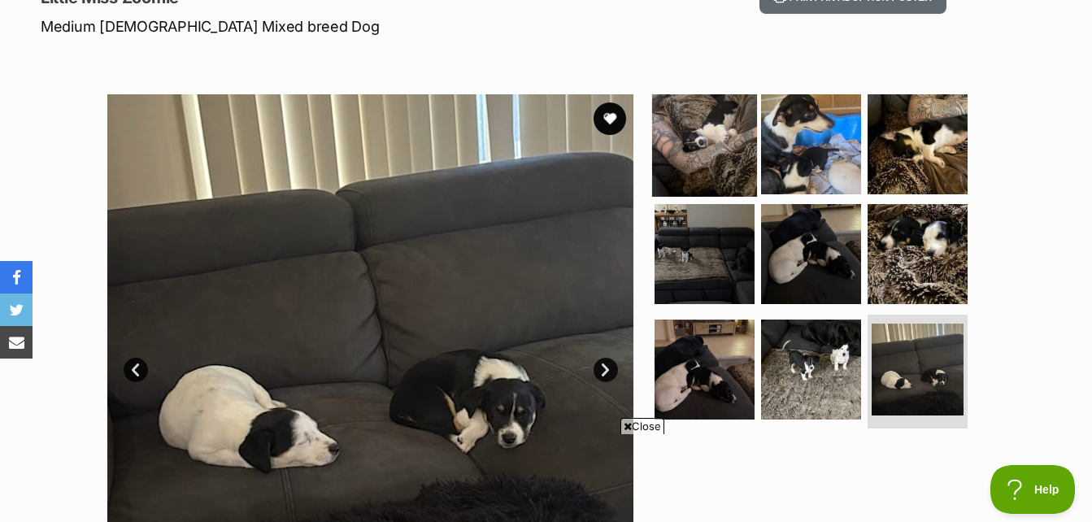
click at [701, 131] on img at bounding box center [704, 143] width 105 height 105
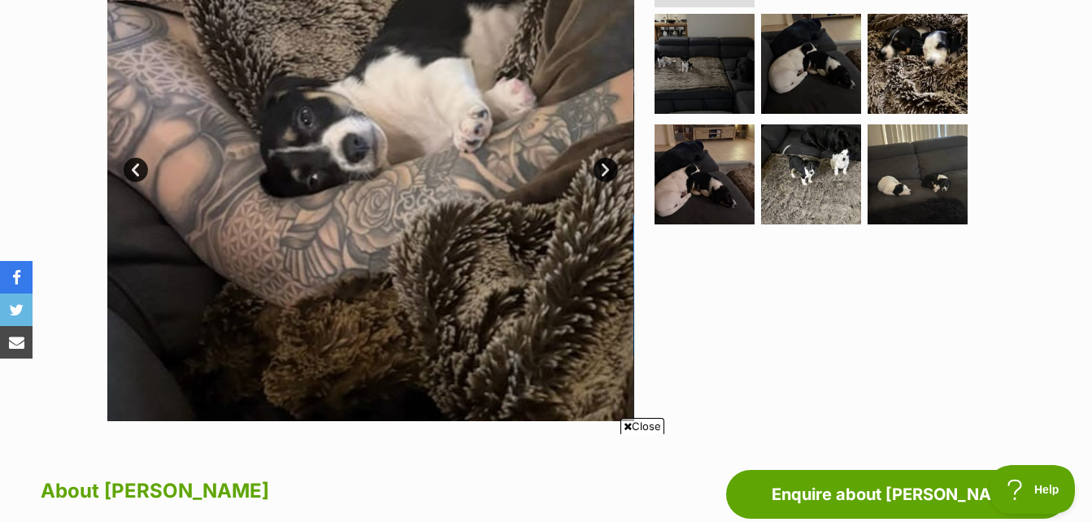
scroll to position [650, 0]
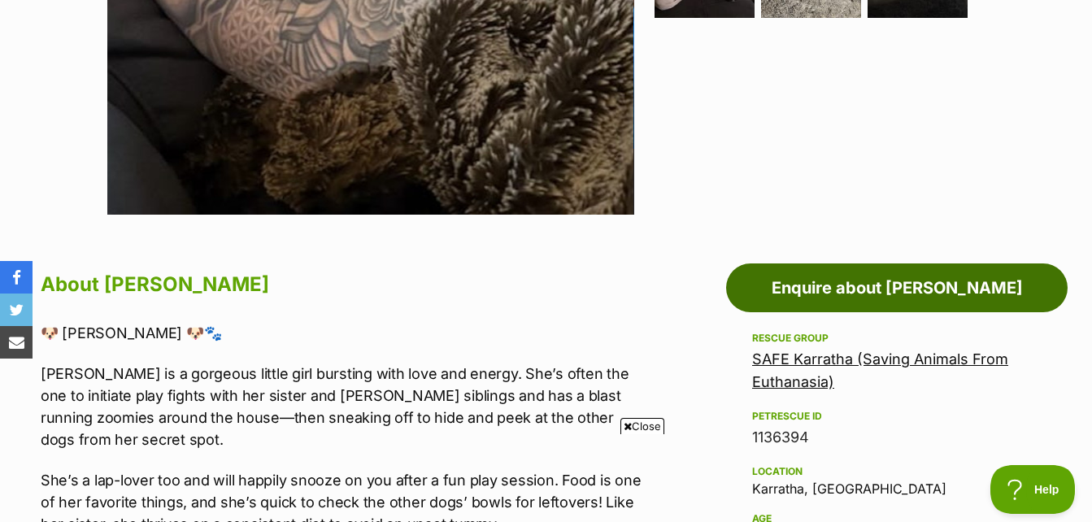
click at [891, 283] on link "Enquire about Lunetta" at bounding box center [896, 287] width 341 height 49
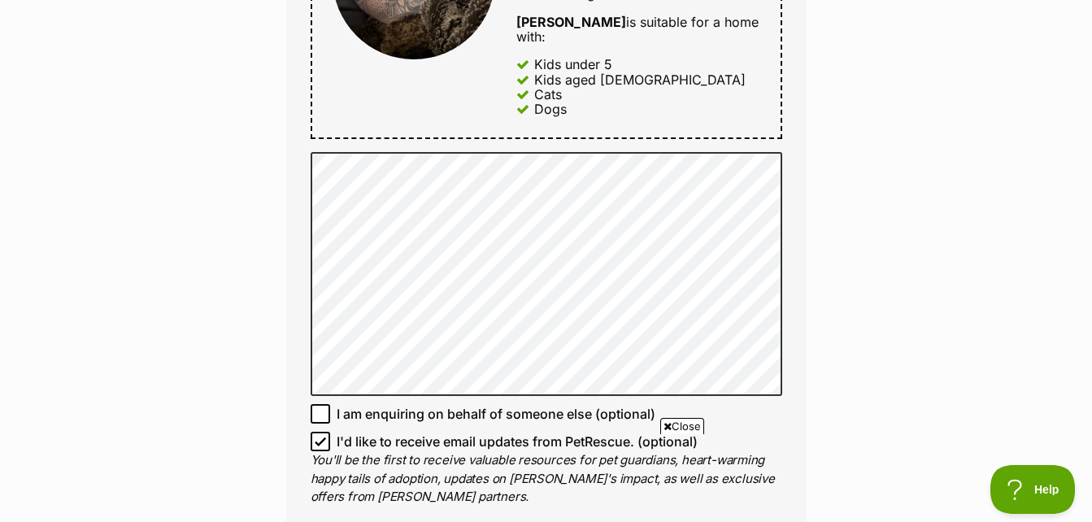
scroll to position [975, 0]
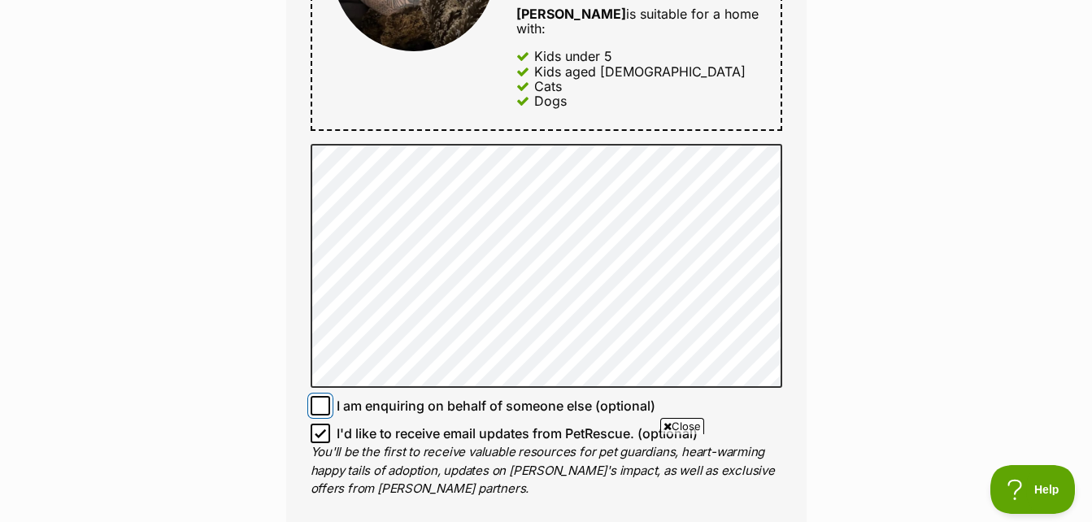
drag, startPoint x: 338, startPoint y: 360, endPoint x: 315, endPoint y: 357, distance: 23.0
click at [315, 396] on span at bounding box center [321, 406] width 20 height 20
click at [315, 396] on input "I am enquiring on behalf of someone else (optional)" at bounding box center [321, 406] width 20 height 20
click at [315, 400] on icon at bounding box center [320, 405] width 11 height 11
click at [315, 396] on input "I am enquiring on behalf of someone else (optional)" at bounding box center [321, 406] width 20 height 20
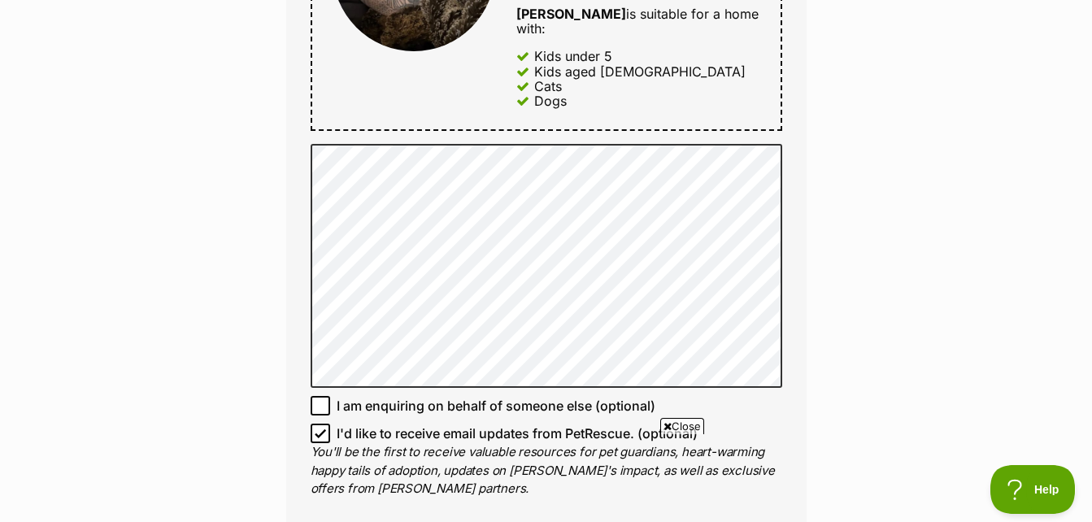
click at [320, 400] on icon at bounding box center [320, 405] width 11 height 11
click at [320, 396] on input "I am enquiring on behalf of someone else (optional)" at bounding box center [321, 406] width 20 height 20
checkbox input "true"
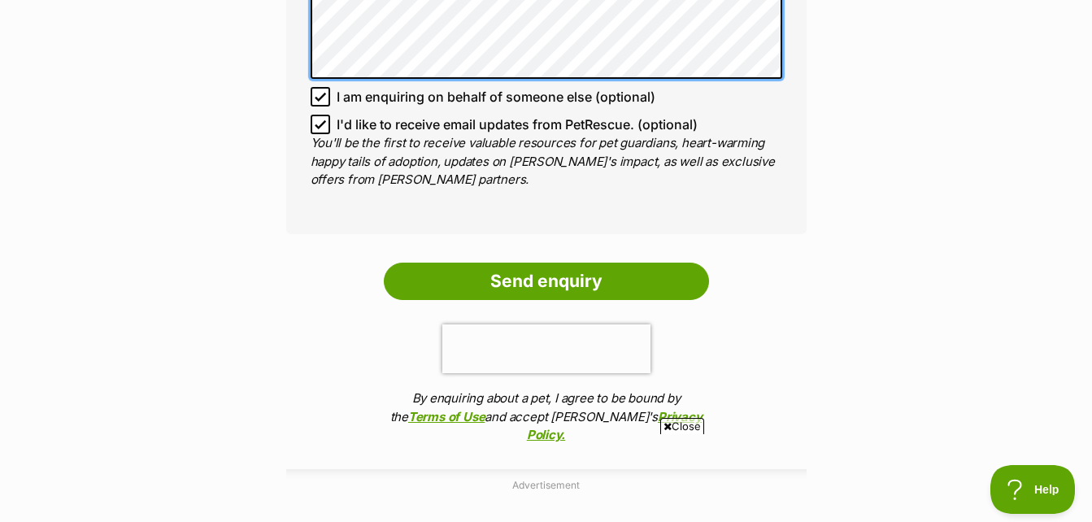
scroll to position [1301, 0]
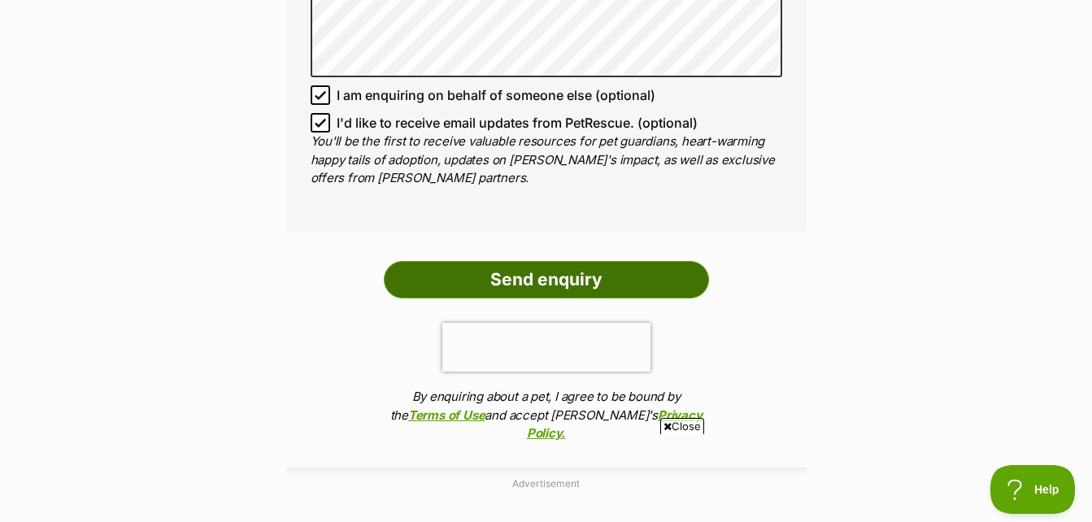
click at [480, 261] on input "Send enquiry" at bounding box center [546, 279] width 325 height 37
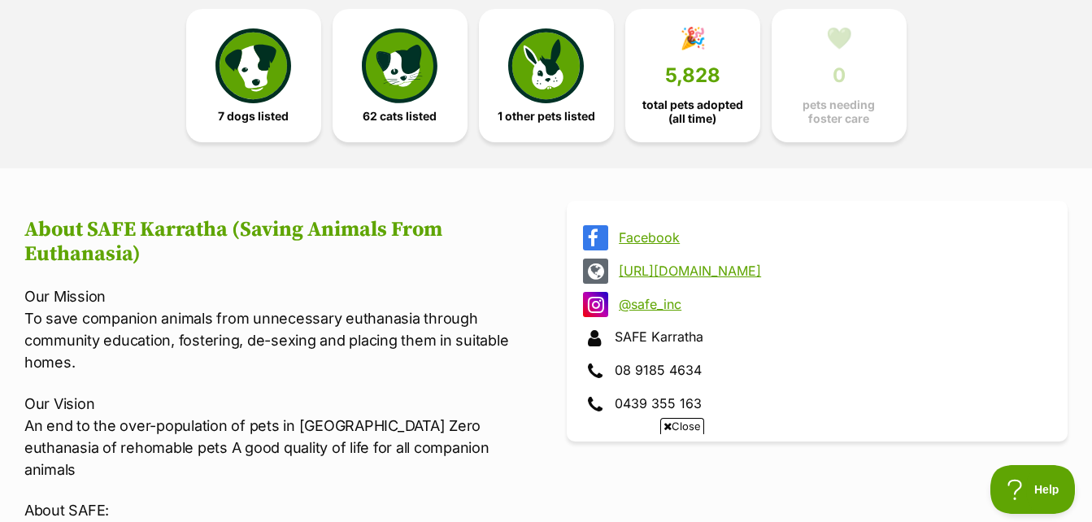
scroll to position [215, 0]
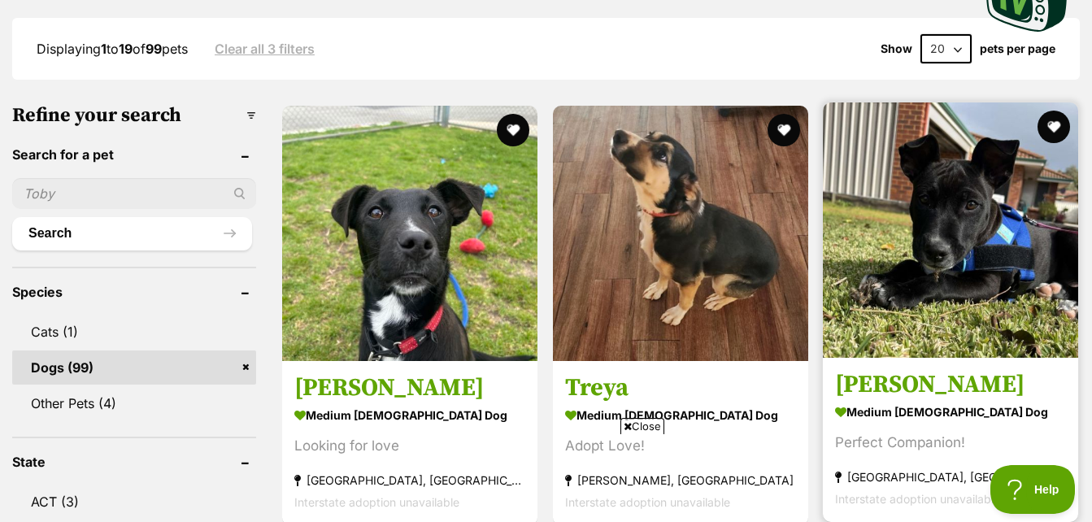
scroll to position [72, 0]
